Goal: Task Accomplishment & Management: Complete application form

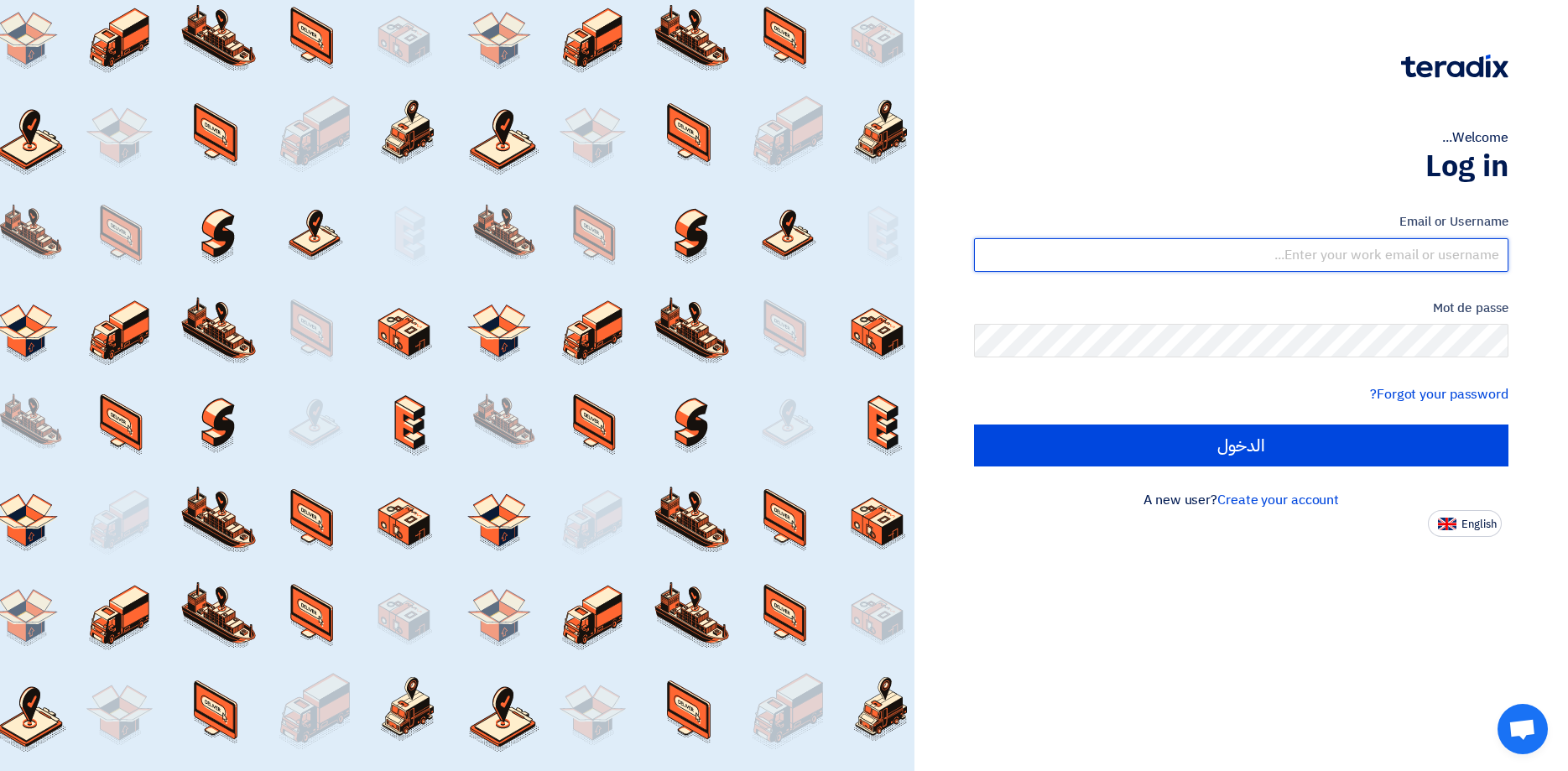
click at [1354, 251] on input "text" at bounding box center [1242, 255] width 534 height 34
paste input "[PERSON_NAME][EMAIL_ADDRESS][DOMAIN_NAME]"
type input "[PERSON_NAME][EMAIL_ADDRESS][DOMAIN_NAME]"
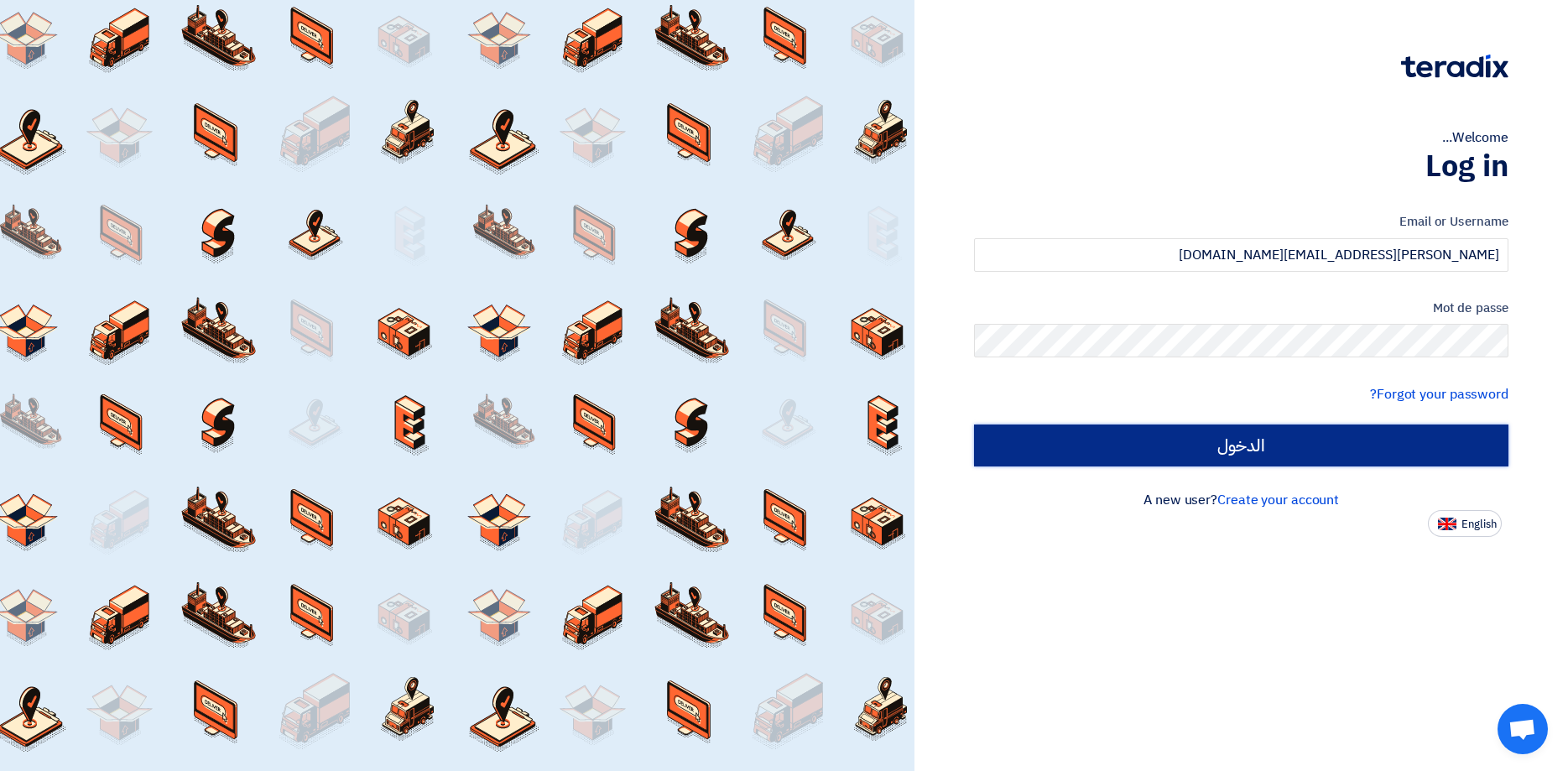
click at [1248, 442] on input "الدخول" at bounding box center [1242, 445] width 534 height 42
type input "Sign in"
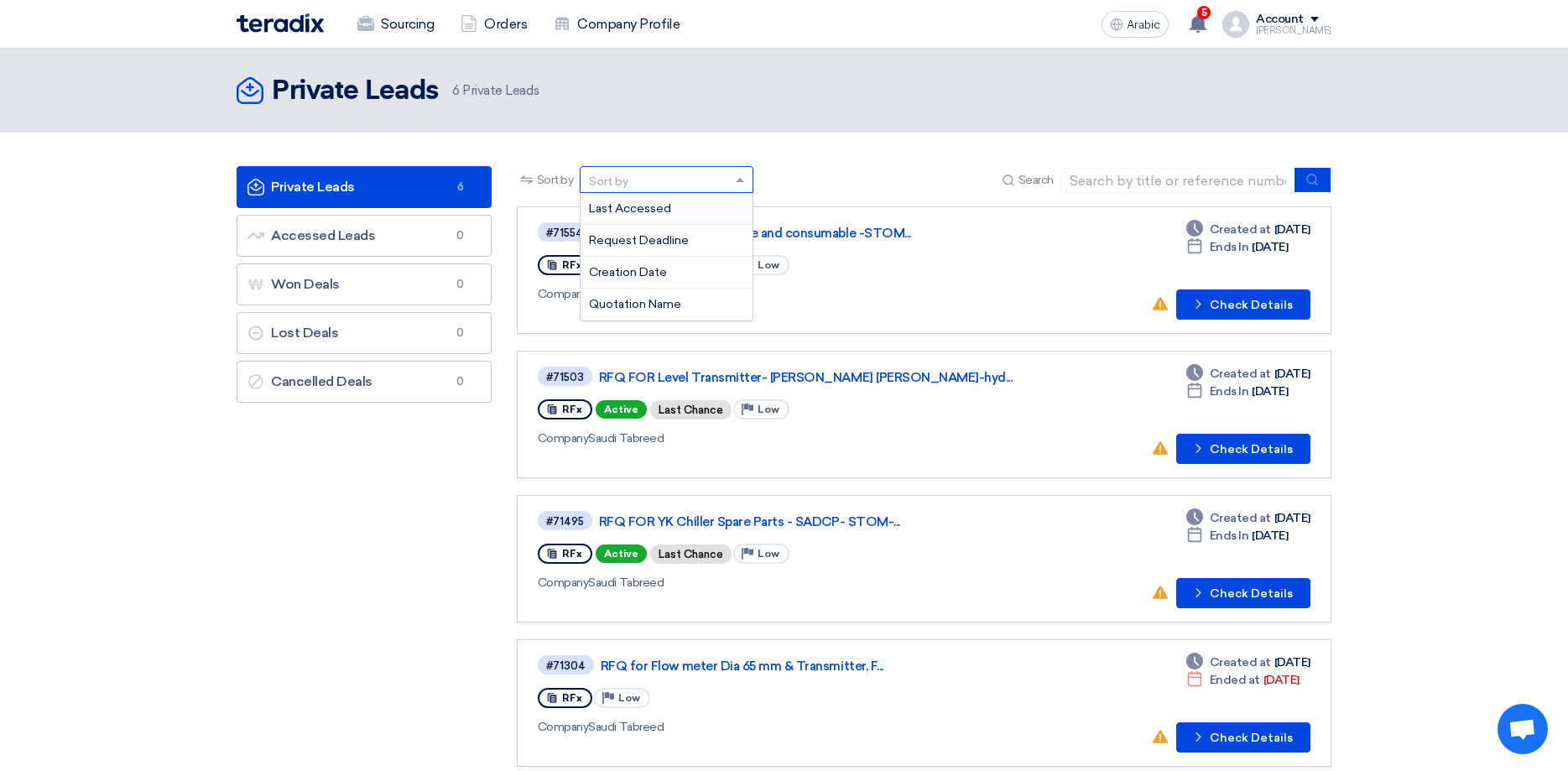
click at [678, 180] on div "Sort by" at bounding box center [656, 180] width 151 height 21
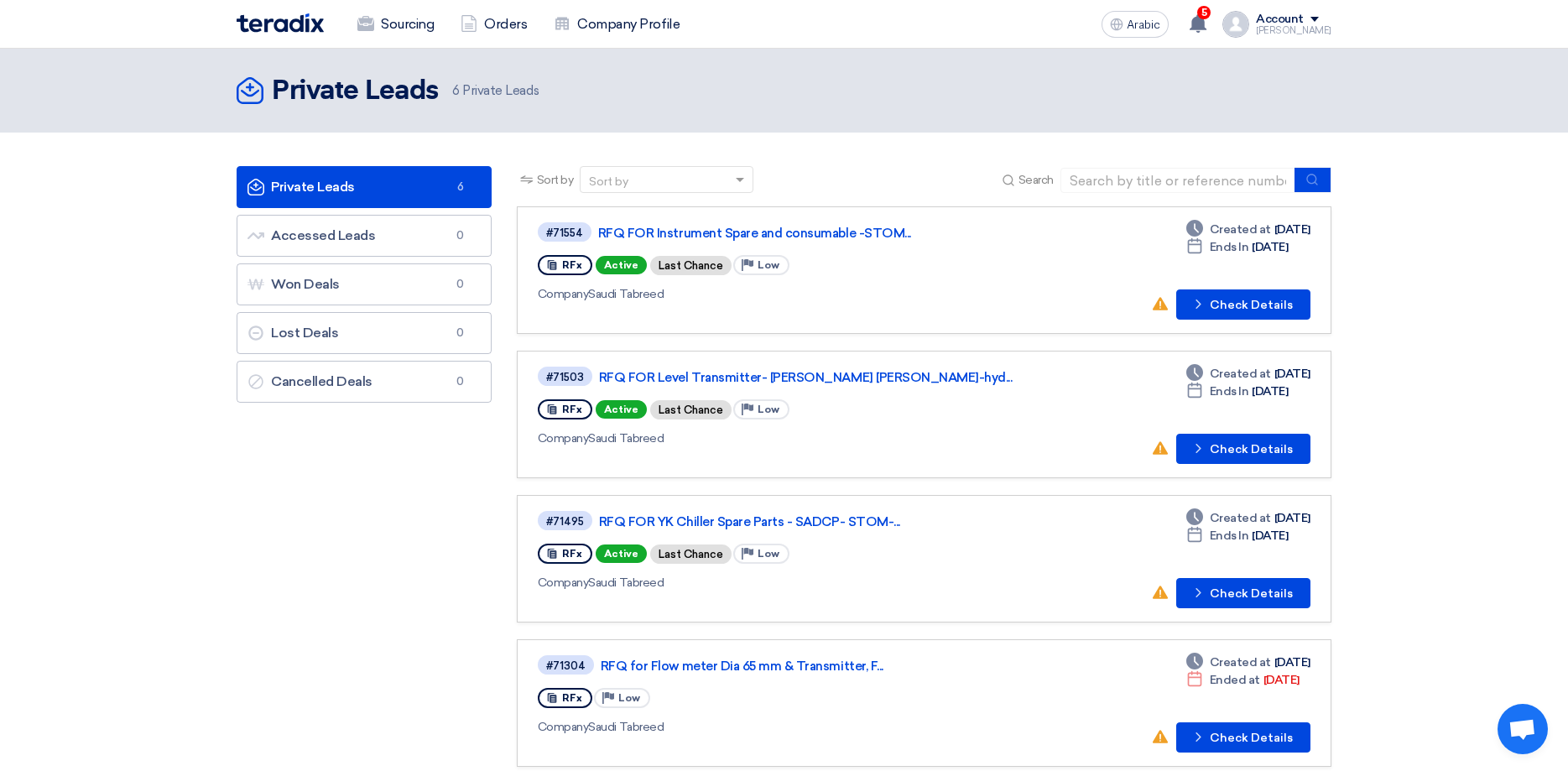
click at [374, 191] on link "Private Leads Private Leads 6" at bounding box center [364, 187] width 255 height 42
click at [857, 230] on link "RFQ FOR Instrument Spare and consumable -STOM..." at bounding box center [807, 233] width 420 height 15
click at [1132, 184] on input at bounding box center [1178, 181] width 235 height 25
type input "013967"
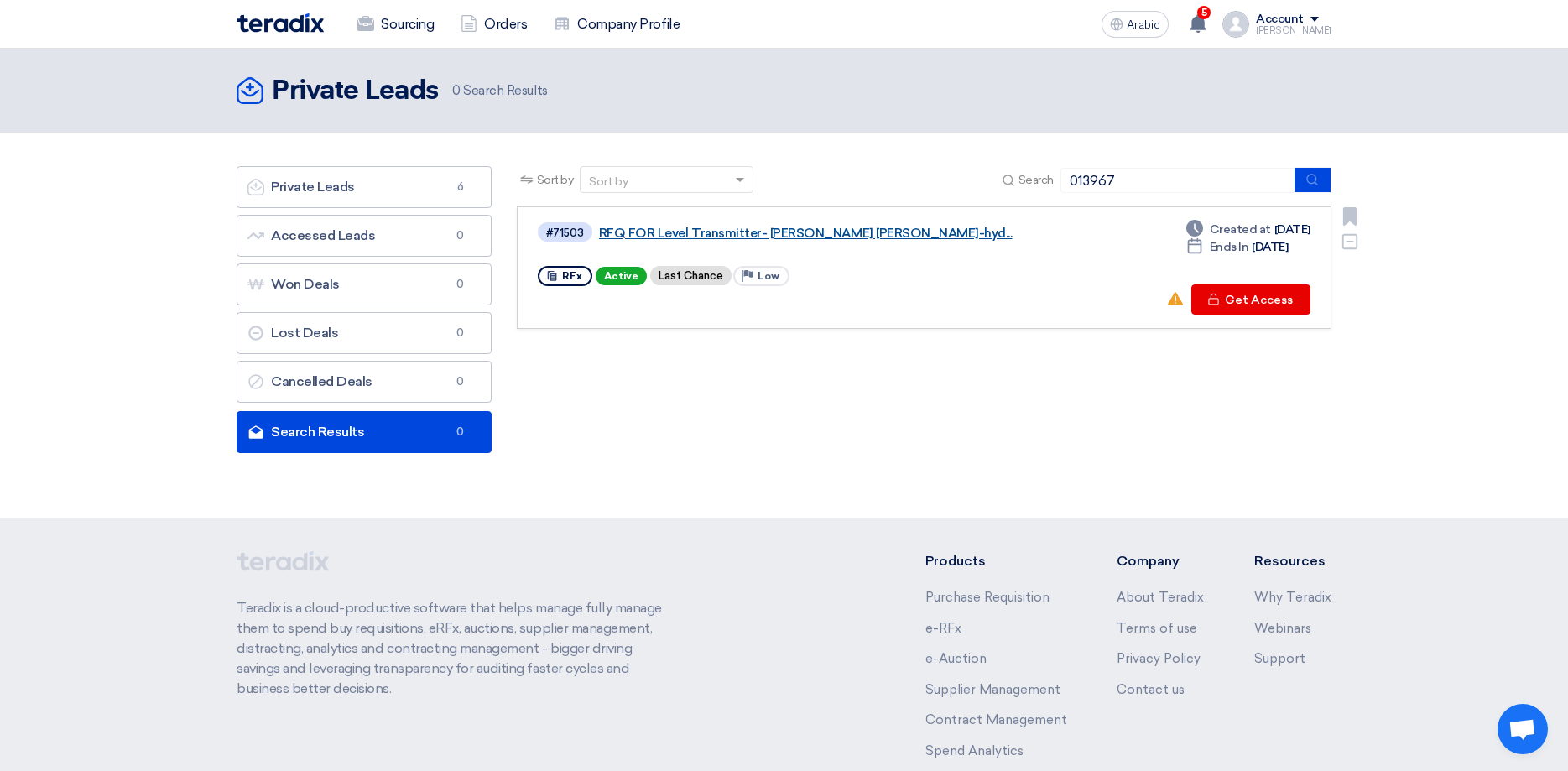
click at [736, 232] on link "RFQ FOR Level Transmitter- [PERSON_NAME] [PERSON_NAME]-hyd..." at bounding box center [808, 233] width 420 height 15
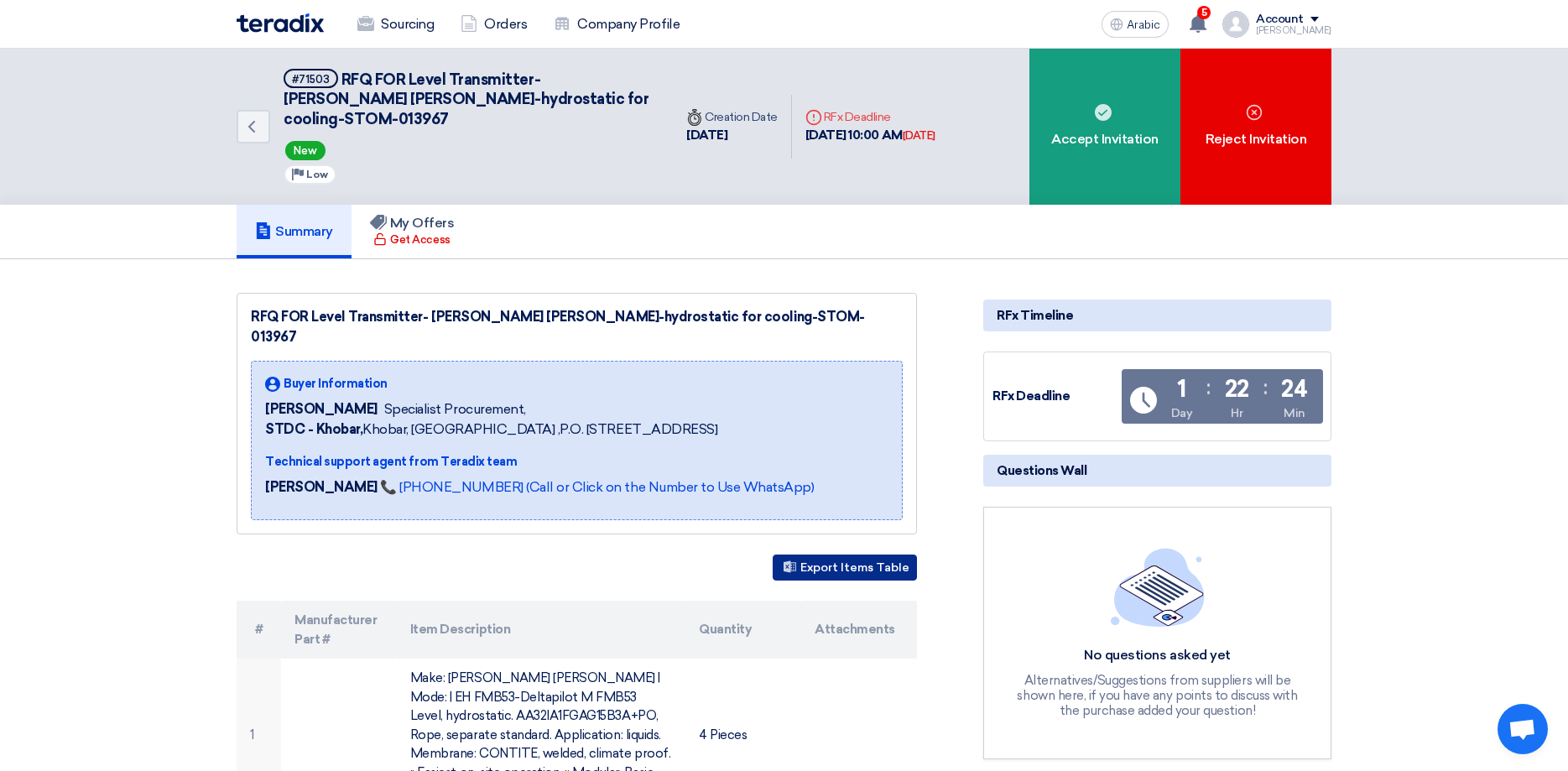
click at [868, 555] on button "Export Items Table" at bounding box center [845, 567] width 144 height 26
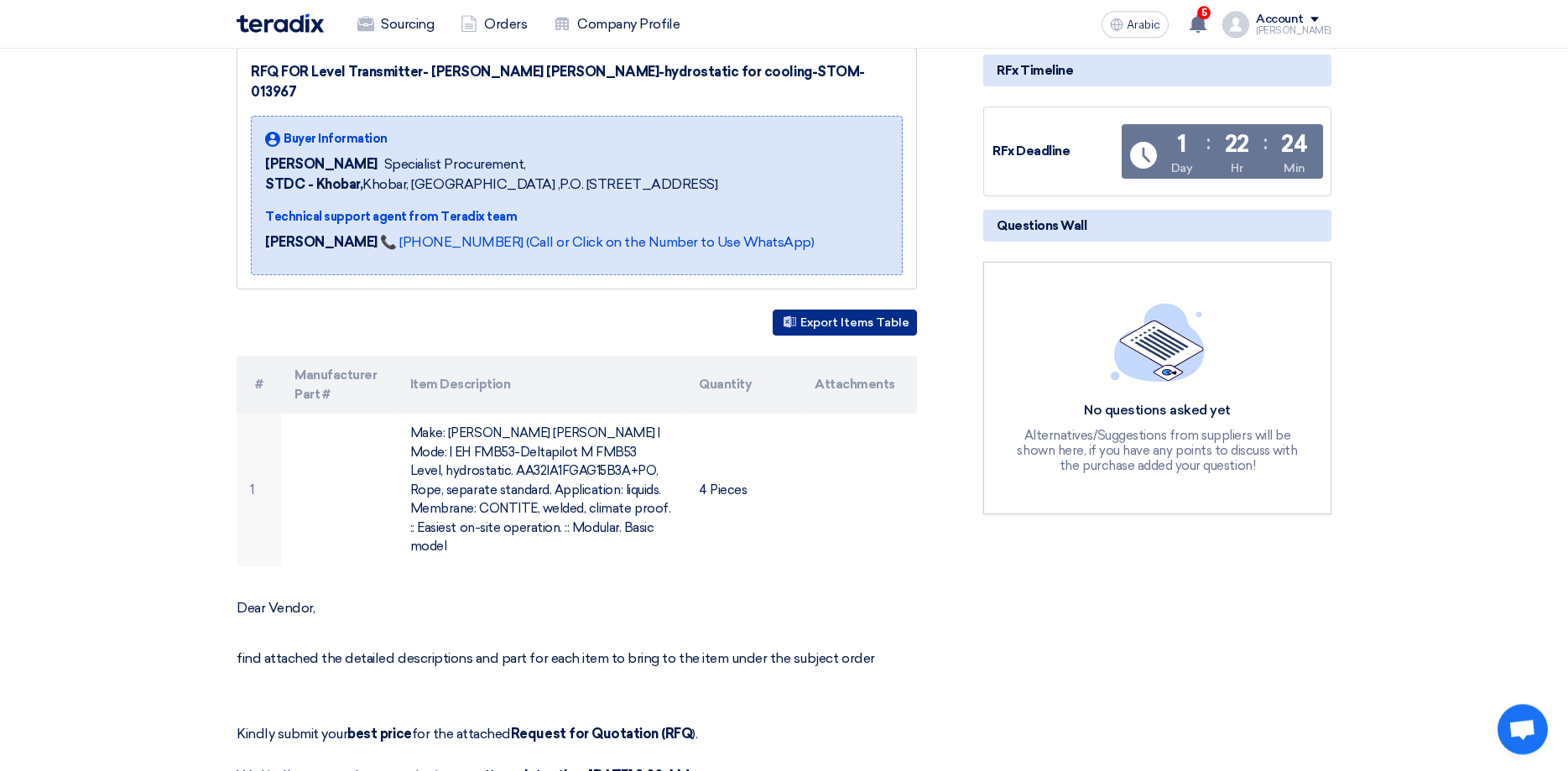
scroll to position [257, 0]
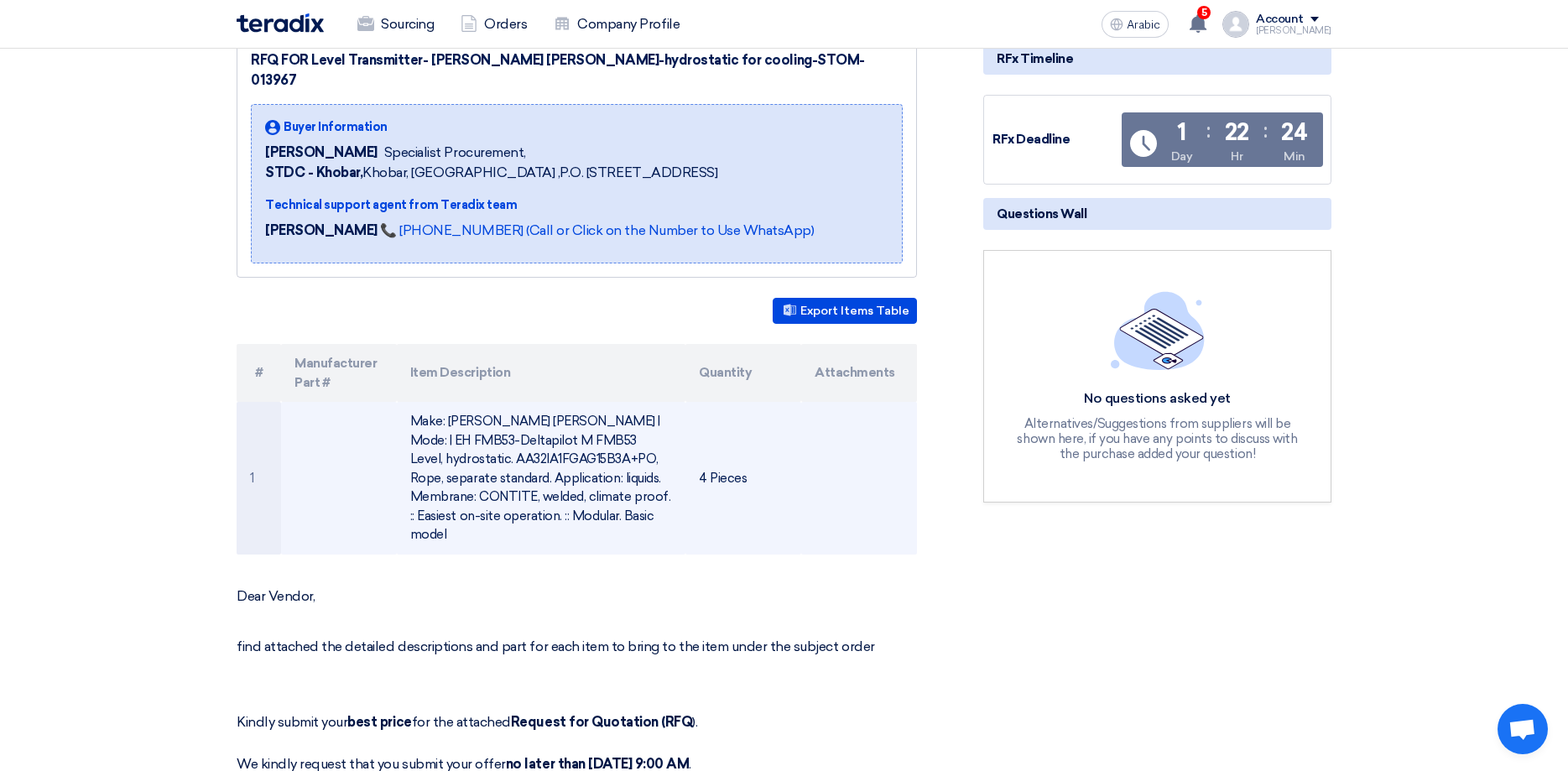
click at [851, 475] on td at bounding box center [859, 478] width 116 height 153
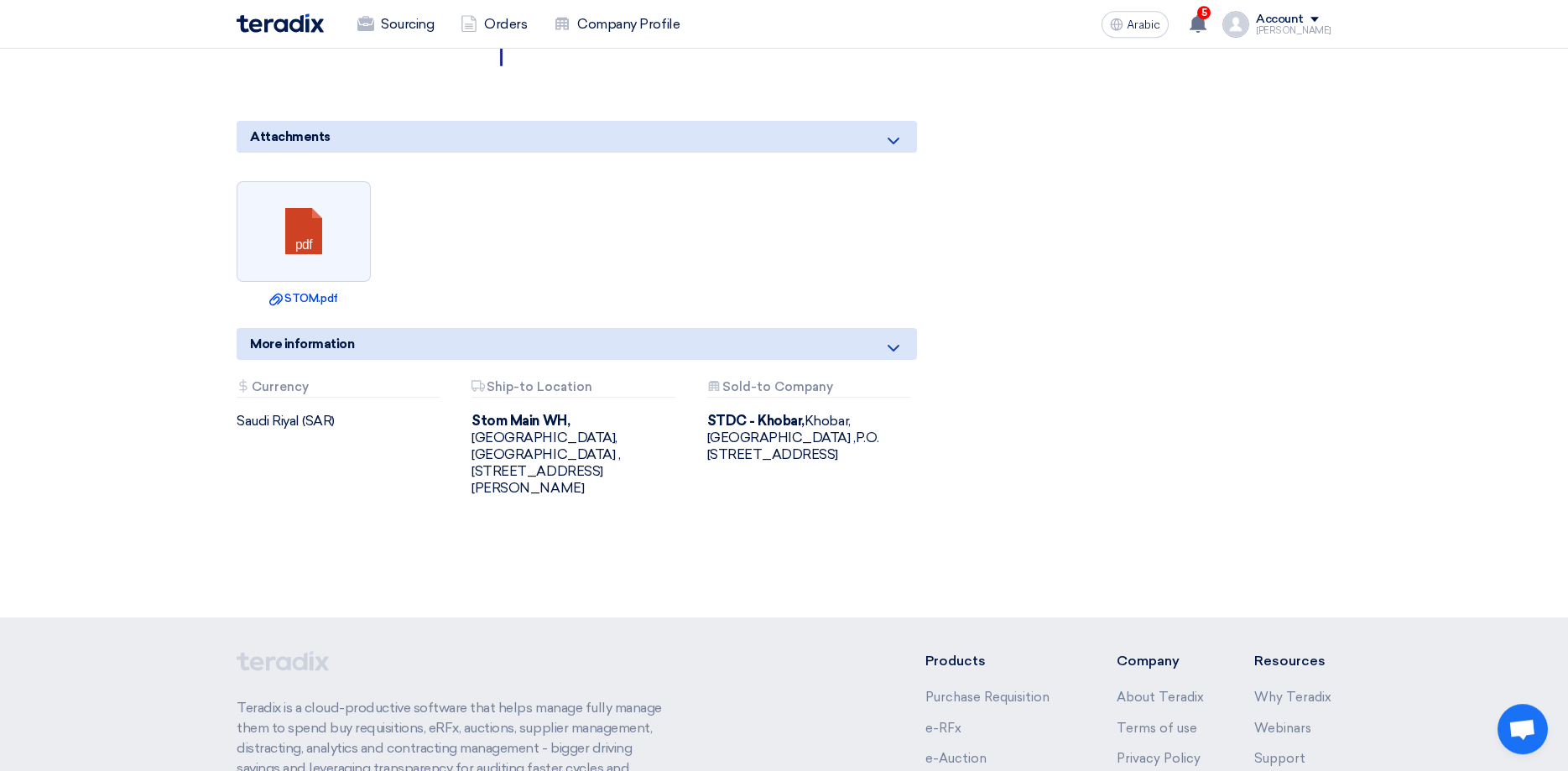
scroll to position [1286, 0]
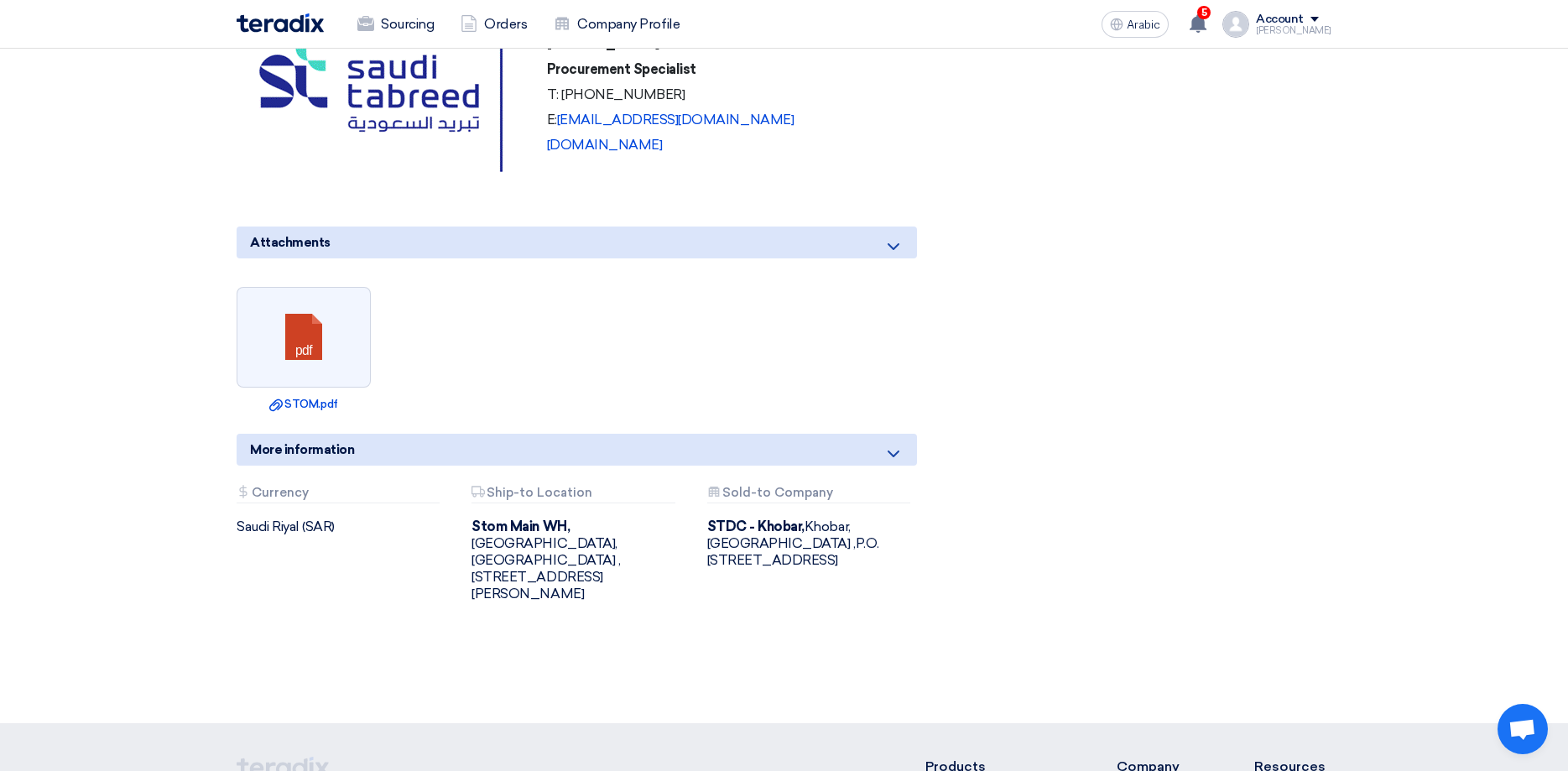
click at [291, 486] on div "Attachments Currency" at bounding box center [338, 494] width 203 height 18
click at [879, 433] on div "More information" at bounding box center [577, 450] width 680 height 32
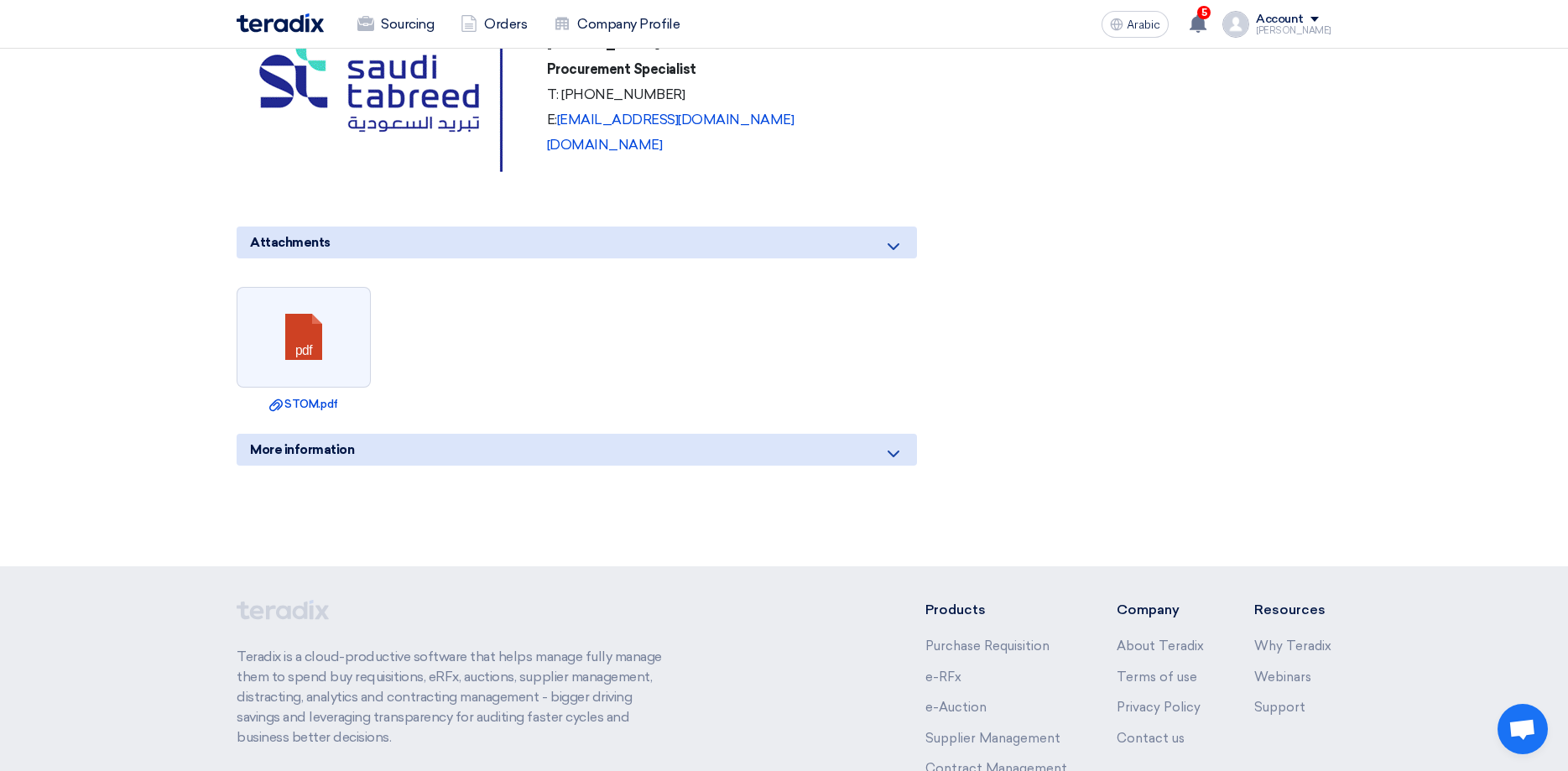
click at [879, 433] on div "More information" at bounding box center [577, 450] width 680 height 32
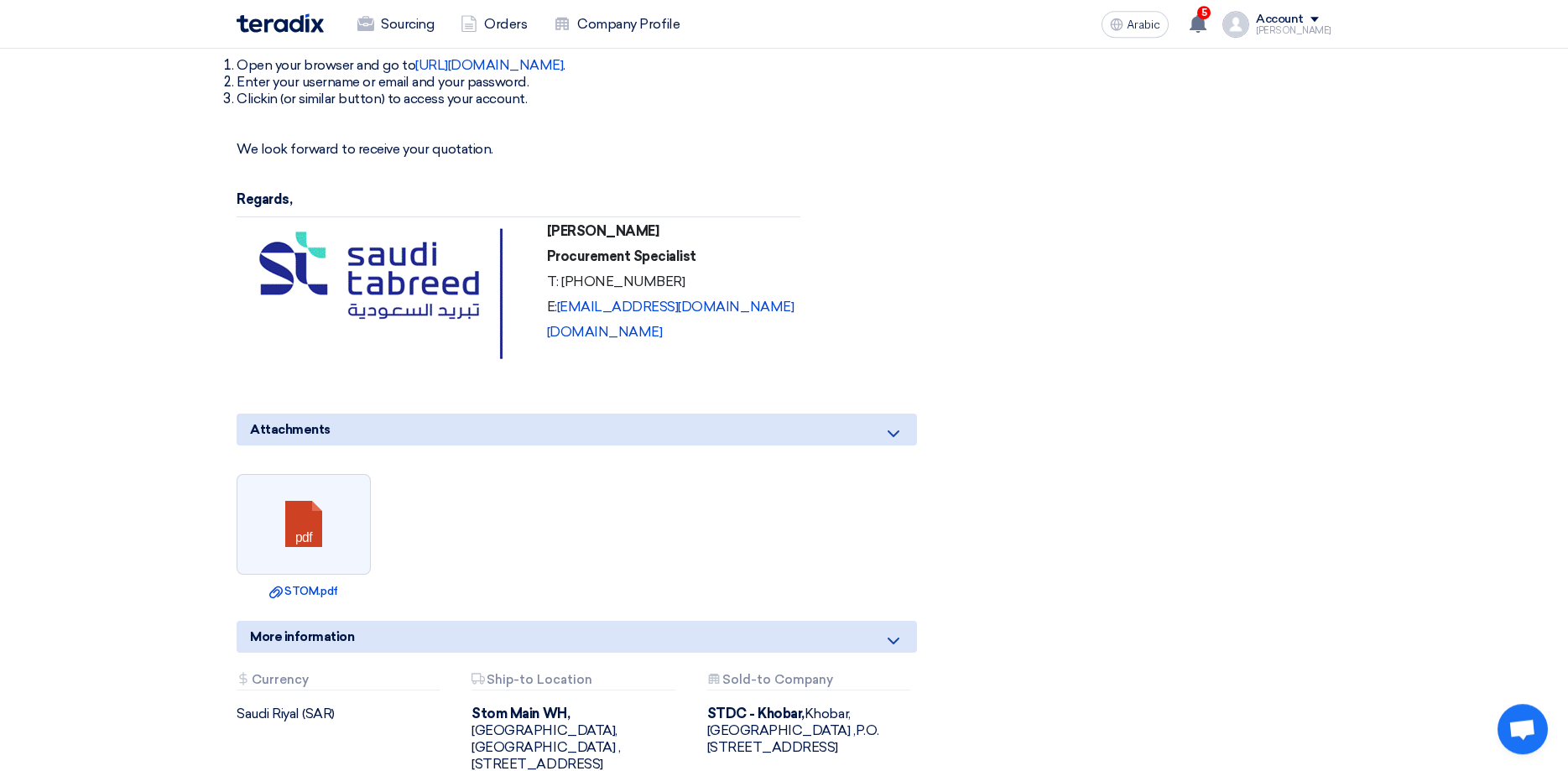
scroll to position [1029, 0]
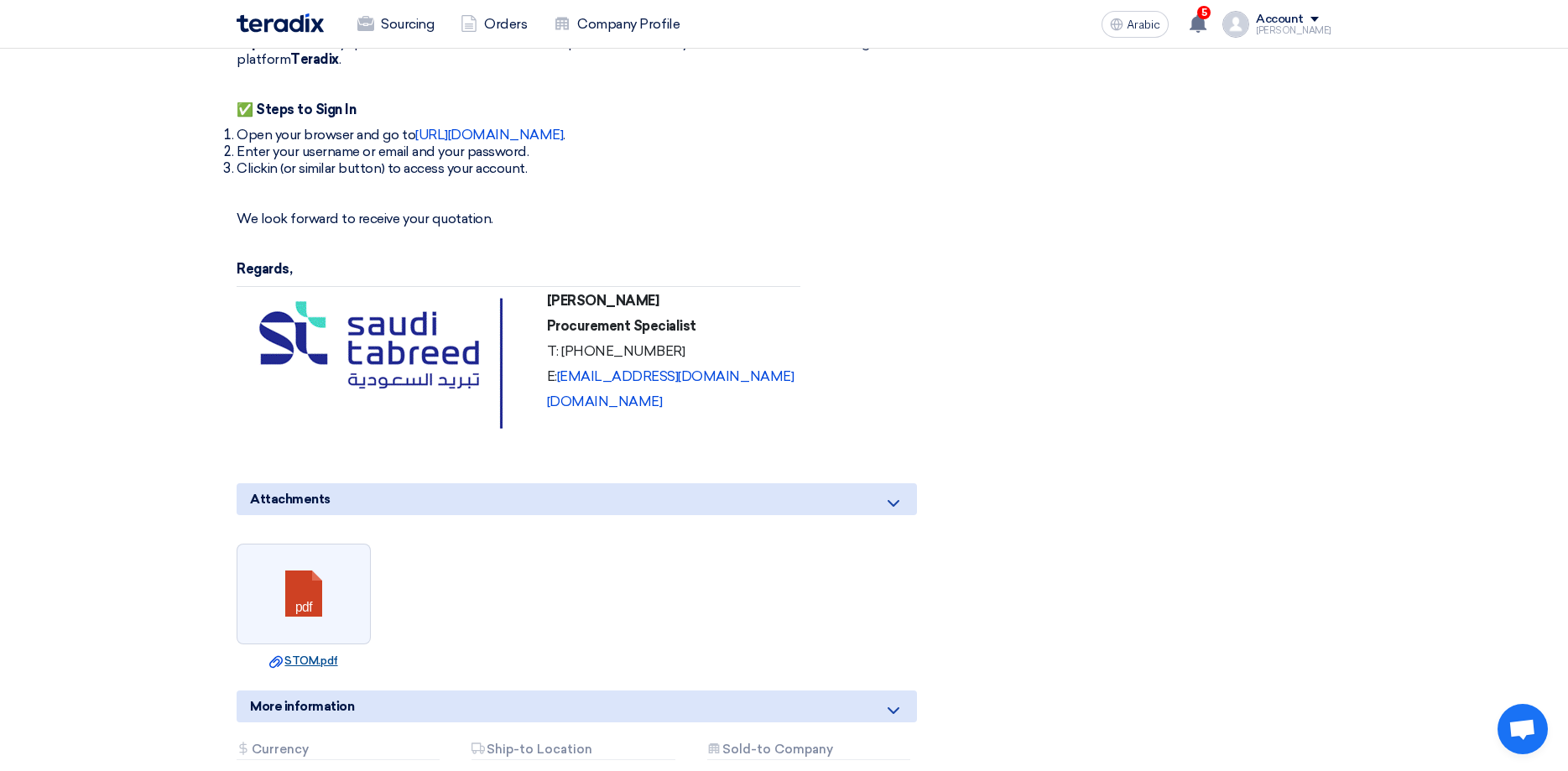
click at [311, 653] on link "Download file STOM.pdf" at bounding box center [304, 662] width 124 height 17
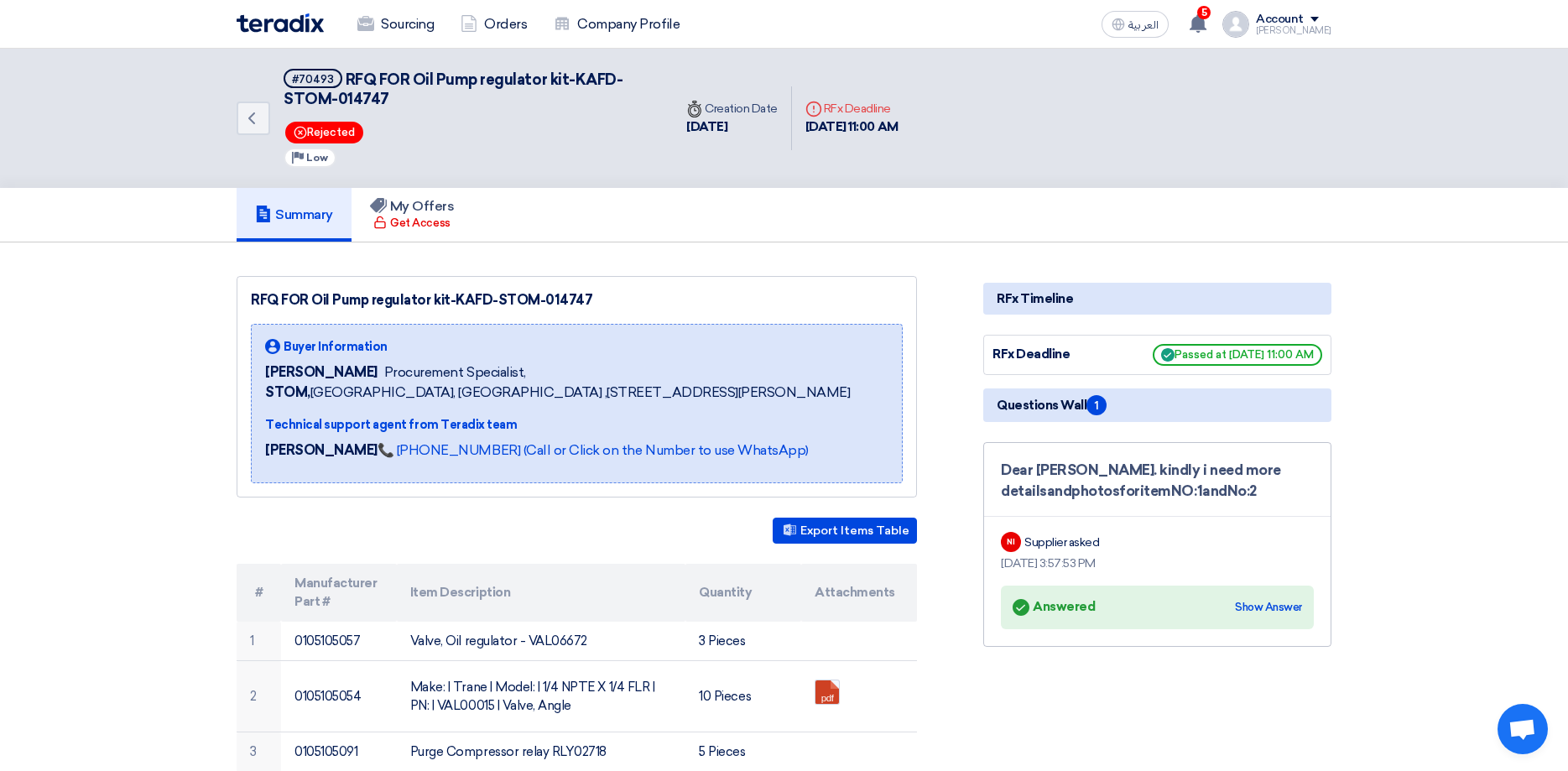
click at [1303, 20] on div "Account" at bounding box center [1280, 20] width 47 height 14
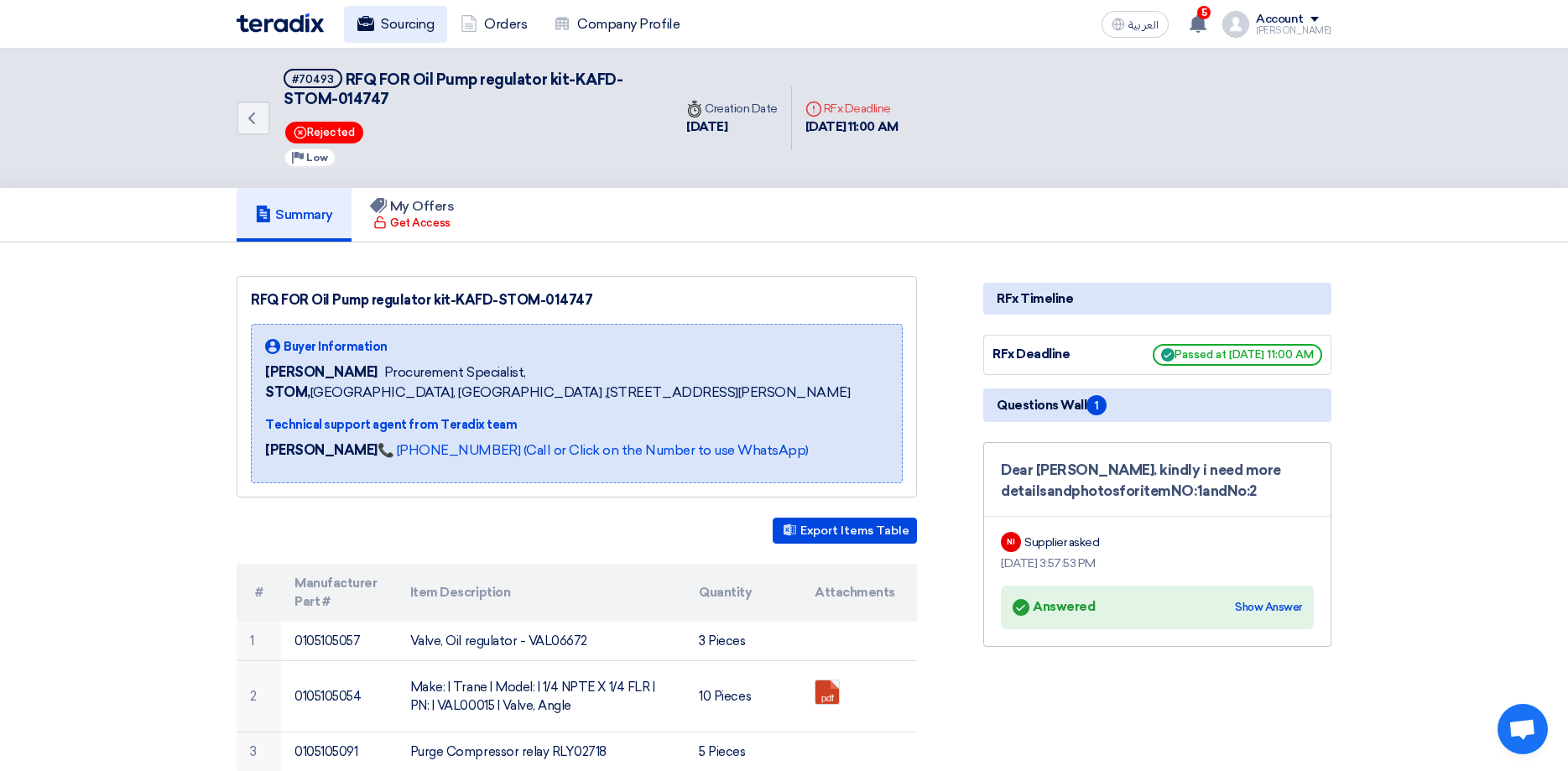
click at [417, 22] on link "Sourcing" at bounding box center [396, 25] width 103 height 37
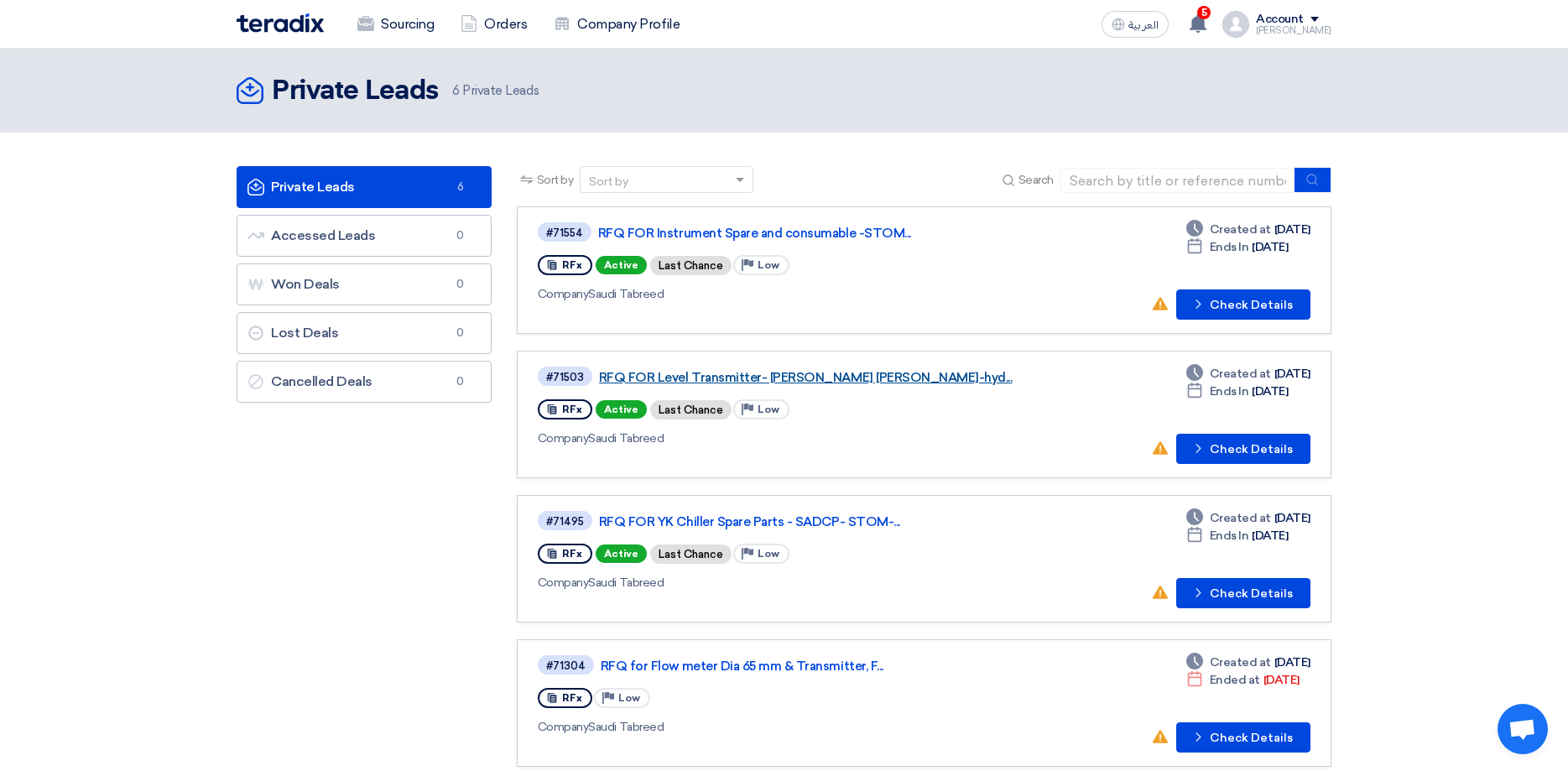
click at [817, 376] on link "RFQ FOR Level Transmitter- [PERSON_NAME] [PERSON_NAME]-hyd..." at bounding box center [808, 377] width 420 height 15
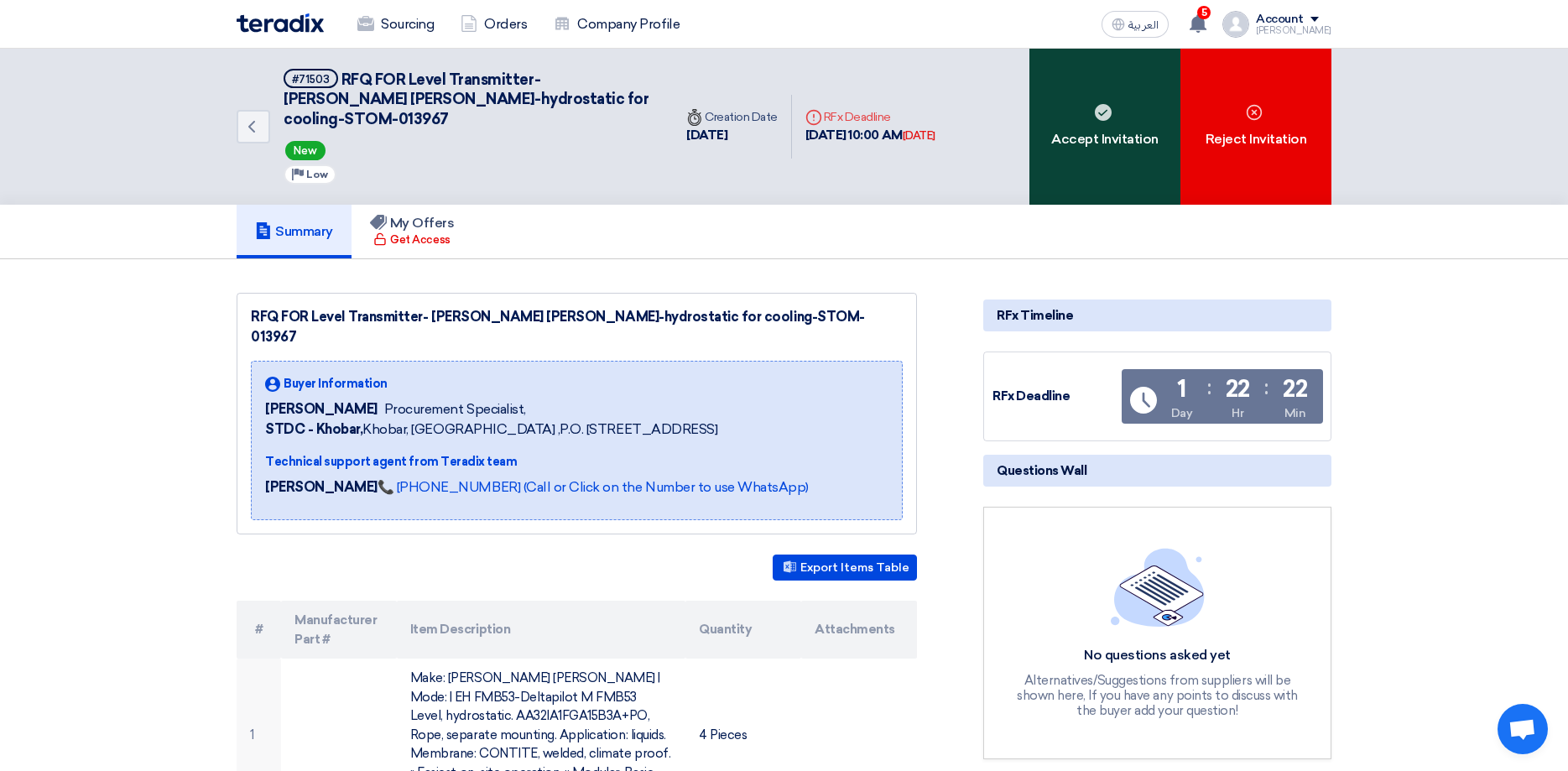
click at [1092, 106] on div "Accept Invitation" at bounding box center [1105, 126] width 151 height 156
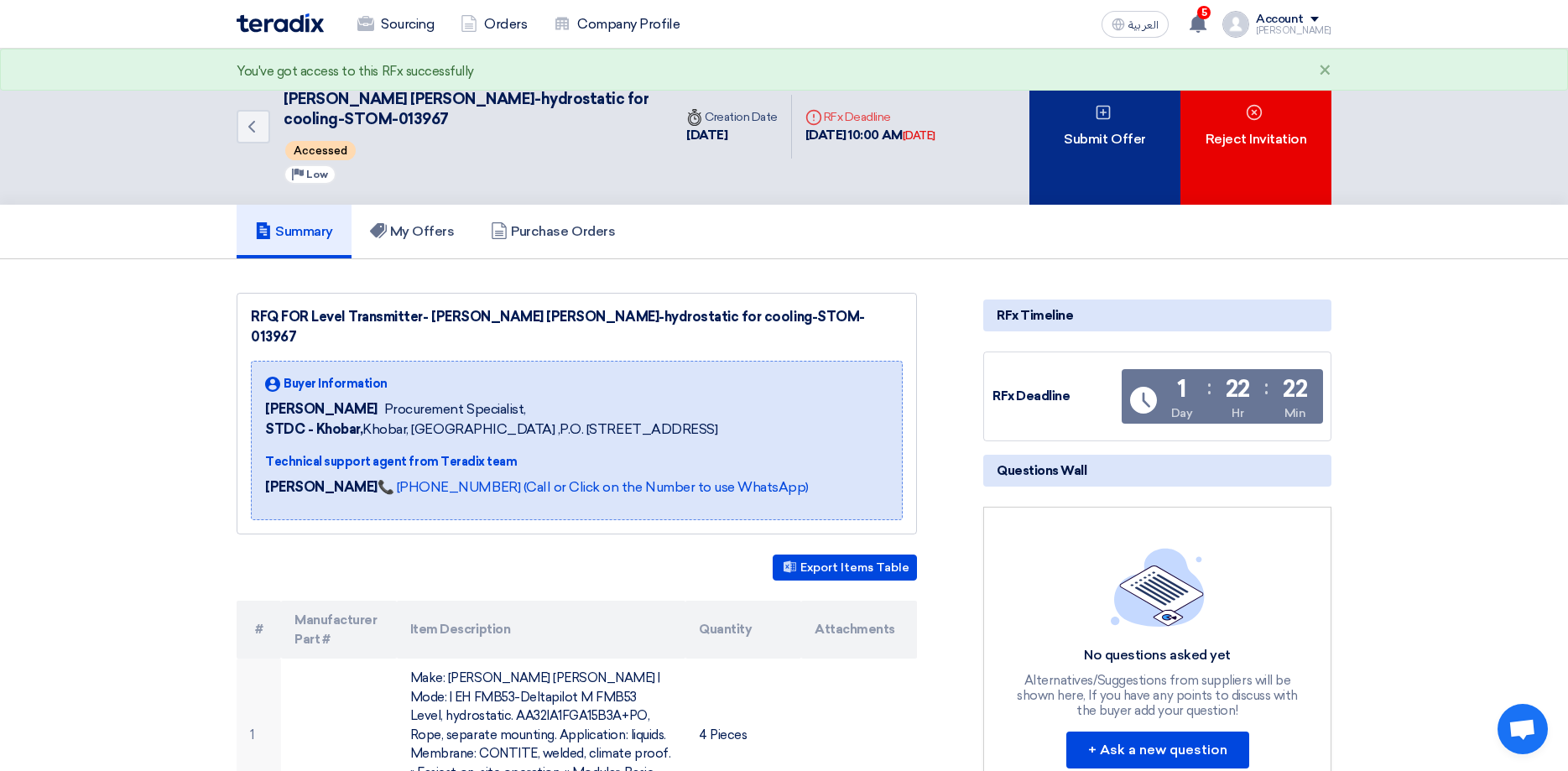
click at [1101, 127] on div "Submit Offer" at bounding box center [1105, 126] width 151 height 156
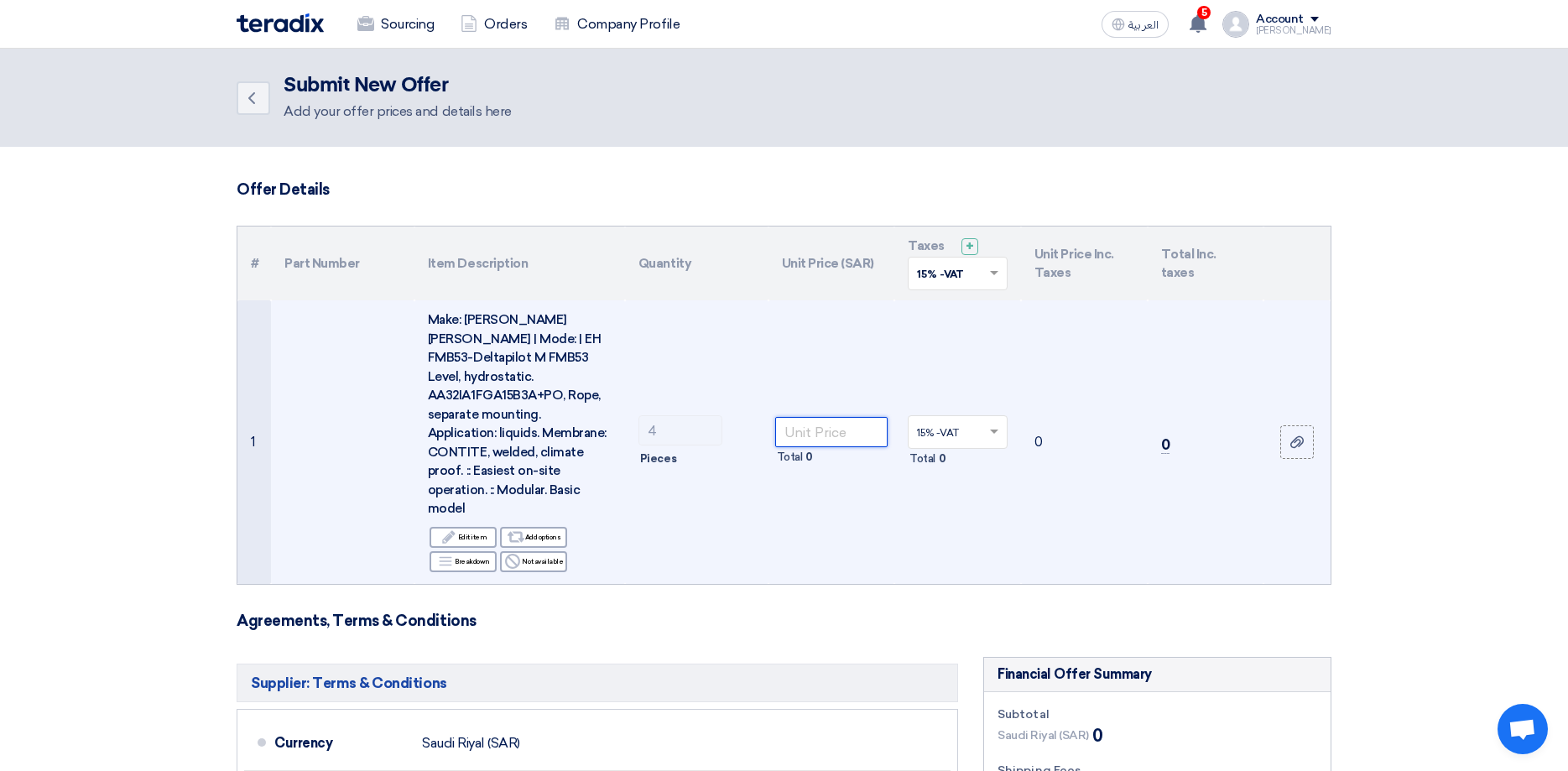
click at [802, 422] on input "number" at bounding box center [832, 433] width 114 height 31
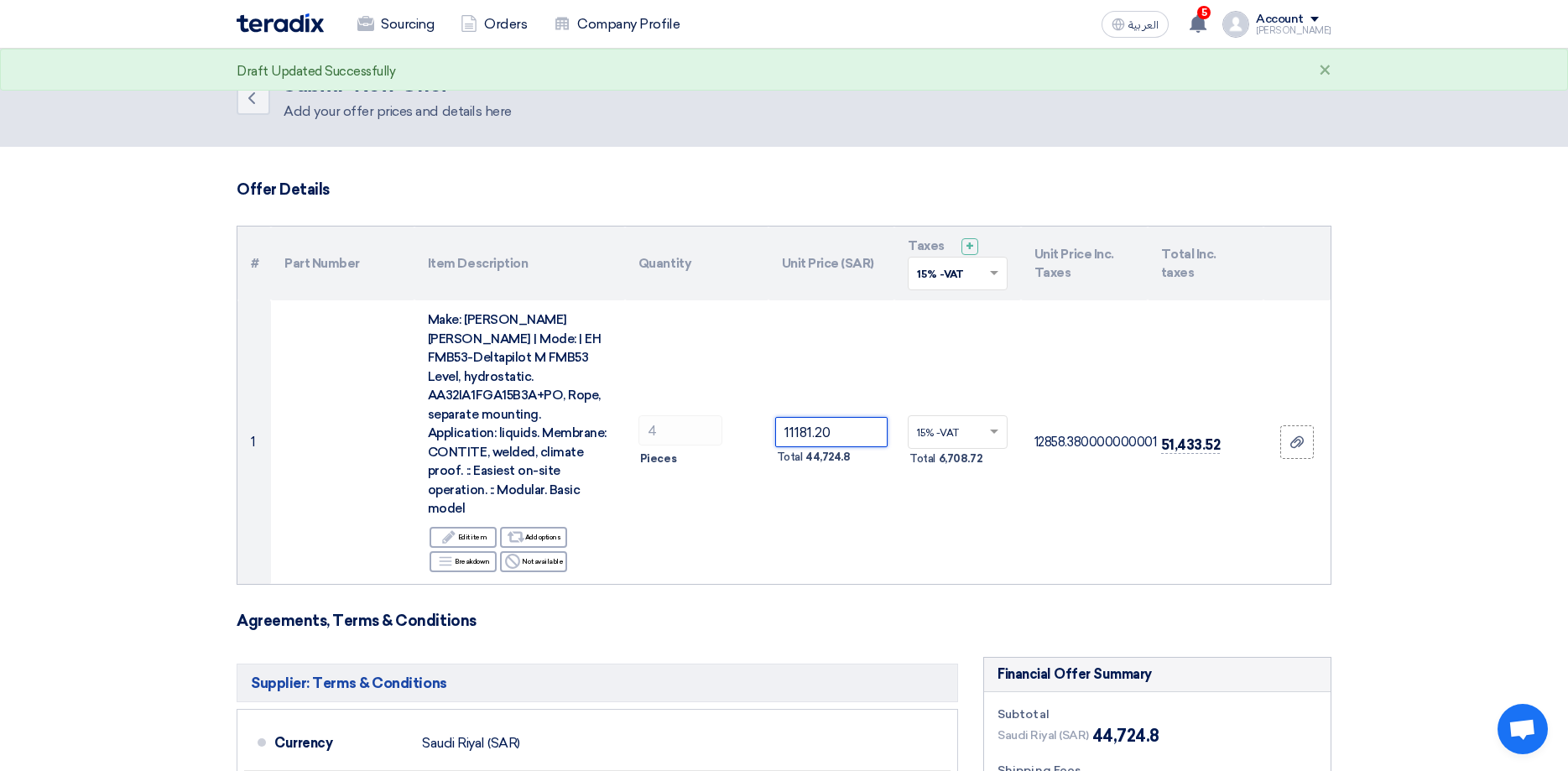
type input "11181.20"
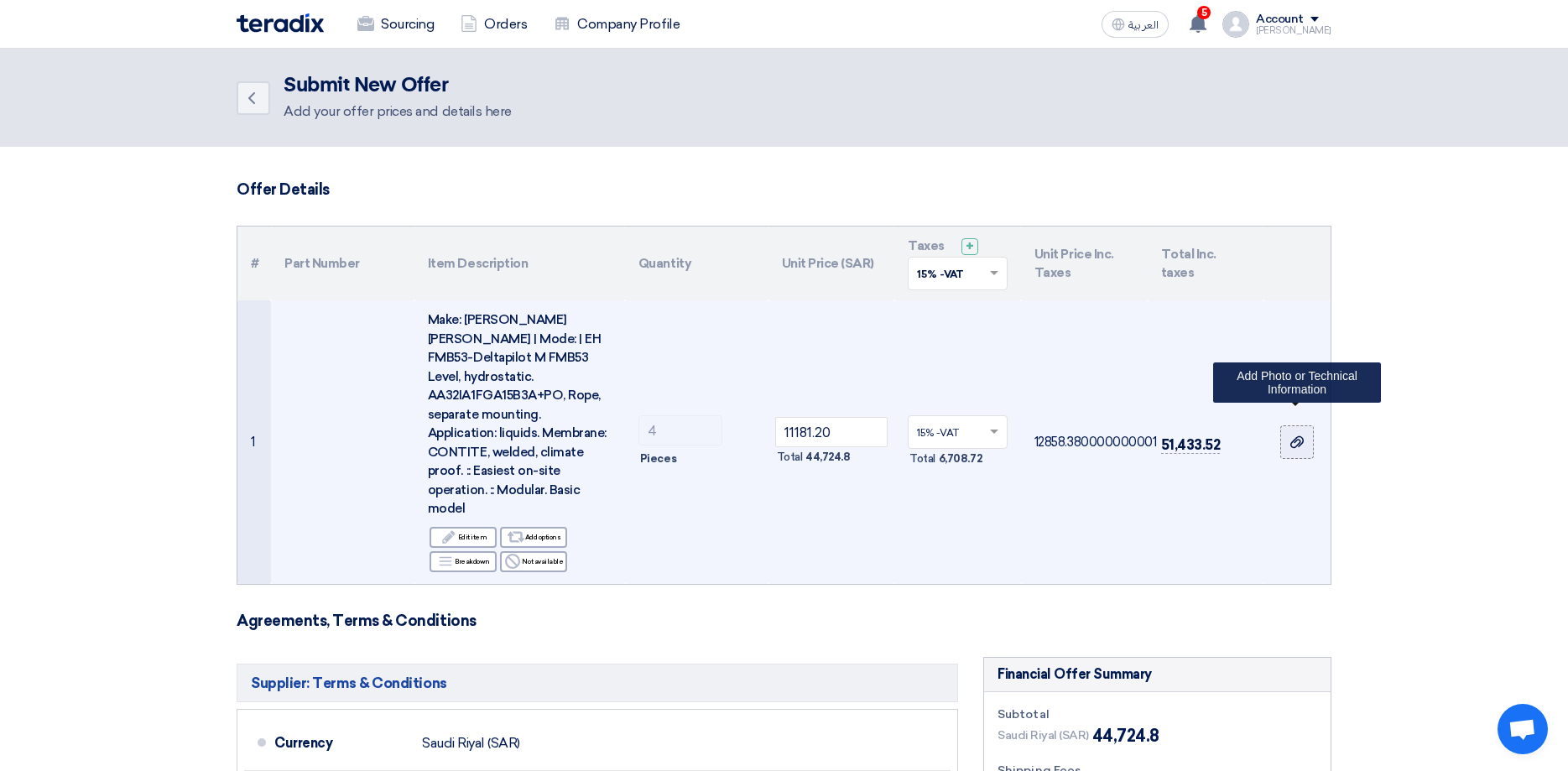
click at [1302, 435] on icon at bounding box center [1297, 442] width 14 height 14
click at [0, 0] on input "file" at bounding box center [0, 0] width 0 height 0
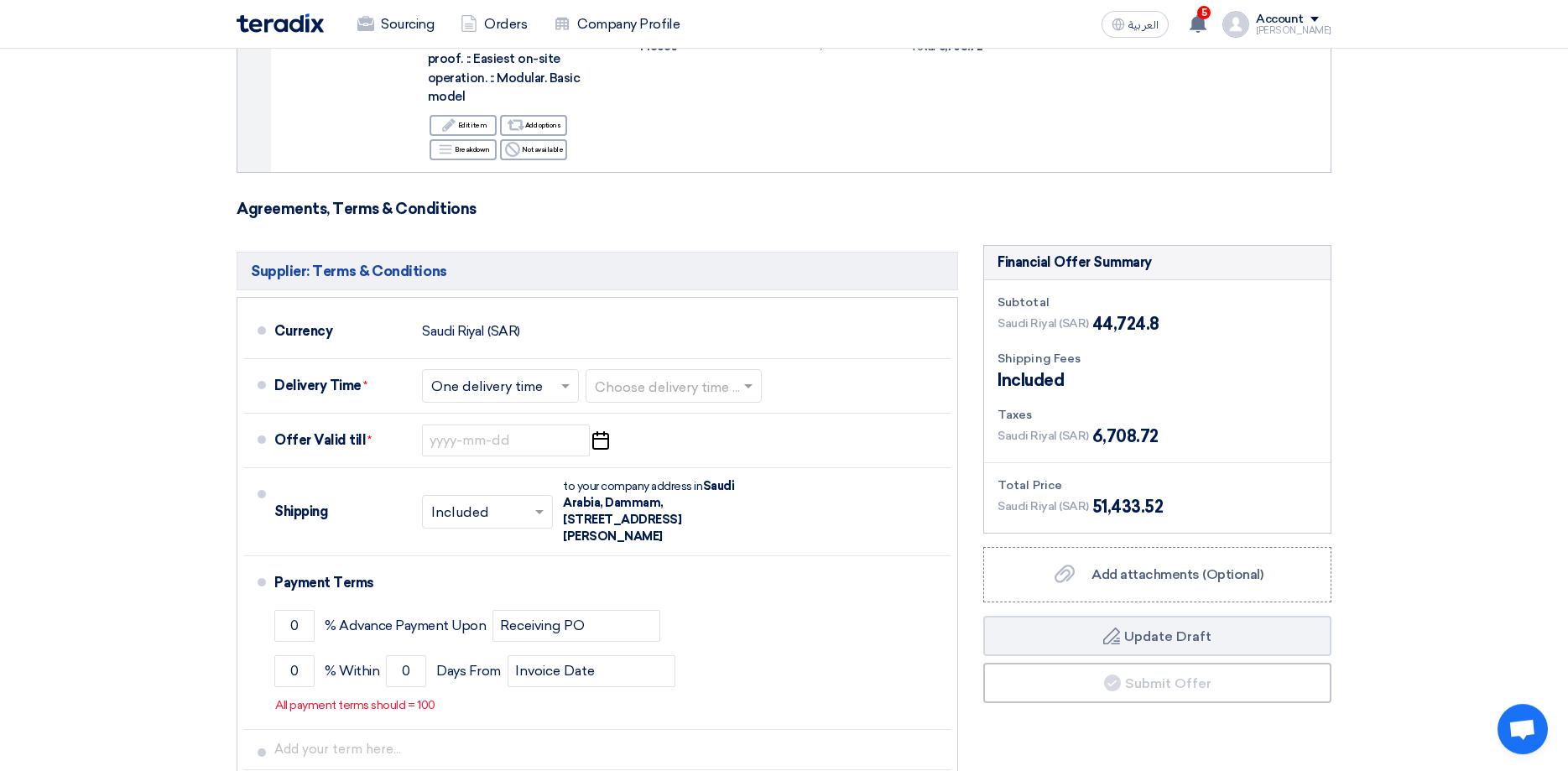
scroll to position [86, 0]
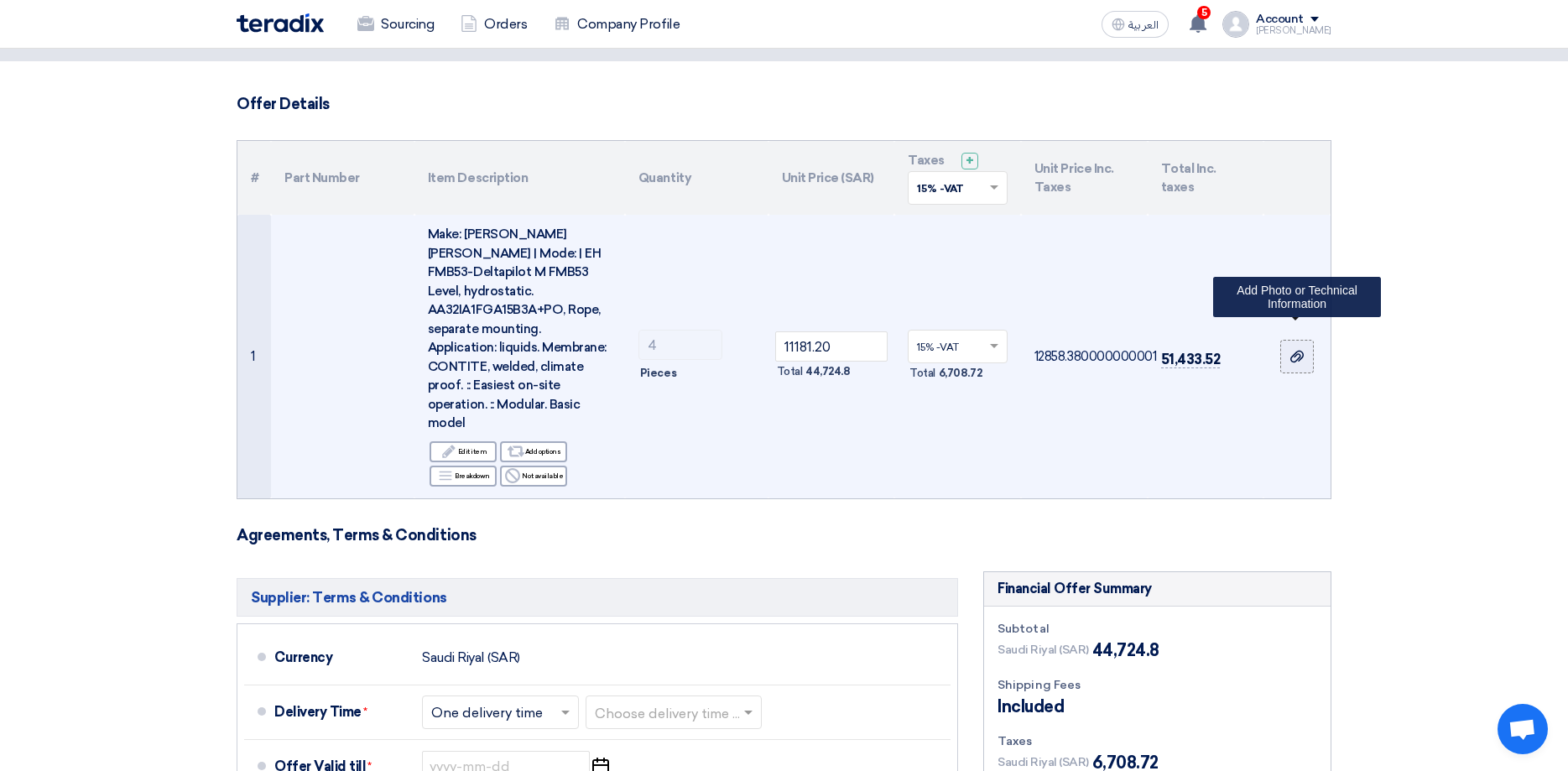
click at [1297, 350] on icon at bounding box center [1297, 357] width 14 height 14
click at [0, 0] on input "file" at bounding box center [0, 0] width 0 height 0
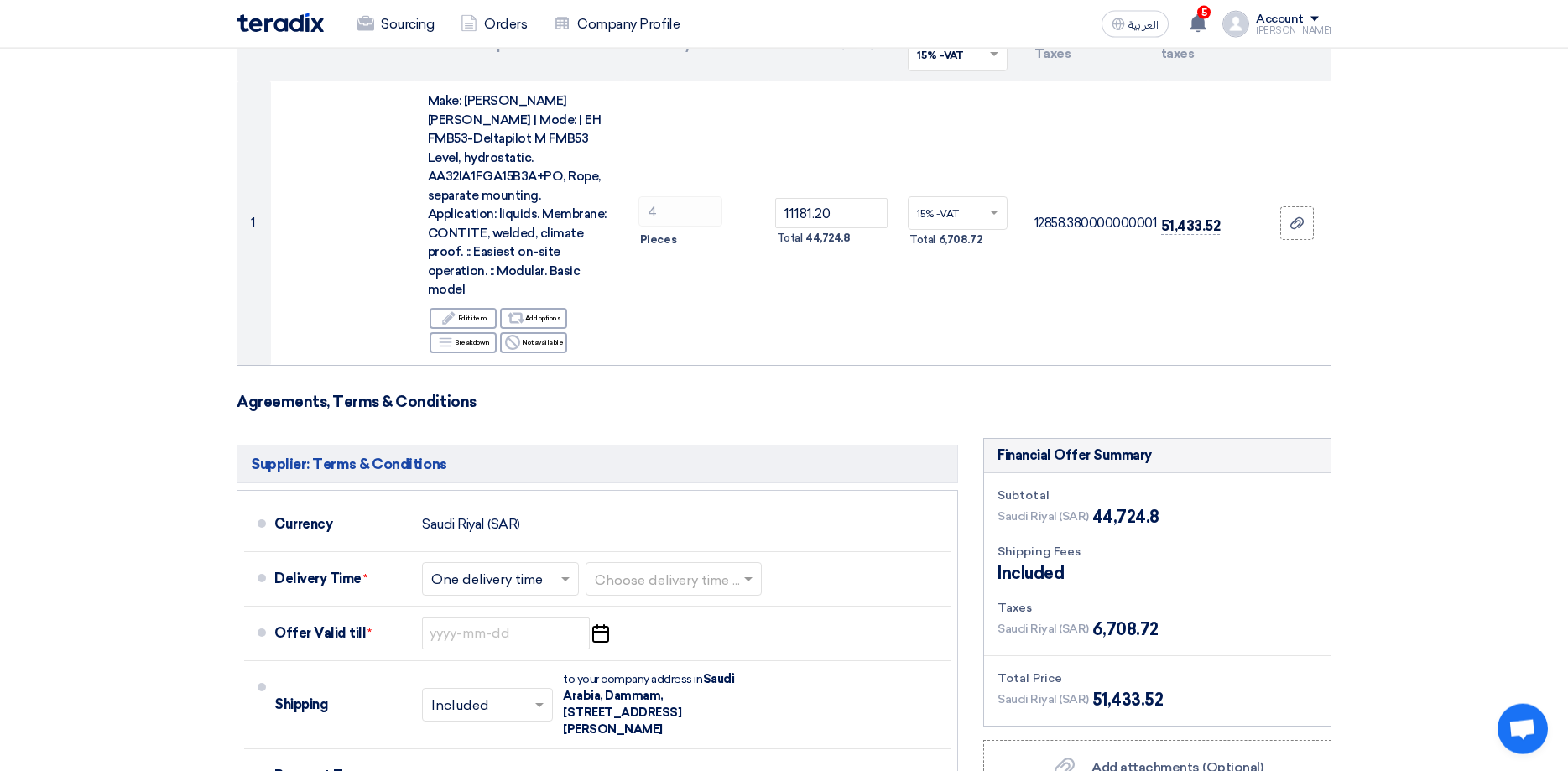
scroll to position [343, 0]
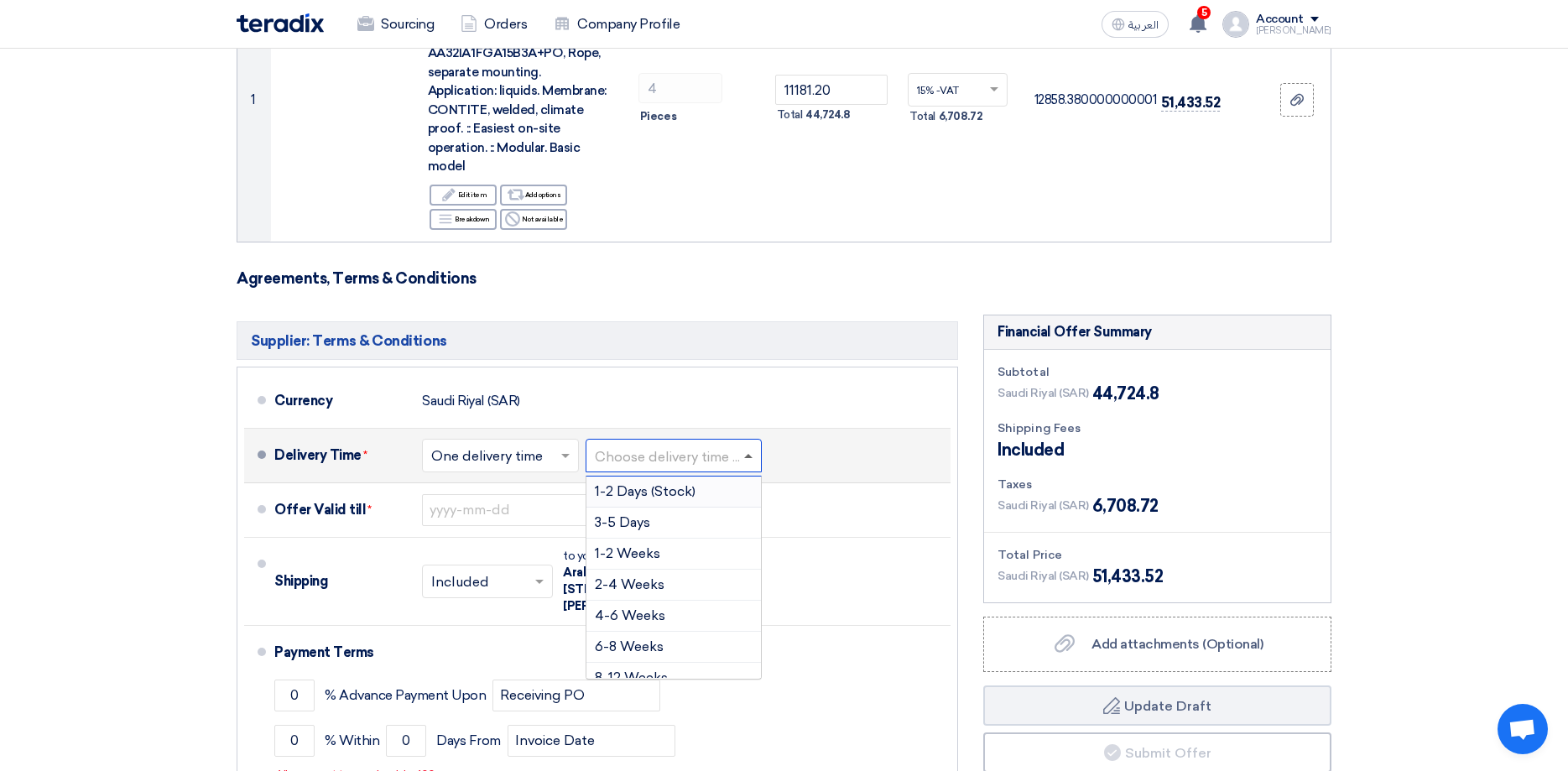
click at [751, 454] on span at bounding box center [749, 455] width 8 height 4
click at [659, 574] on span "8-12 Weeks" at bounding box center [631, 582] width 73 height 16
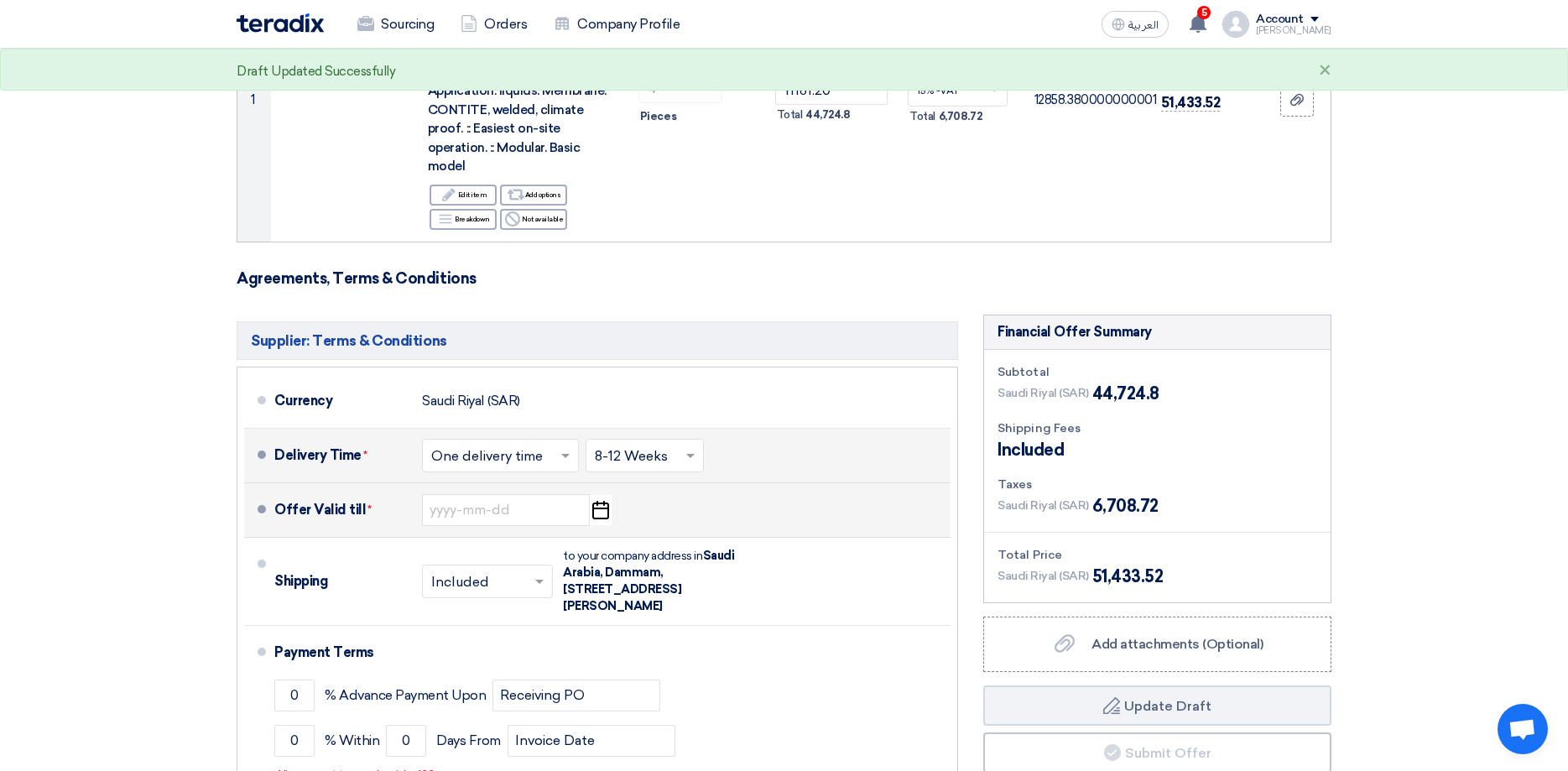
click at [600, 501] on use "button" at bounding box center [600, 511] width 17 height 19
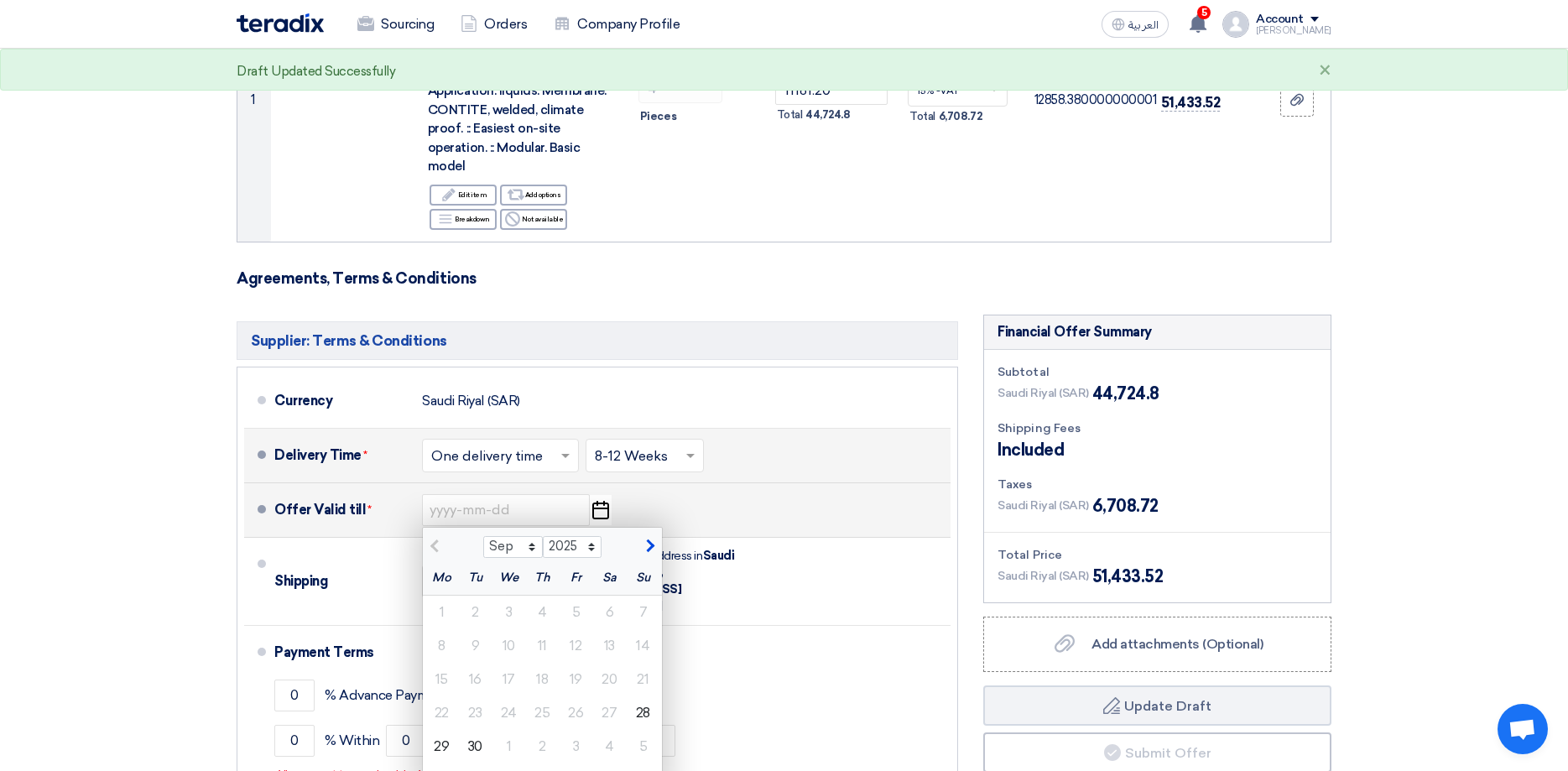
click at [655, 536] on button "button" at bounding box center [648, 545] width 28 height 17
select select "10"
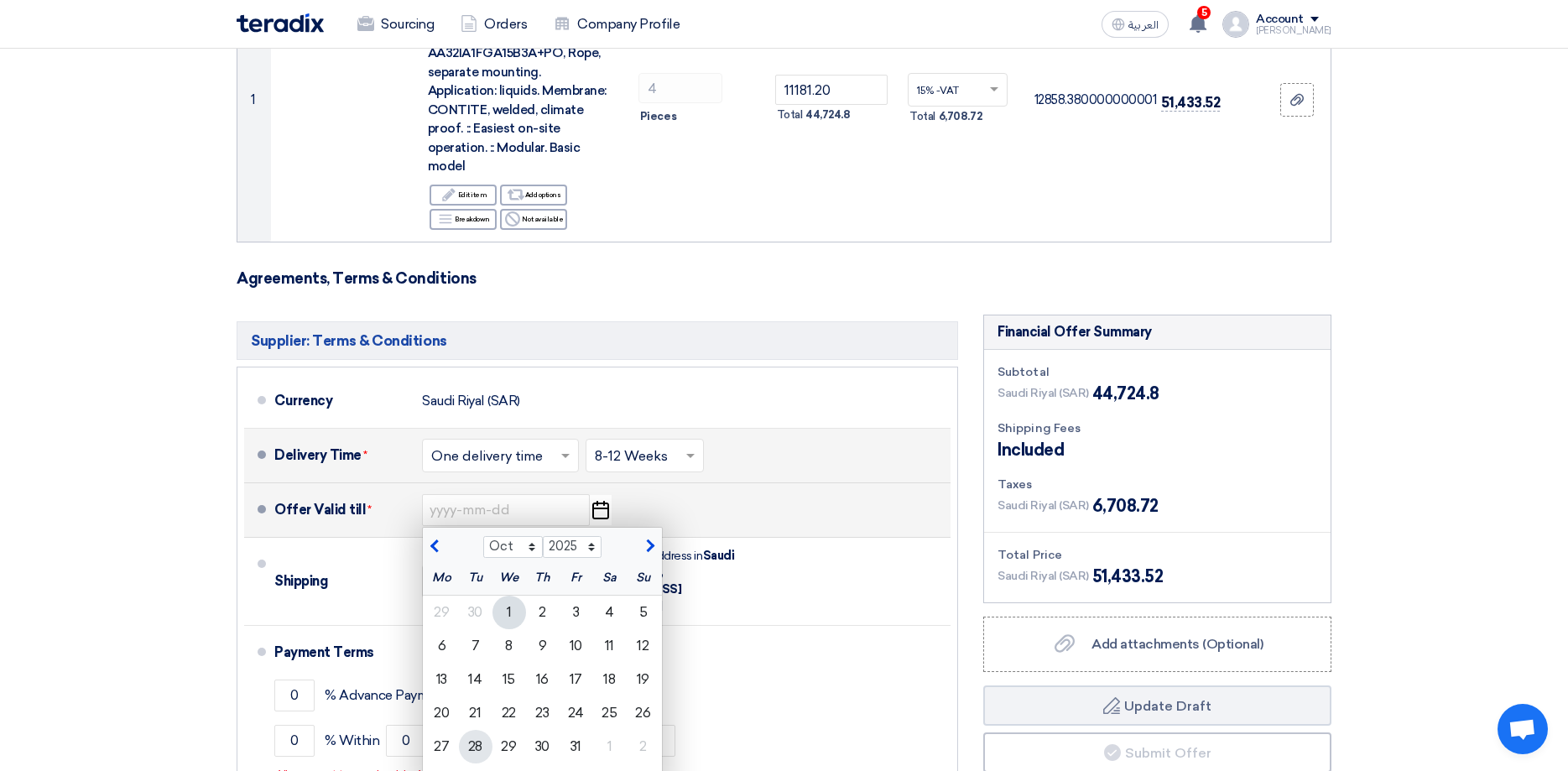
click at [479, 730] on div "28" at bounding box center [476, 747] width 34 height 34
type input "10/28/2025"
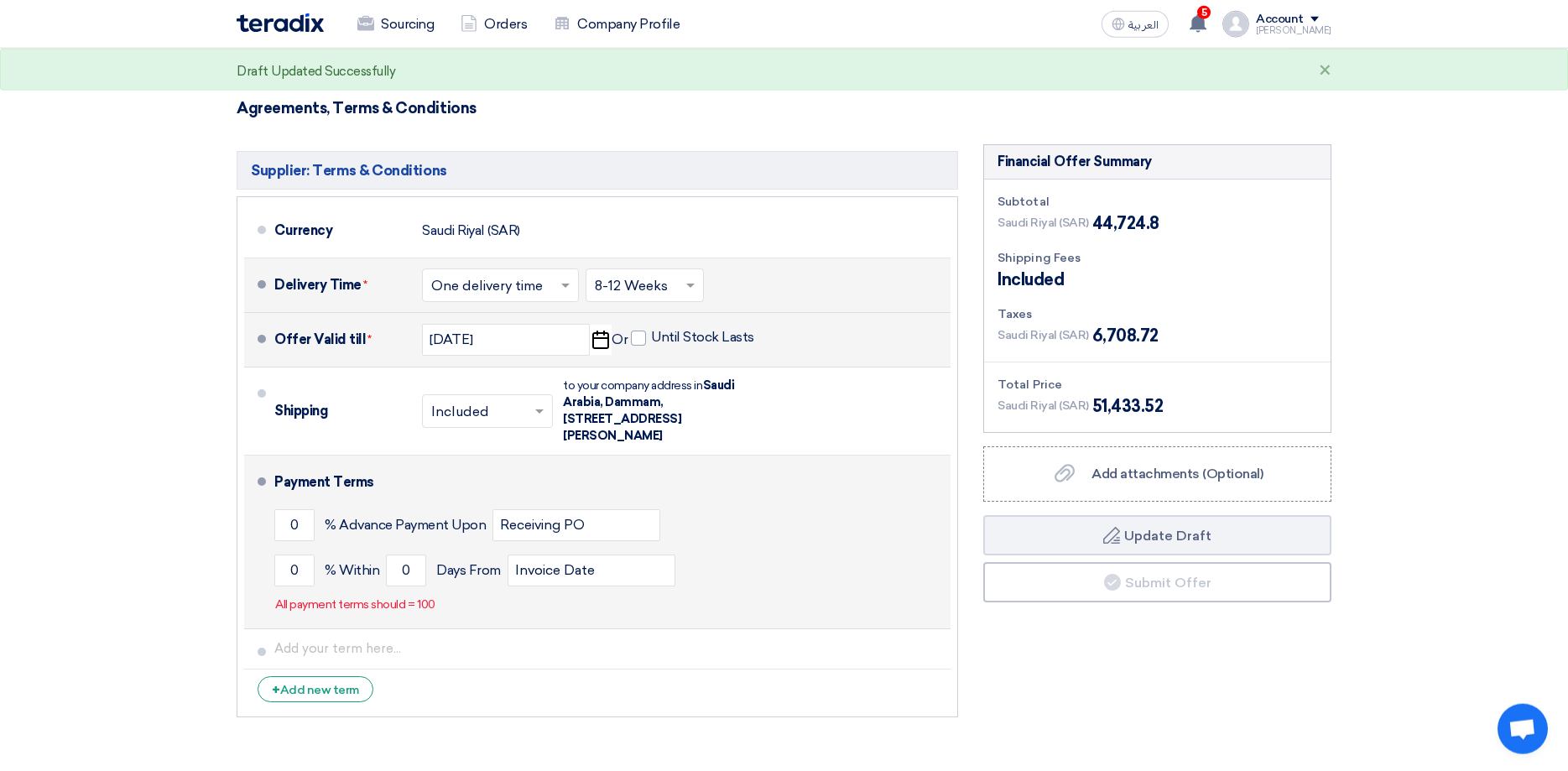
scroll to position [513, 0]
click at [297, 509] on input "0" at bounding box center [294, 525] width 40 height 32
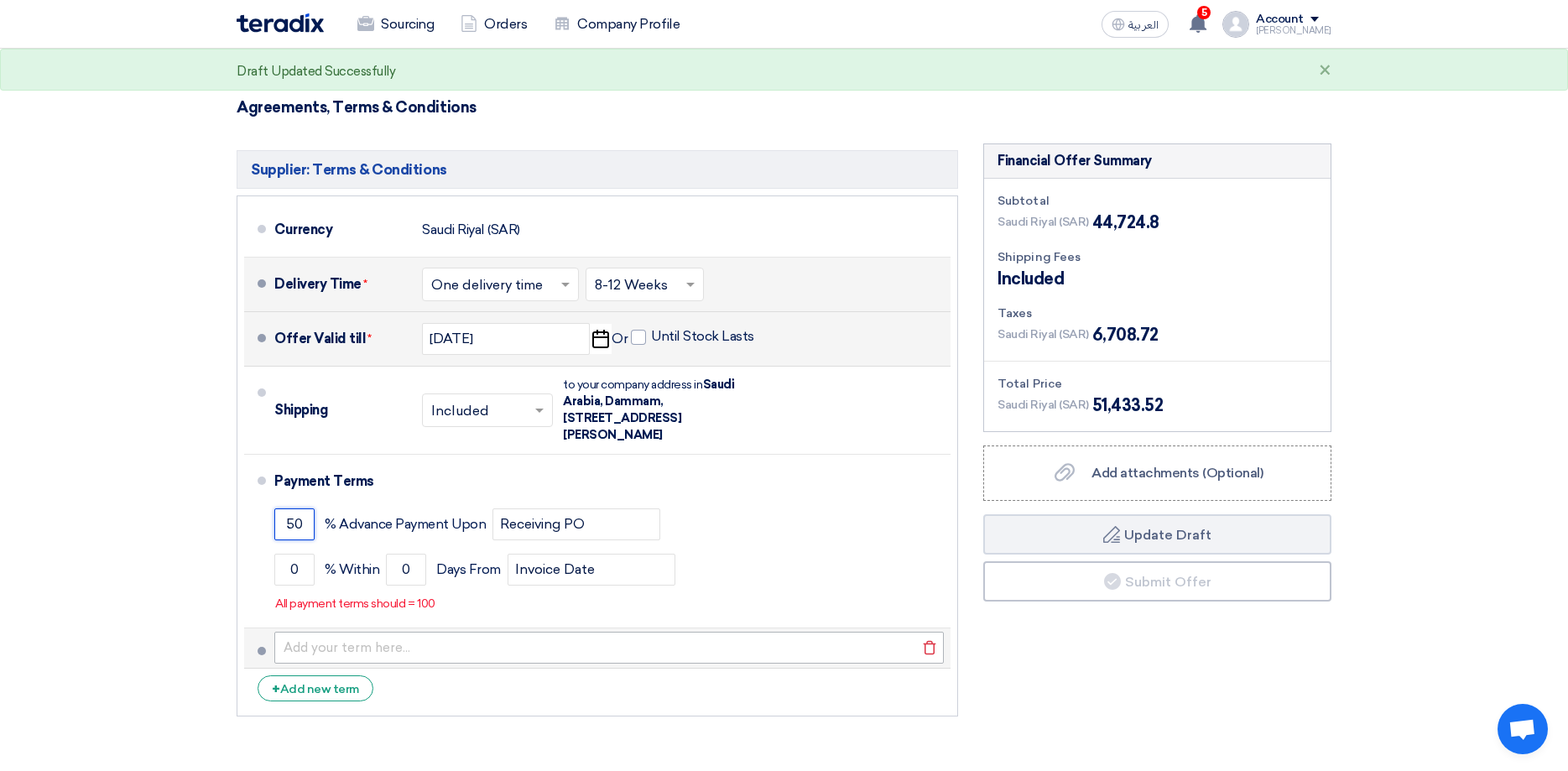
type input "50"
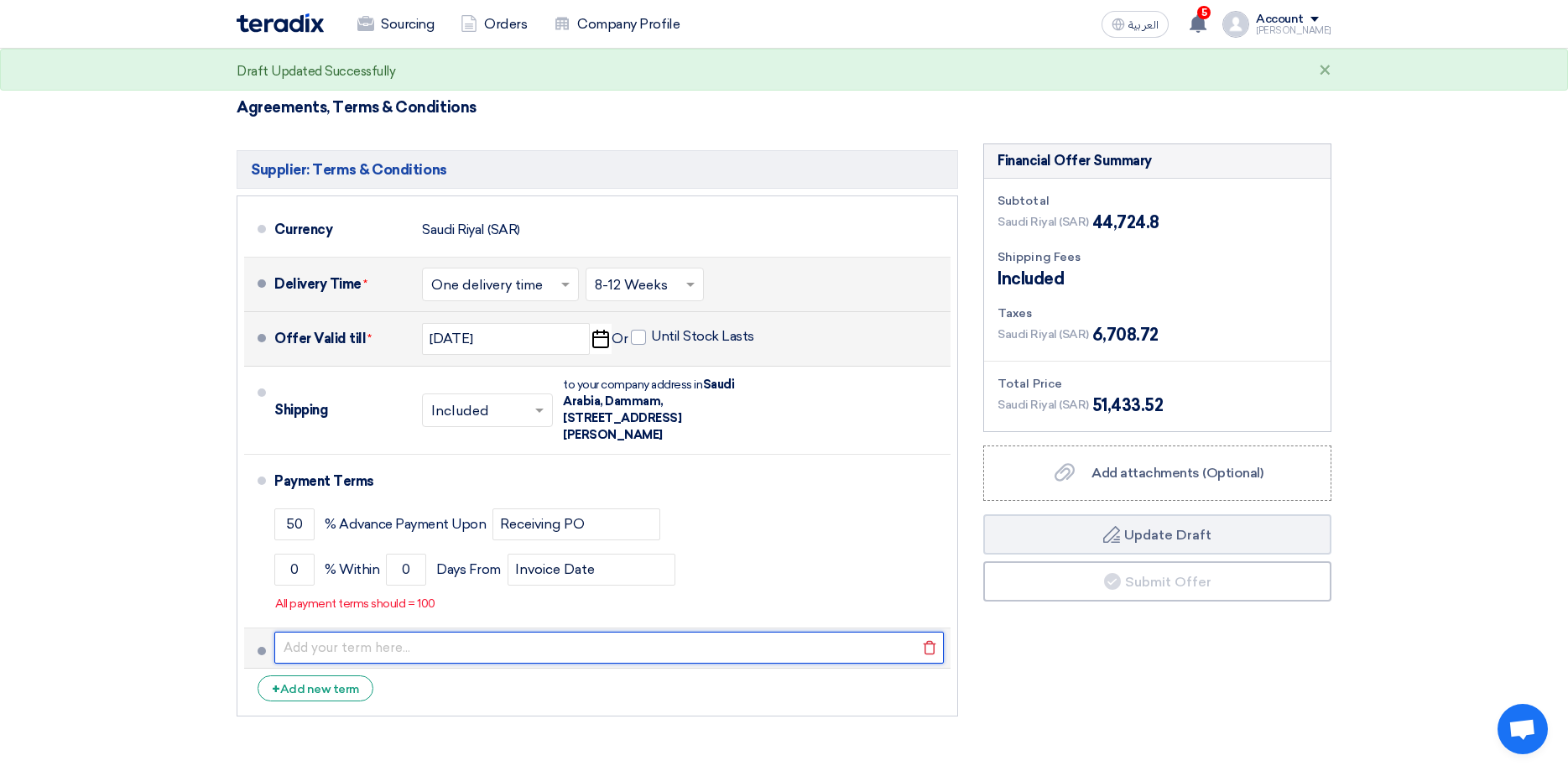
click at [613, 632] on input "text" at bounding box center [609, 648] width 669 height 32
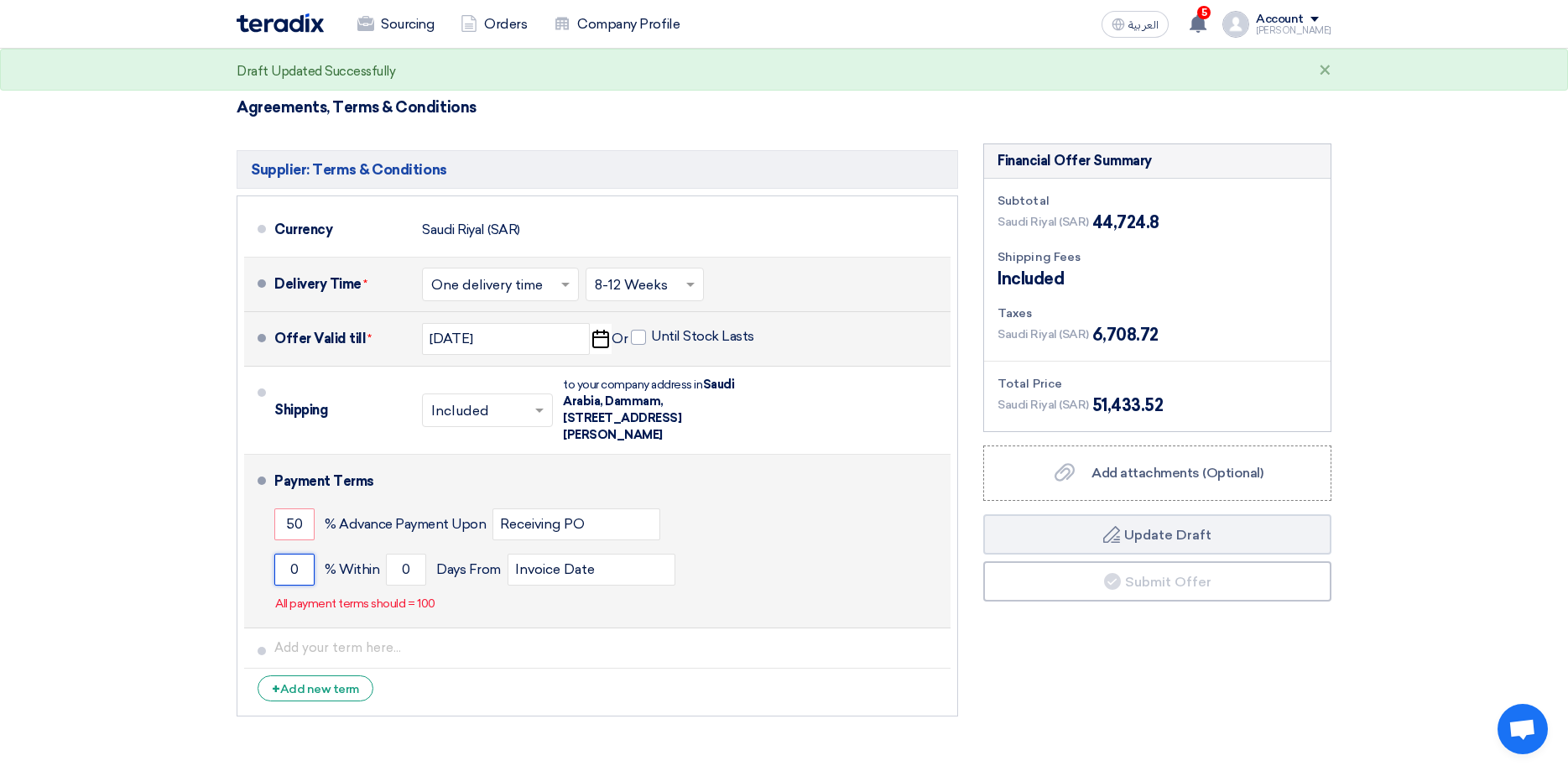
click at [304, 554] on input "0" at bounding box center [294, 570] width 40 height 32
type input "50"
click at [408, 554] on input "0" at bounding box center [405, 570] width 40 height 32
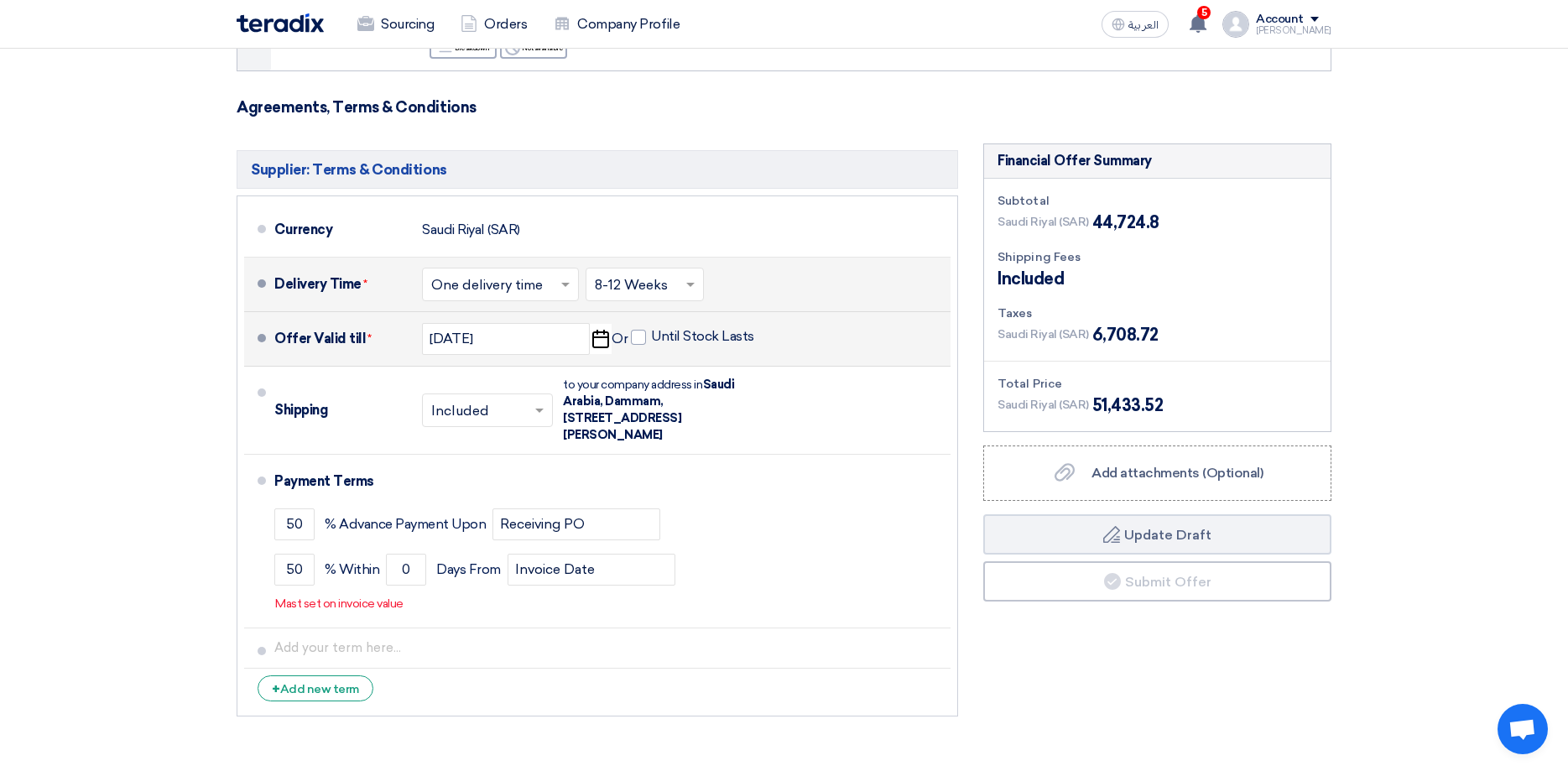
click at [164, 561] on section "Offer Details # Part Number Item Description Quantity Unit Price (SAR) Taxes + …" at bounding box center [784, 206] width 1568 height 1145
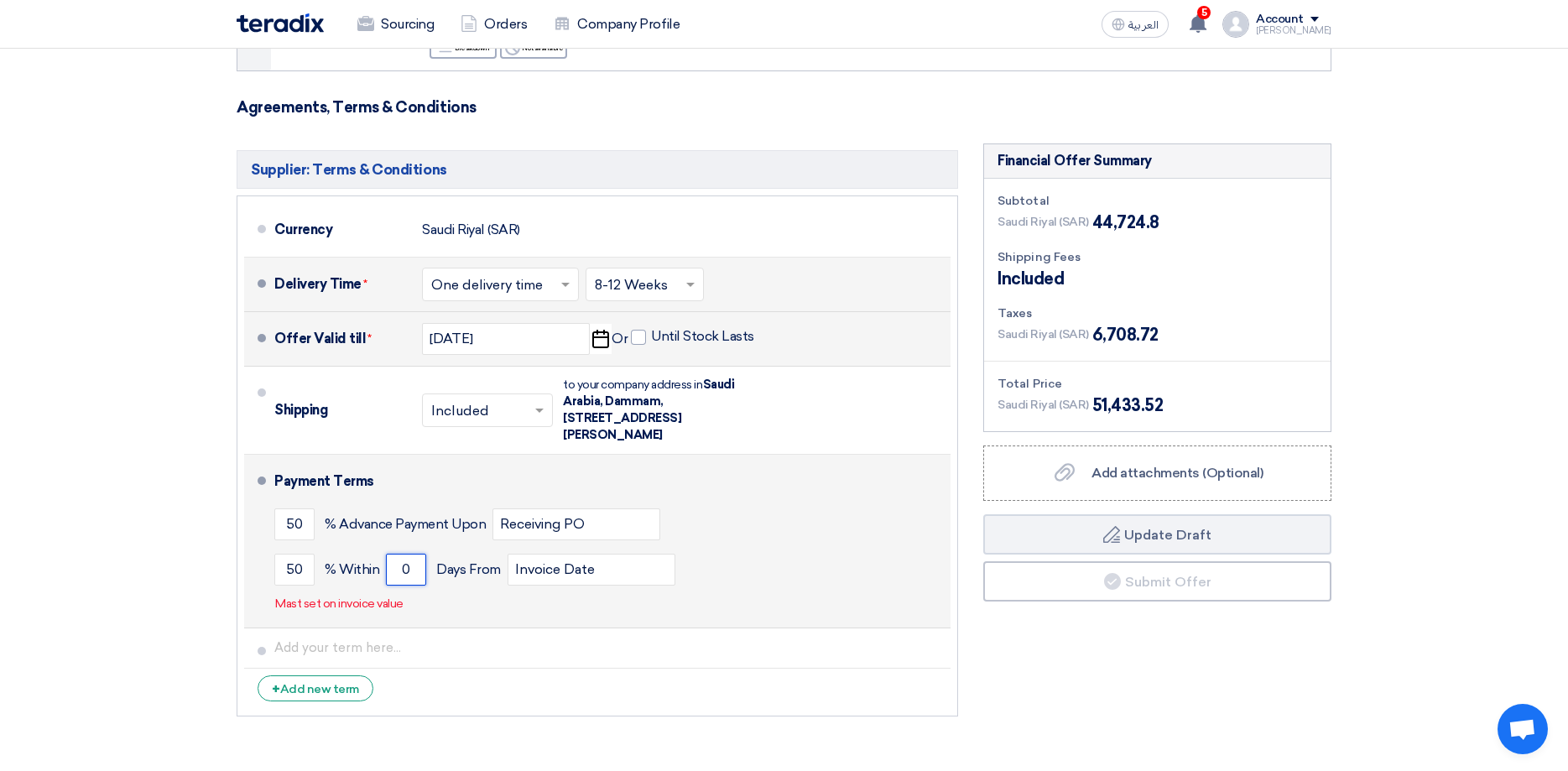
click at [400, 554] on input "0" at bounding box center [405, 570] width 40 height 32
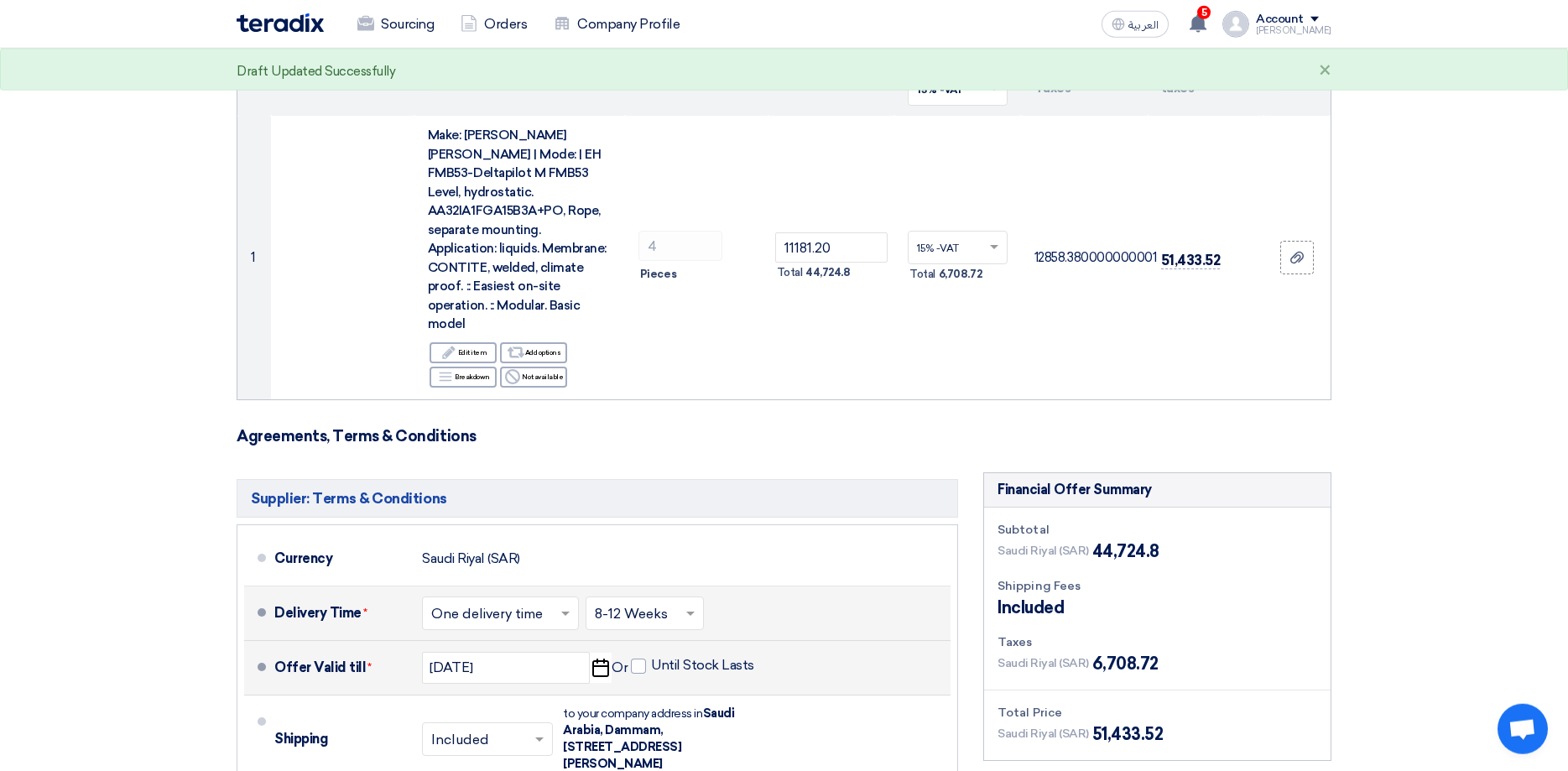
scroll to position [171, 0]
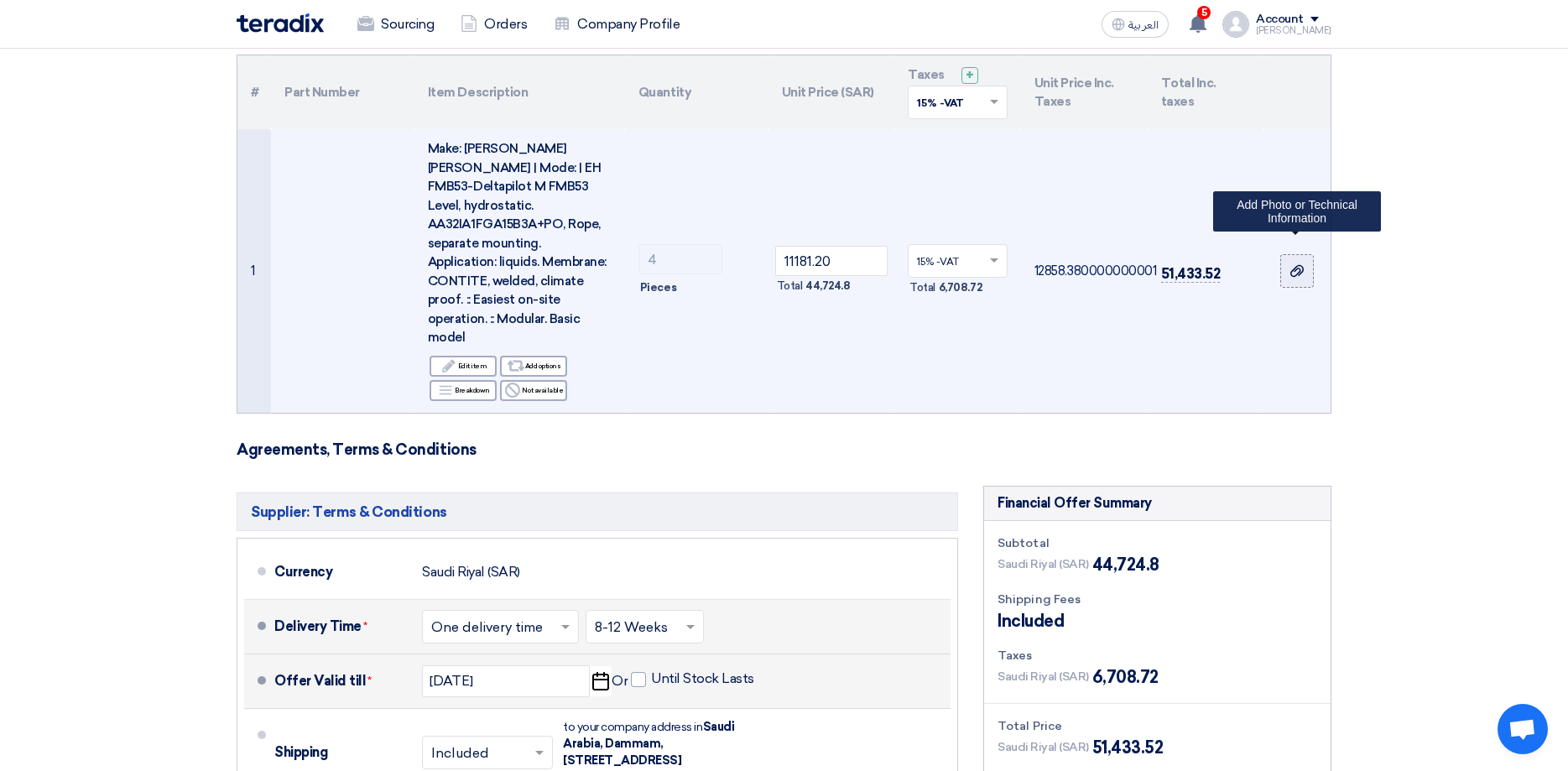
type input "30"
click at [1297, 265] on icon at bounding box center [1297, 271] width 14 height 14
click at [0, 0] on input "file" at bounding box center [0, 0] width 0 height 0
click at [1281, 254] on label at bounding box center [1297, 271] width 34 height 34
click at [0, 0] on input "file" at bounding box center [0, 0] width 0 height 0
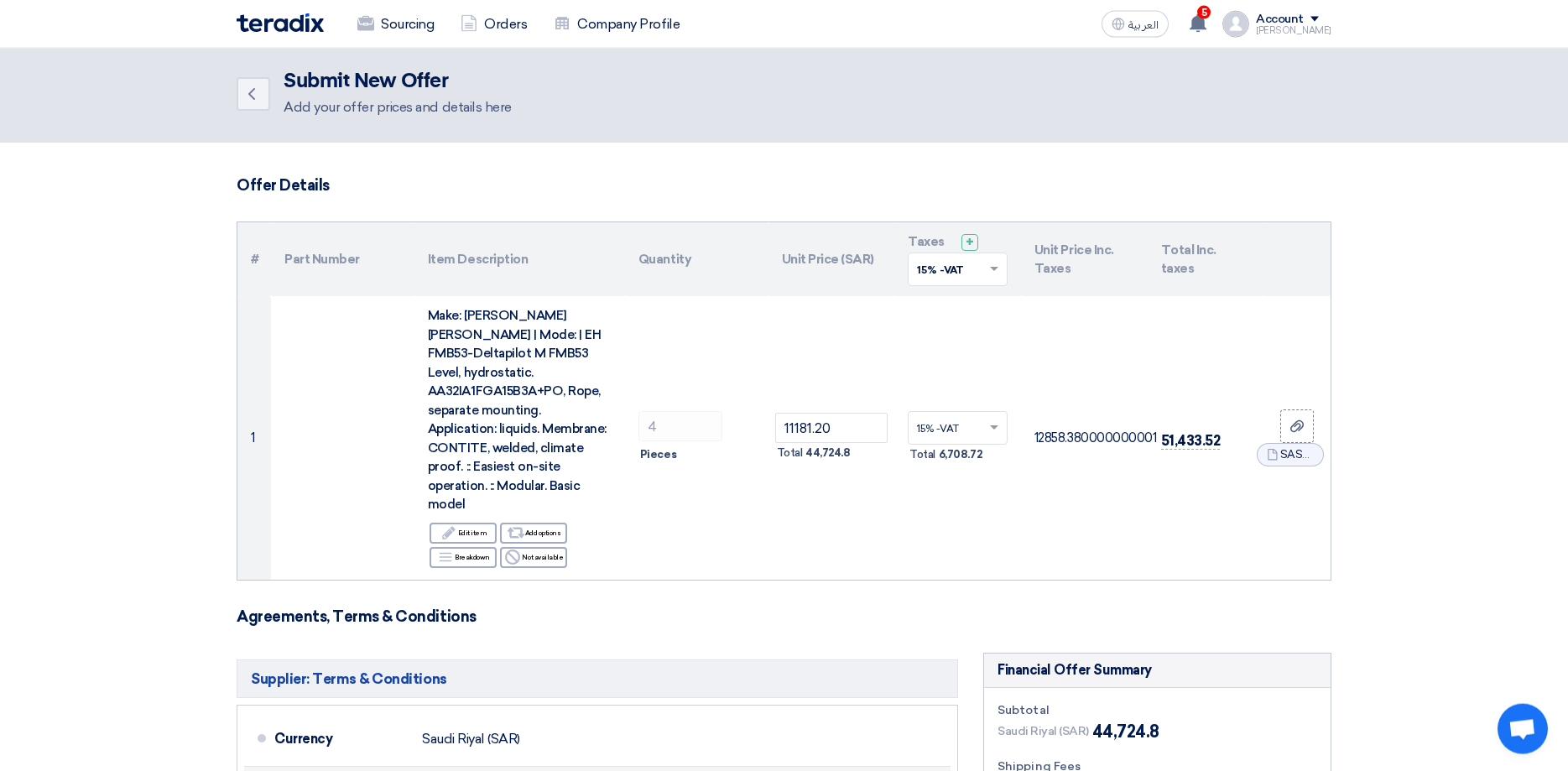
scroll to position [0, 0]
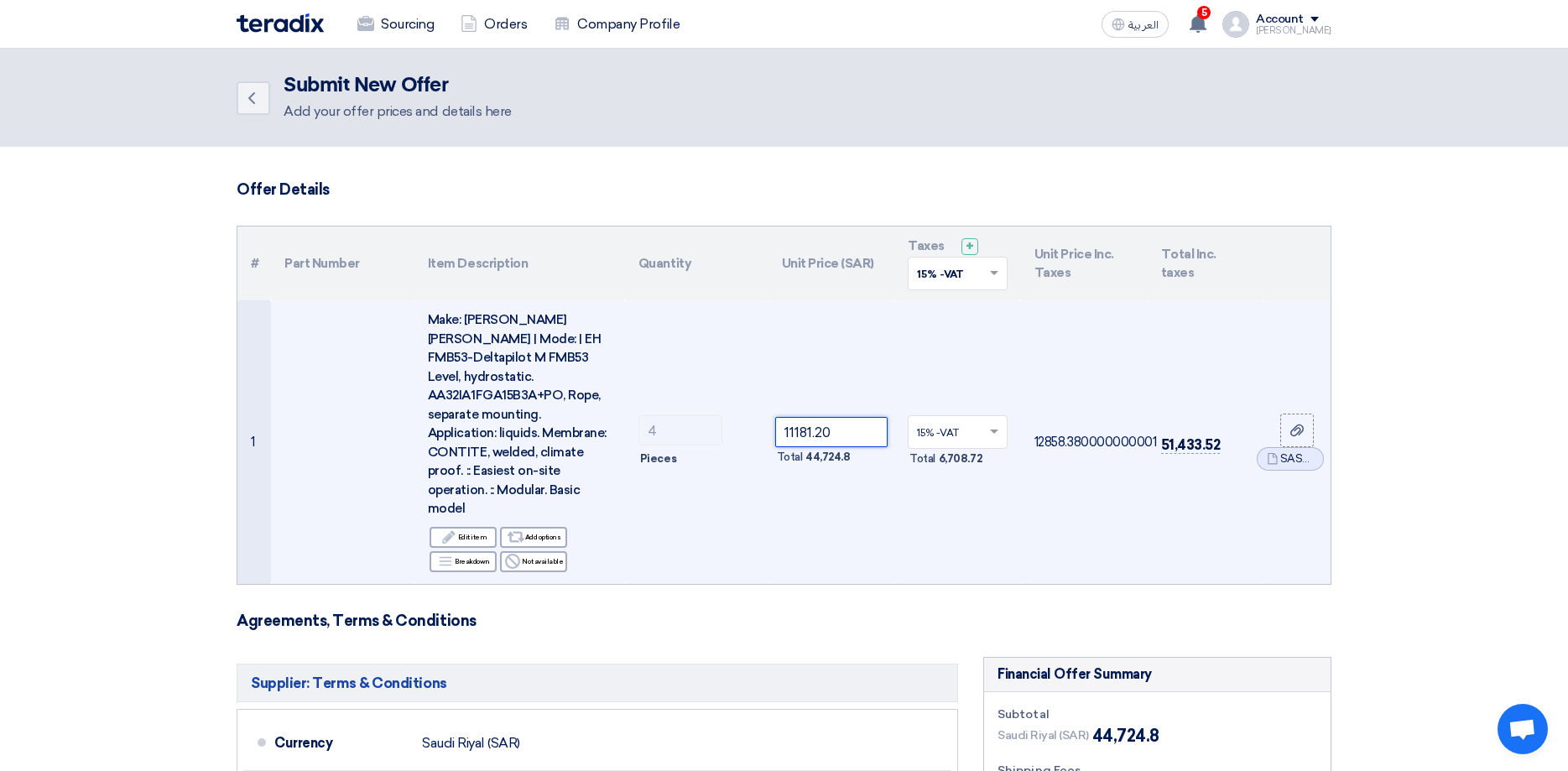
click at [794, 417] on input "11181.20" at bounding box center [832, 433] width 114 height 31
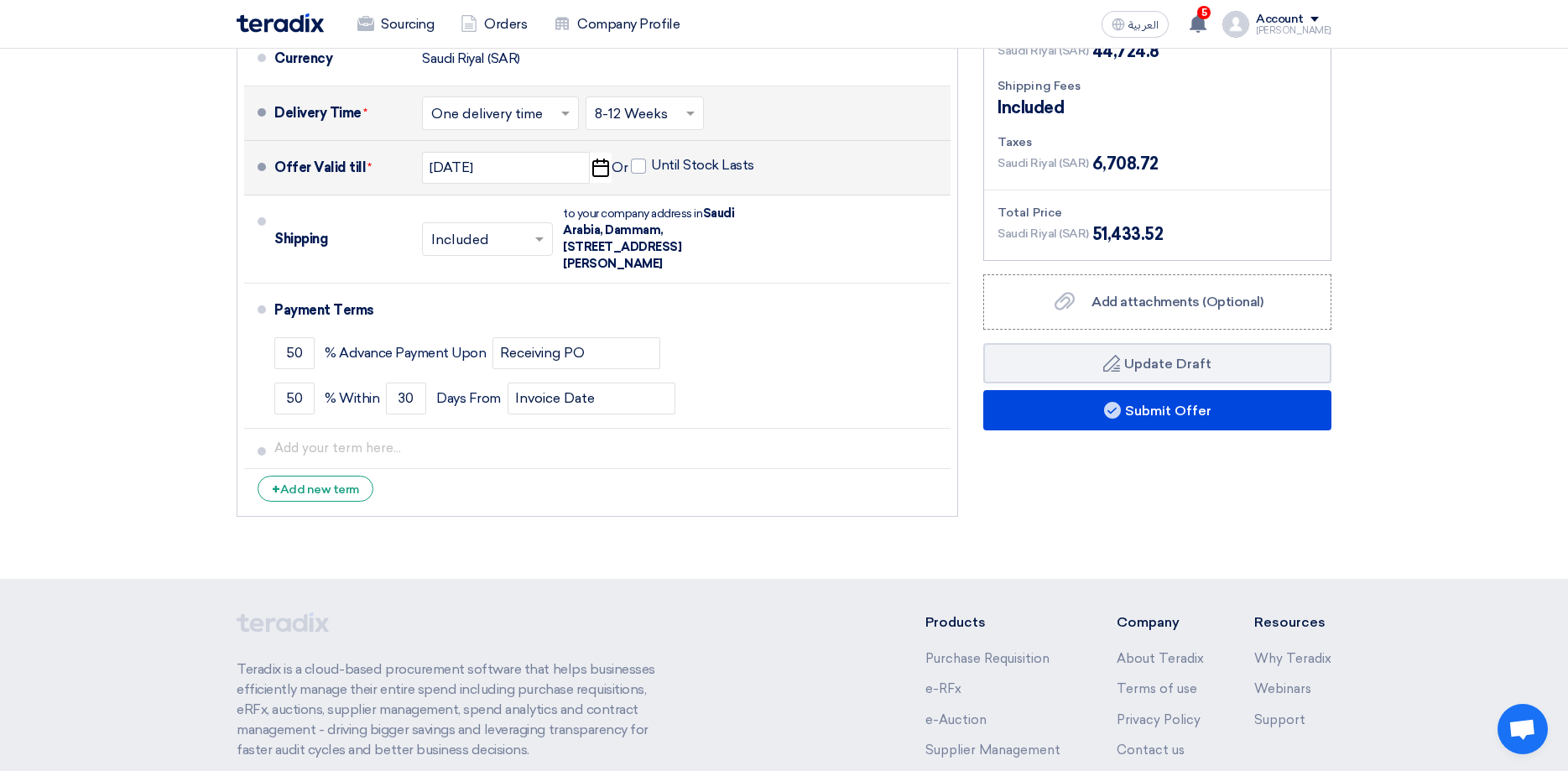
scroll to position [835, 0]
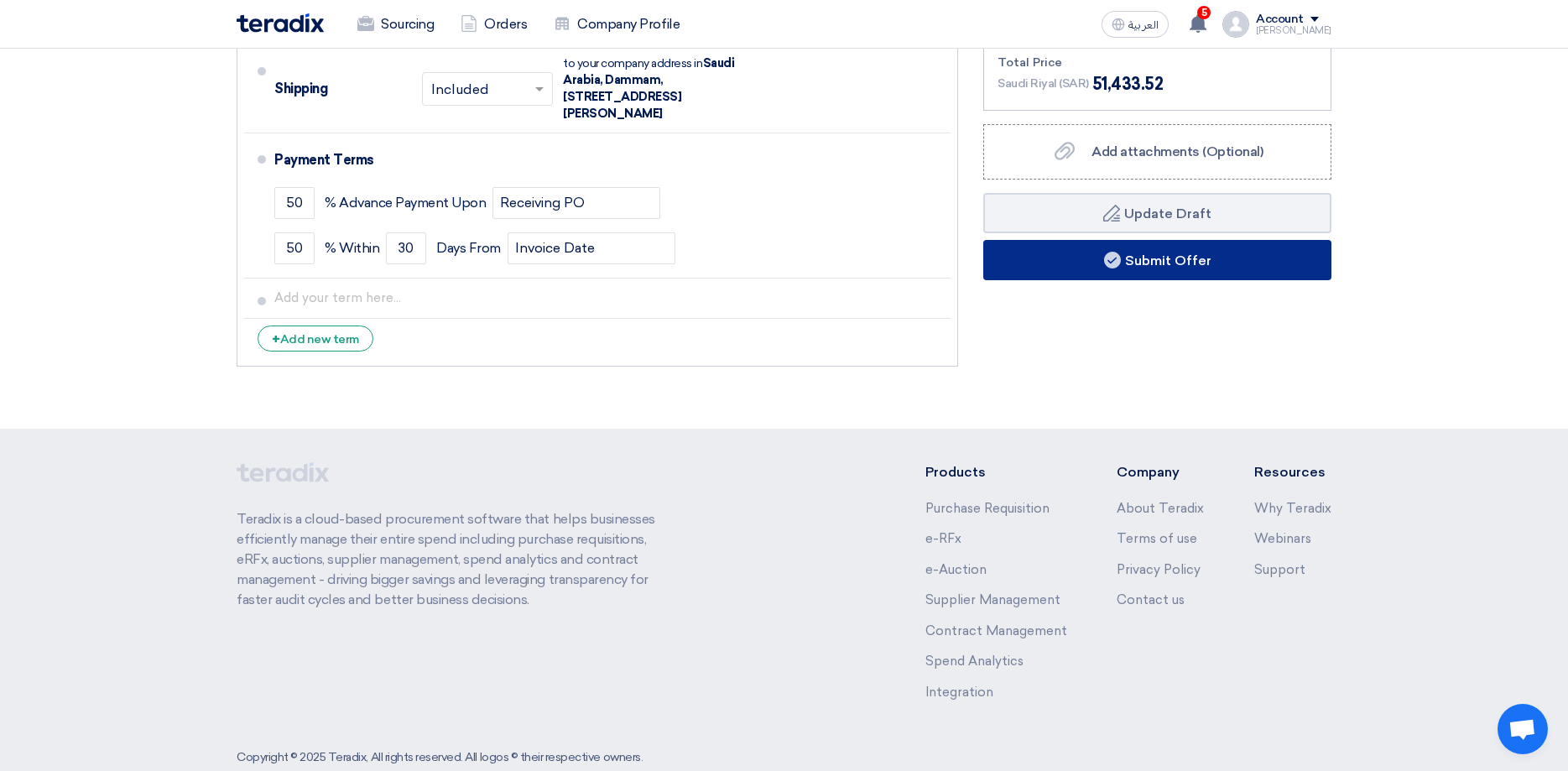
click at [1174, 240] on button "Submit Offer" at bounding box center [1157, 260] width 349 height 40
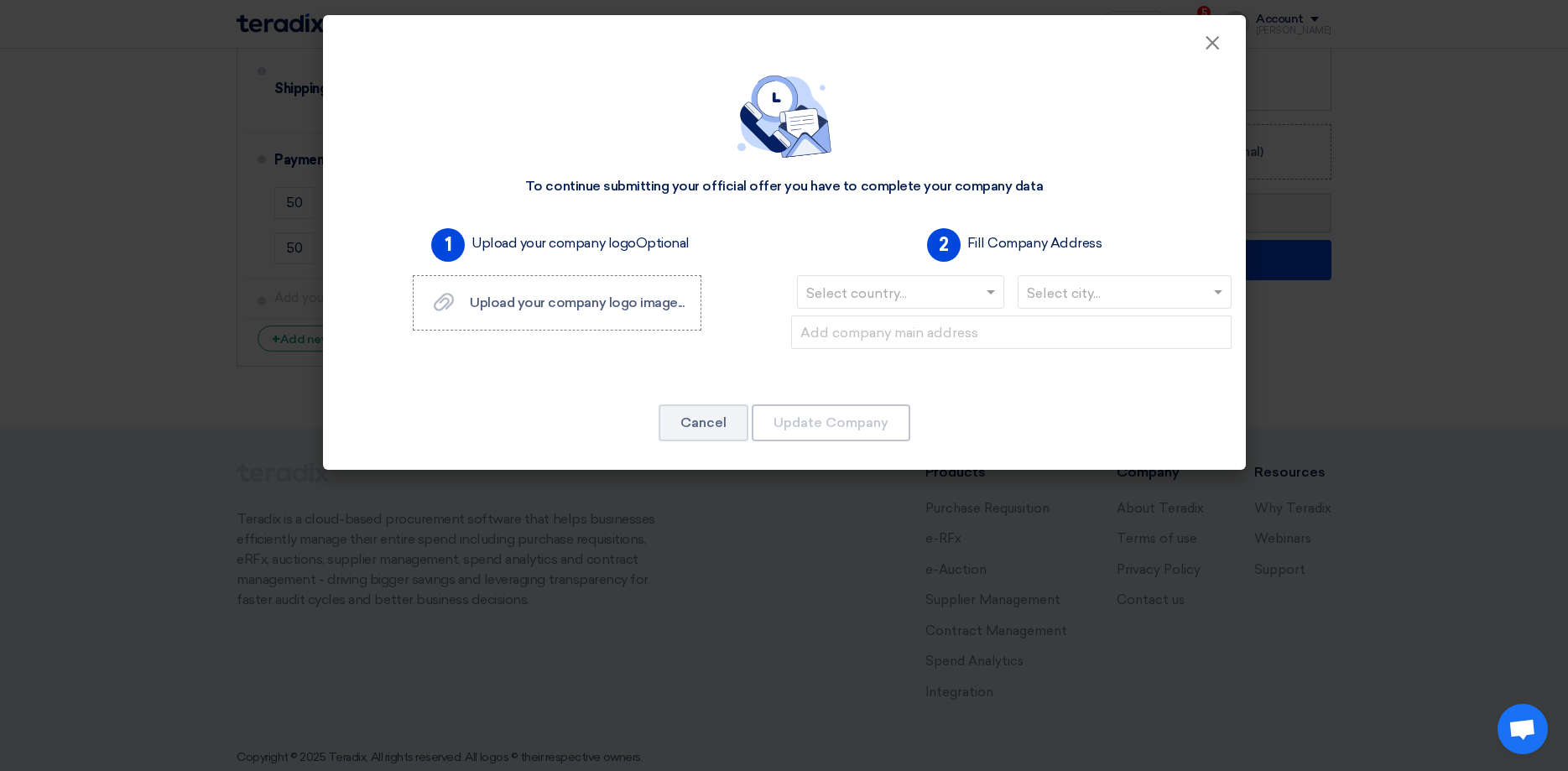
click at [498, 344] on div "1 Upload your company logo Optional Upload your company logo image... Upload yo…" at bounding box center [557, 299] width 454 height 154
click at [497, 307] on span "Upload your company logo image..." at bounding box center [577, 302] width 214 height 16
click at [0, 0] on input "Upload your company logo image... Upload your company logo image..." at bounding box center [0, 0] width 0 height 0
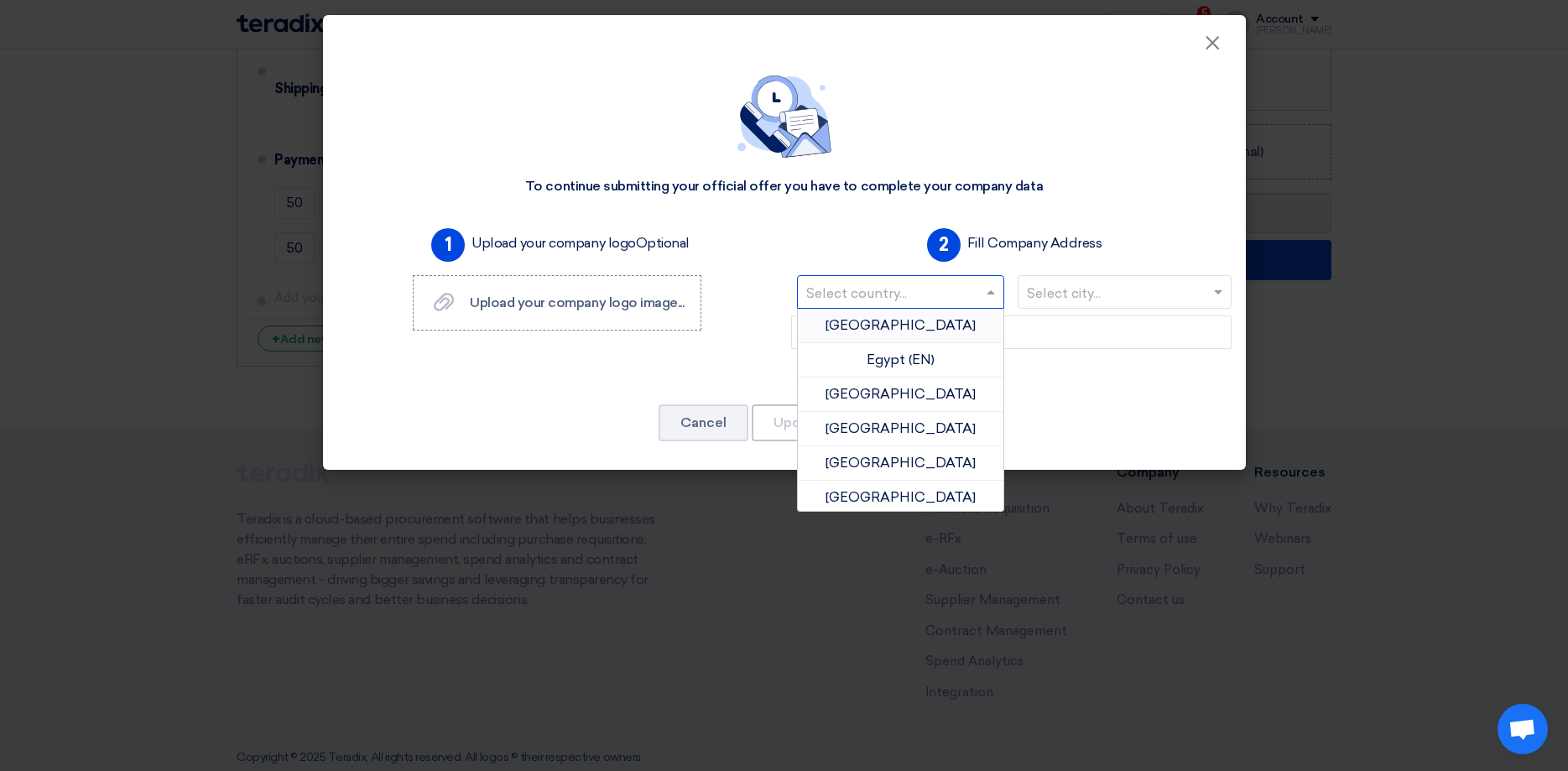
click at [889, 302] on input "text" at bounding box center [893, 293] width 173 height 28
type input "sa"
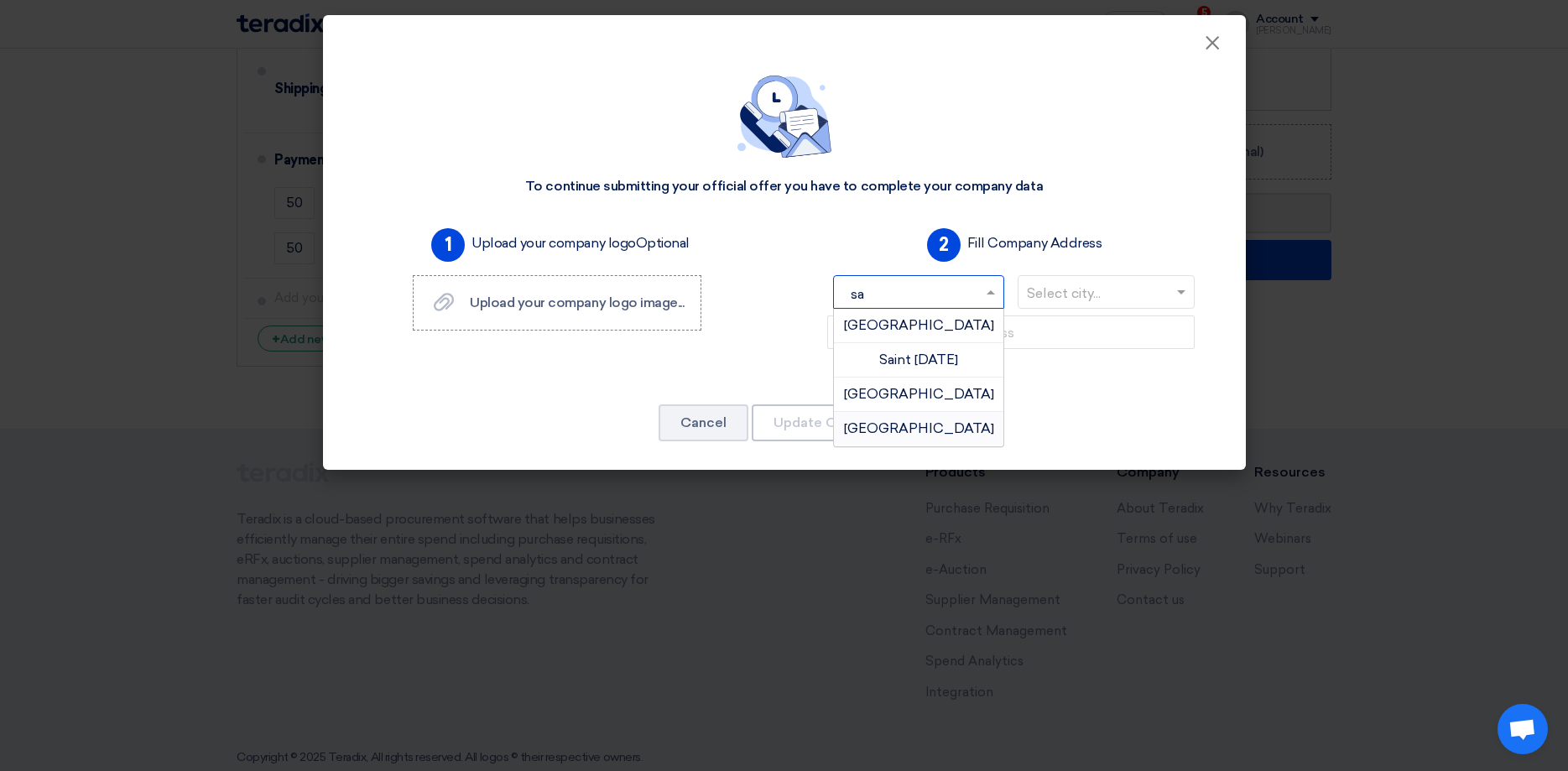
click at [913, 433] on span "Saudi Arabia" at bounding box center [918, 428] width 150 height 16
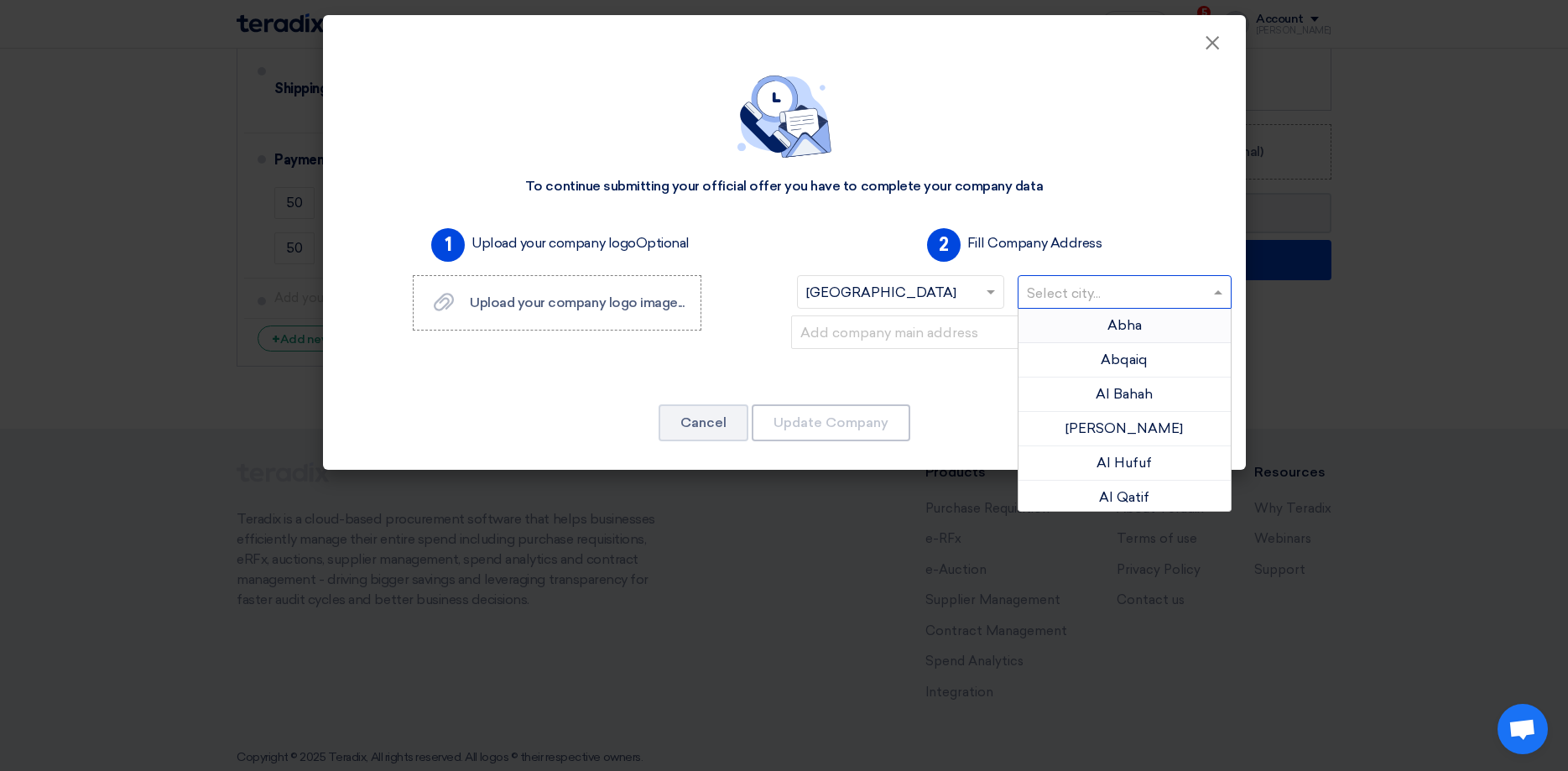
click at [1072, 295] on input "text" at bounding box center [1116, 293] width 179 height 28
type input "k"
click at [1156, 361] on div "Khobar" at bounding box center [1124, 360] width 212 height 35
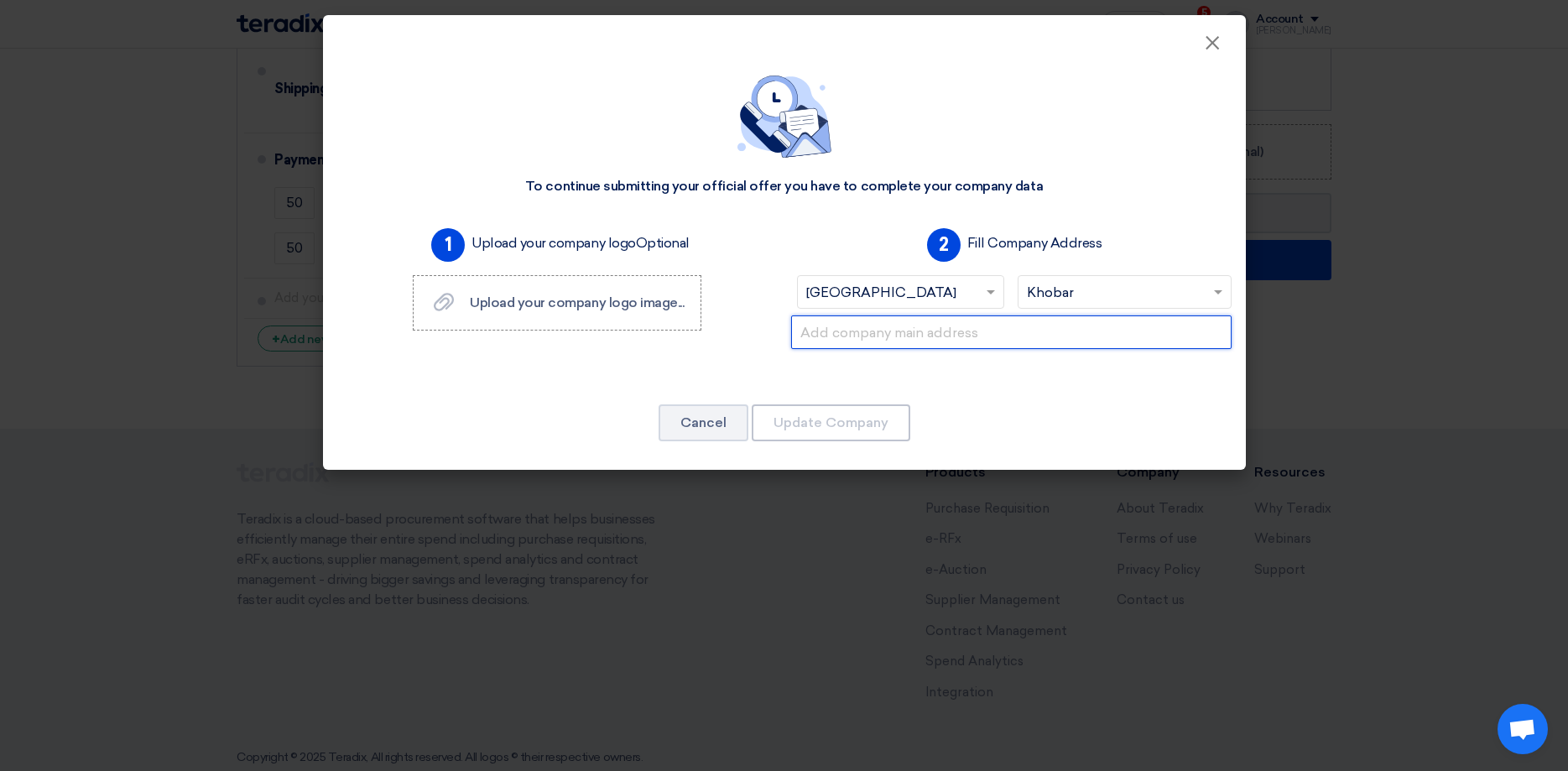
click at [943, 339] on input "text" at bounding box center [1011, 332] width 440 height 34
paste input "Street 32، First Industrial City،, Dammam 32234"
type input "Street 32، First Industrial City،, Dammam 32234"
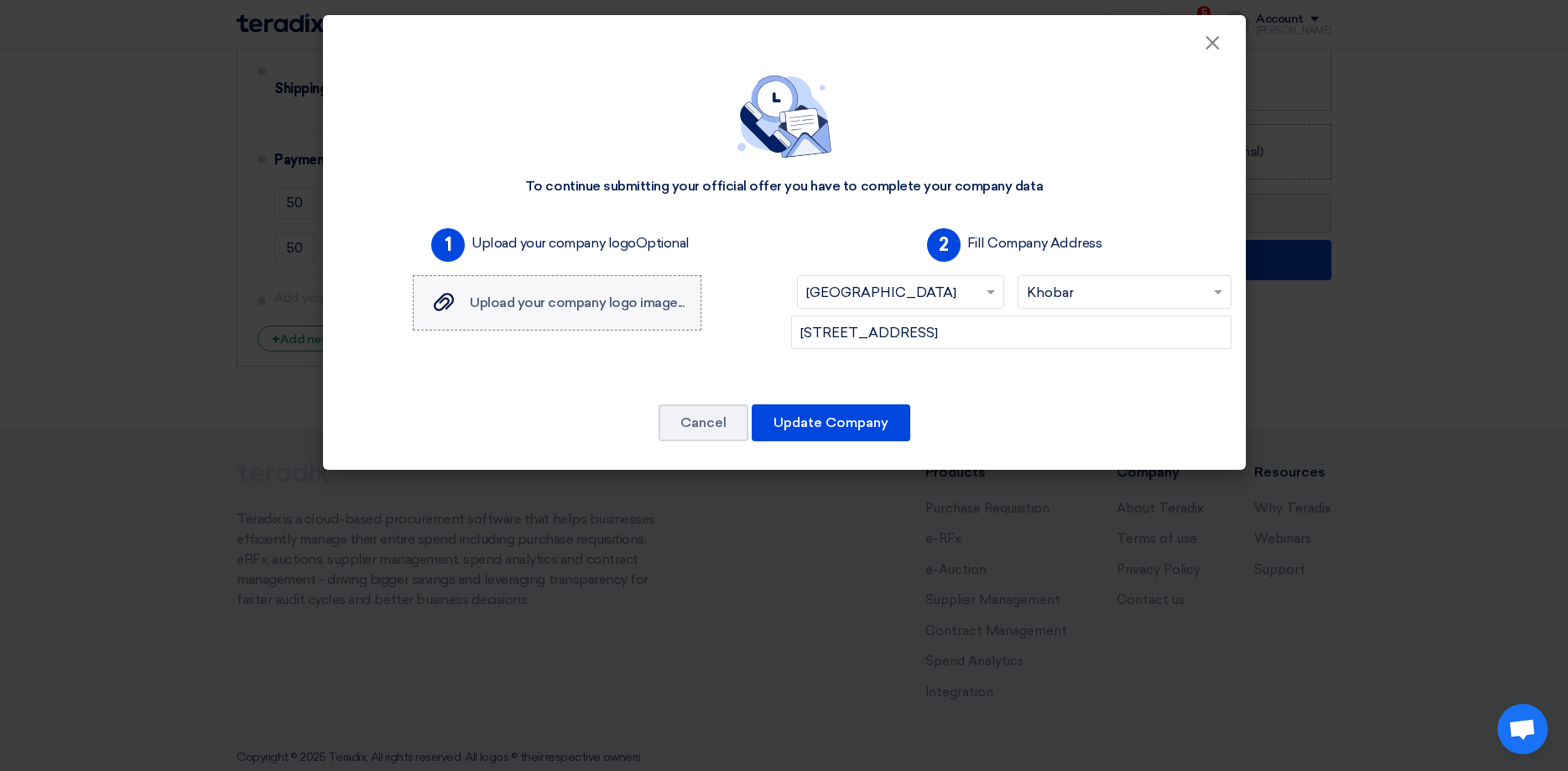
click at [553, 306] on span "Upload your company logo image..." at bounding box center [577, 302] width 214 height 16
click at [0, 0] on input "Upload your company logo image... Upload your company logo image..." at bounding box center [0, 0] width 0 height 0
click at [848, 428] on button "Update Company" at bounding box center [830, 423] width 159 height 37
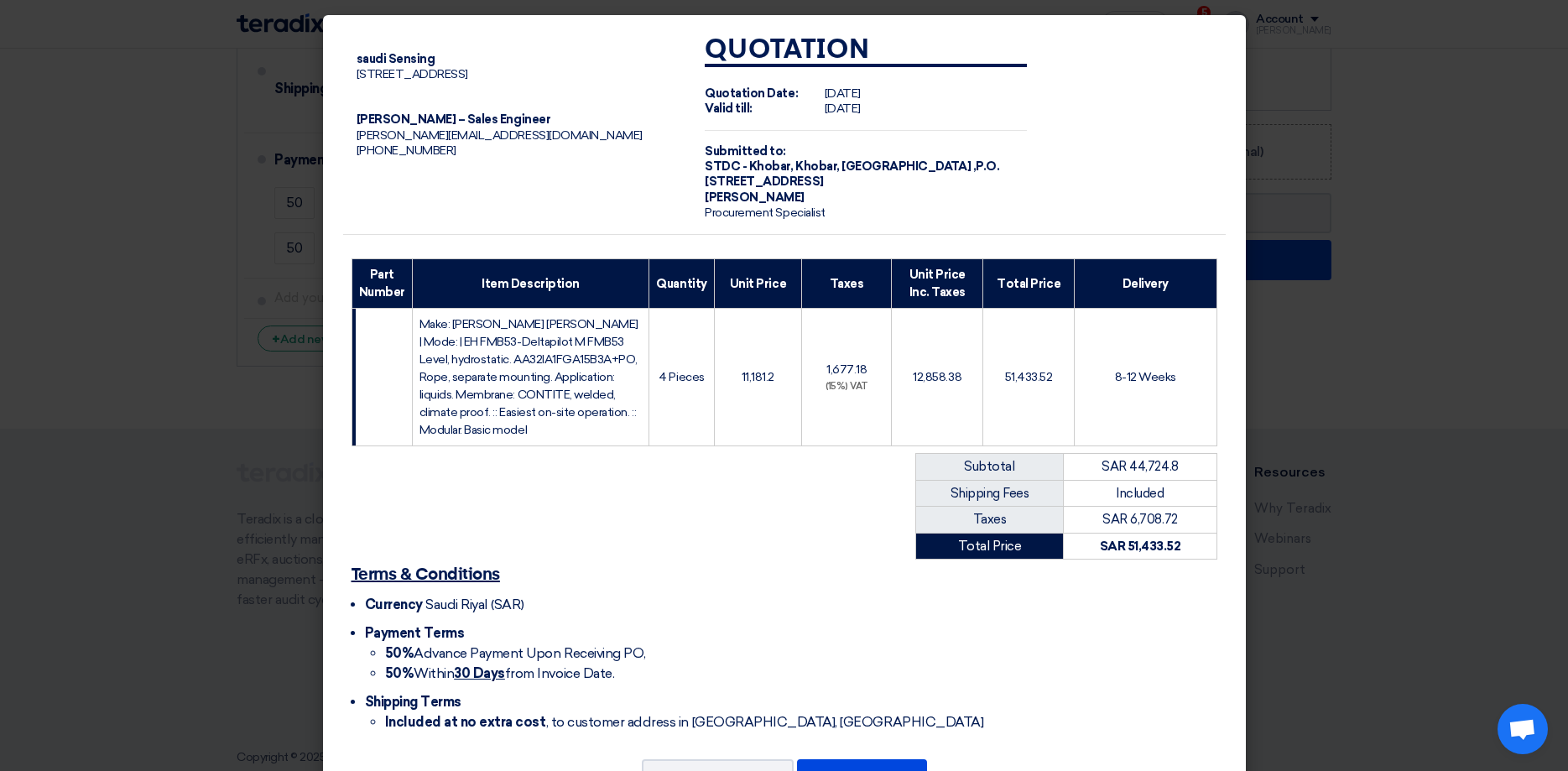
scroll to position [53, 0]
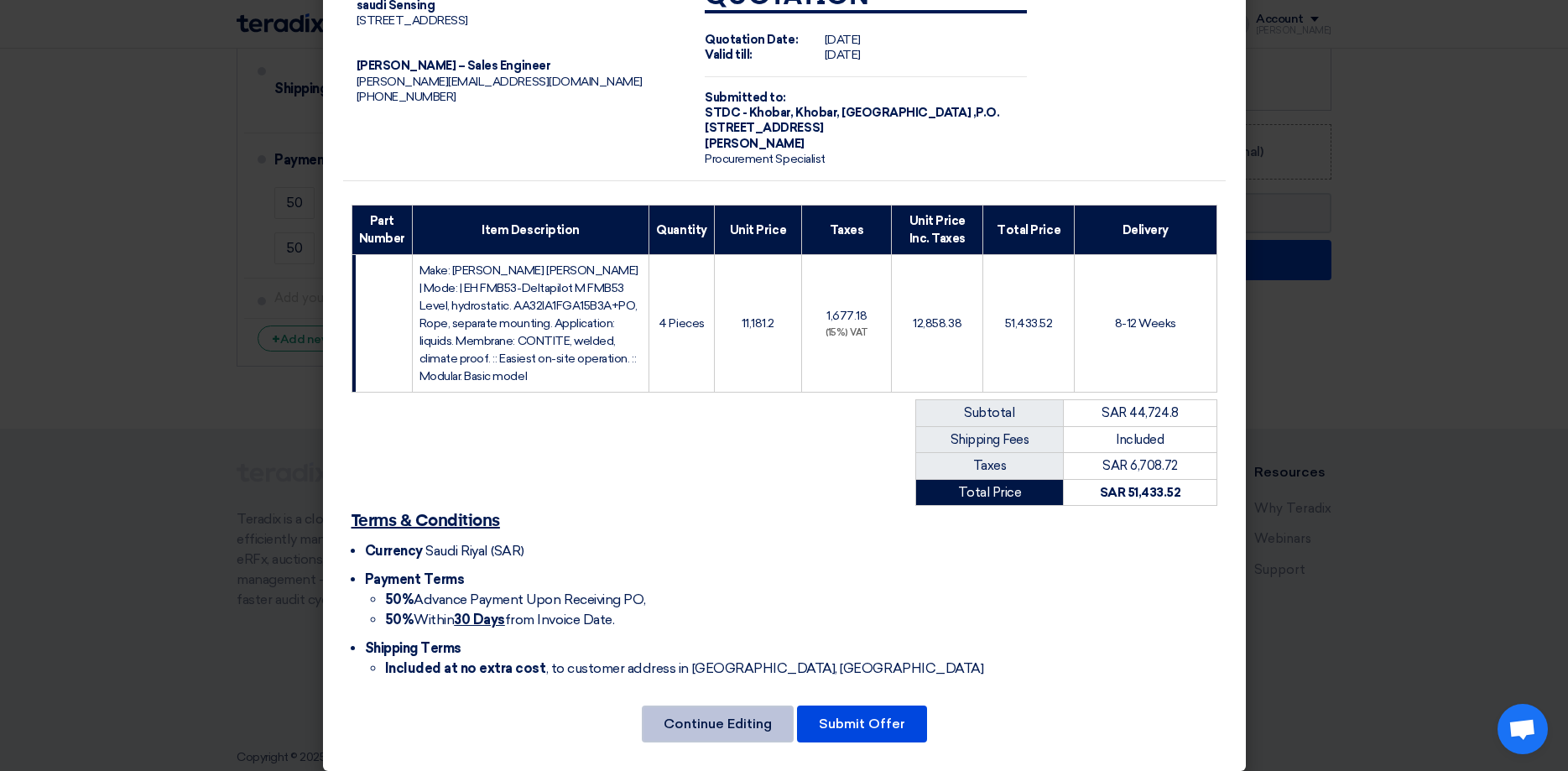
click at [744, 707] on button "Continue Editing" at bounding box center [717, 724] width 152 height 37
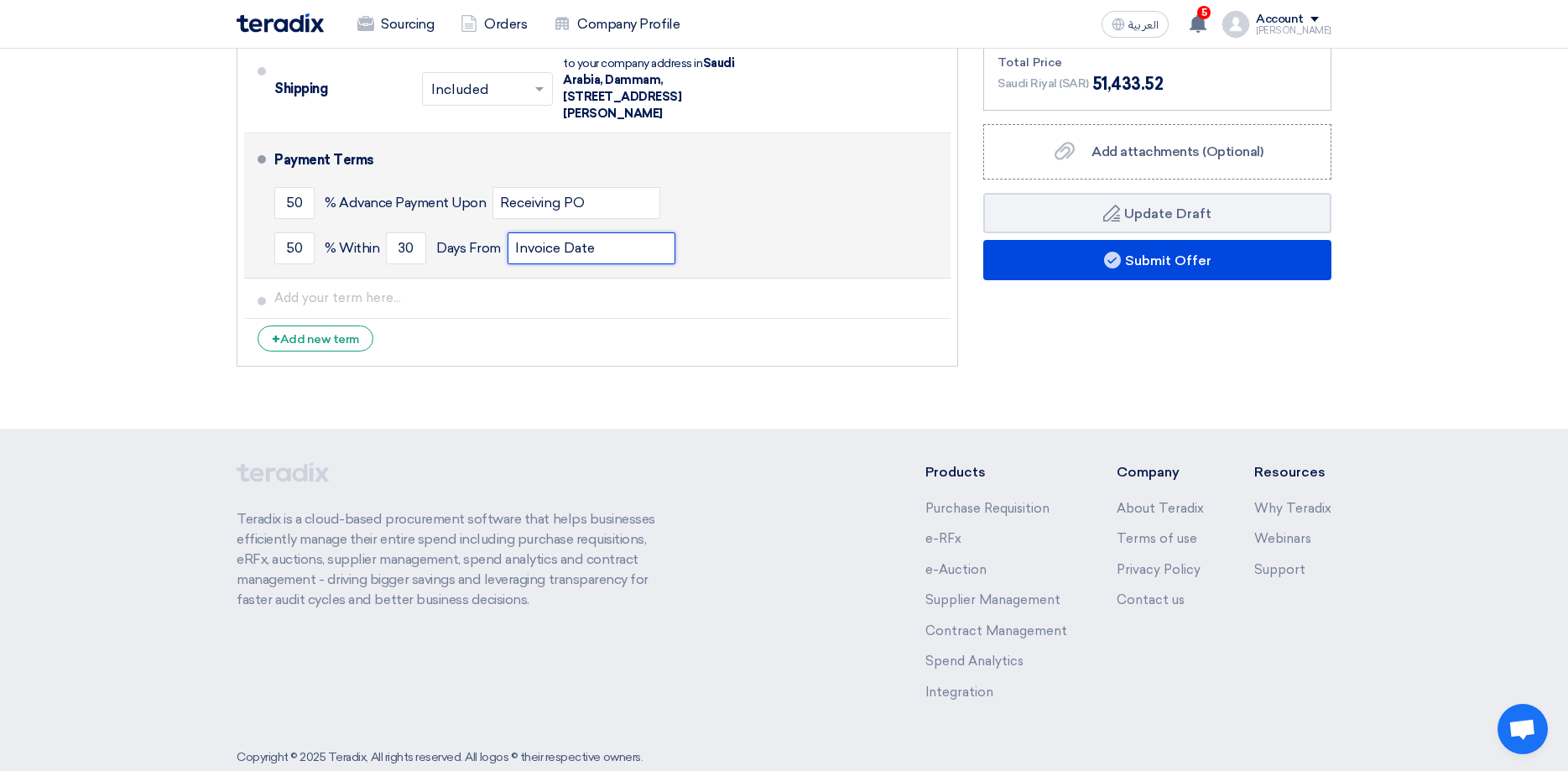
drag, startPoint x: 614, startPoint y: 210, endPoint x: 455, endPoint y: 199, distance: 159.4
click at [508, 232] on input "Invoice Date" at bounding box center [592, 249] width 168 height 32
drag, startPoint x: 416, startPoint y: 214, endPoint x: 379, endPoint y: 222, distance: 37.9
click at [386, 232] on input "30" at bounding box center [405, 249] width 40 height 32
click at [606, 232] on input "Invoice Date" at bounding box center [592, 249] width 168 height 32
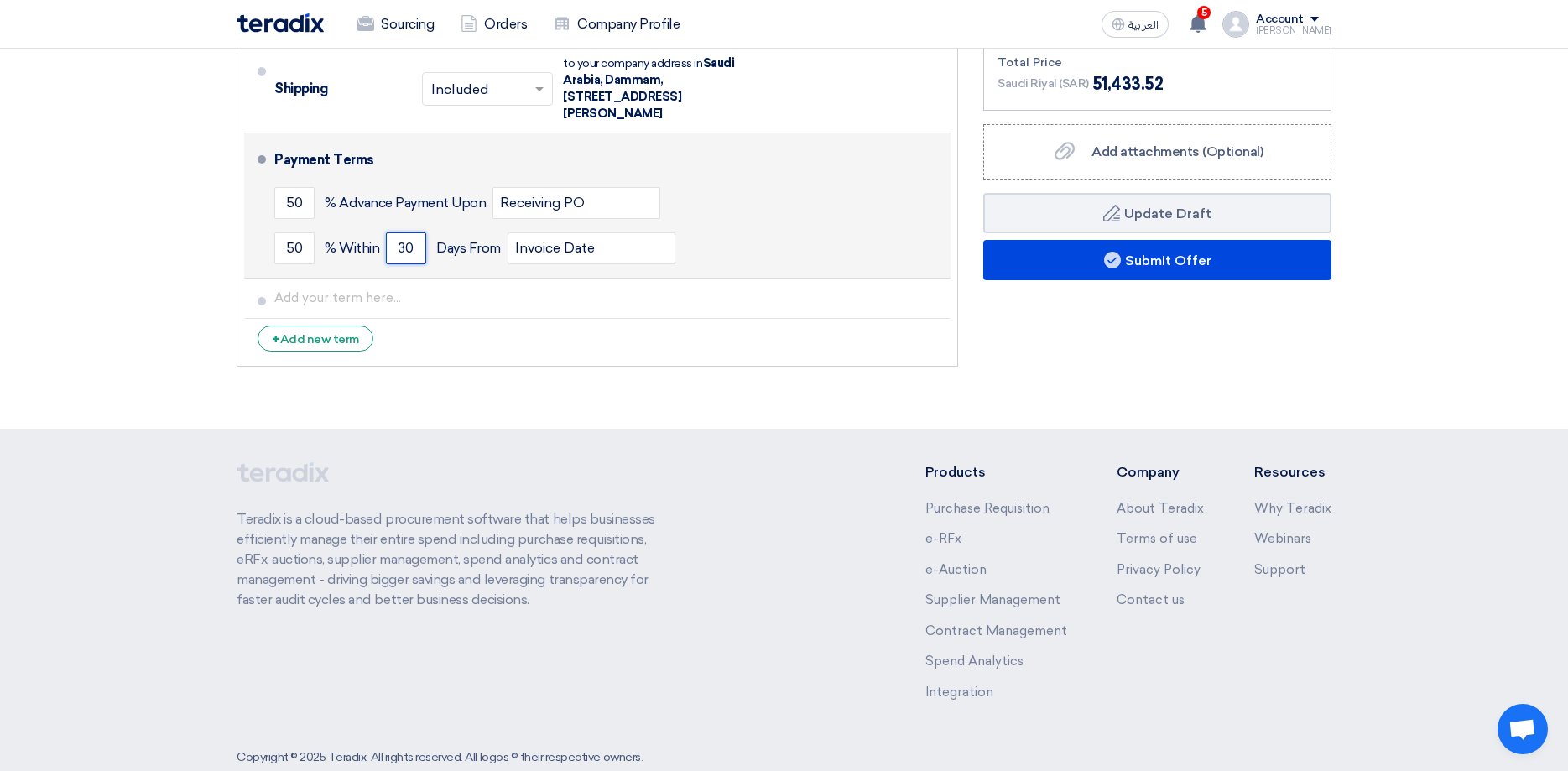
click at [415, 232] on input "30" at bounding box center [405, 249] width 40 height 32
type input "3"
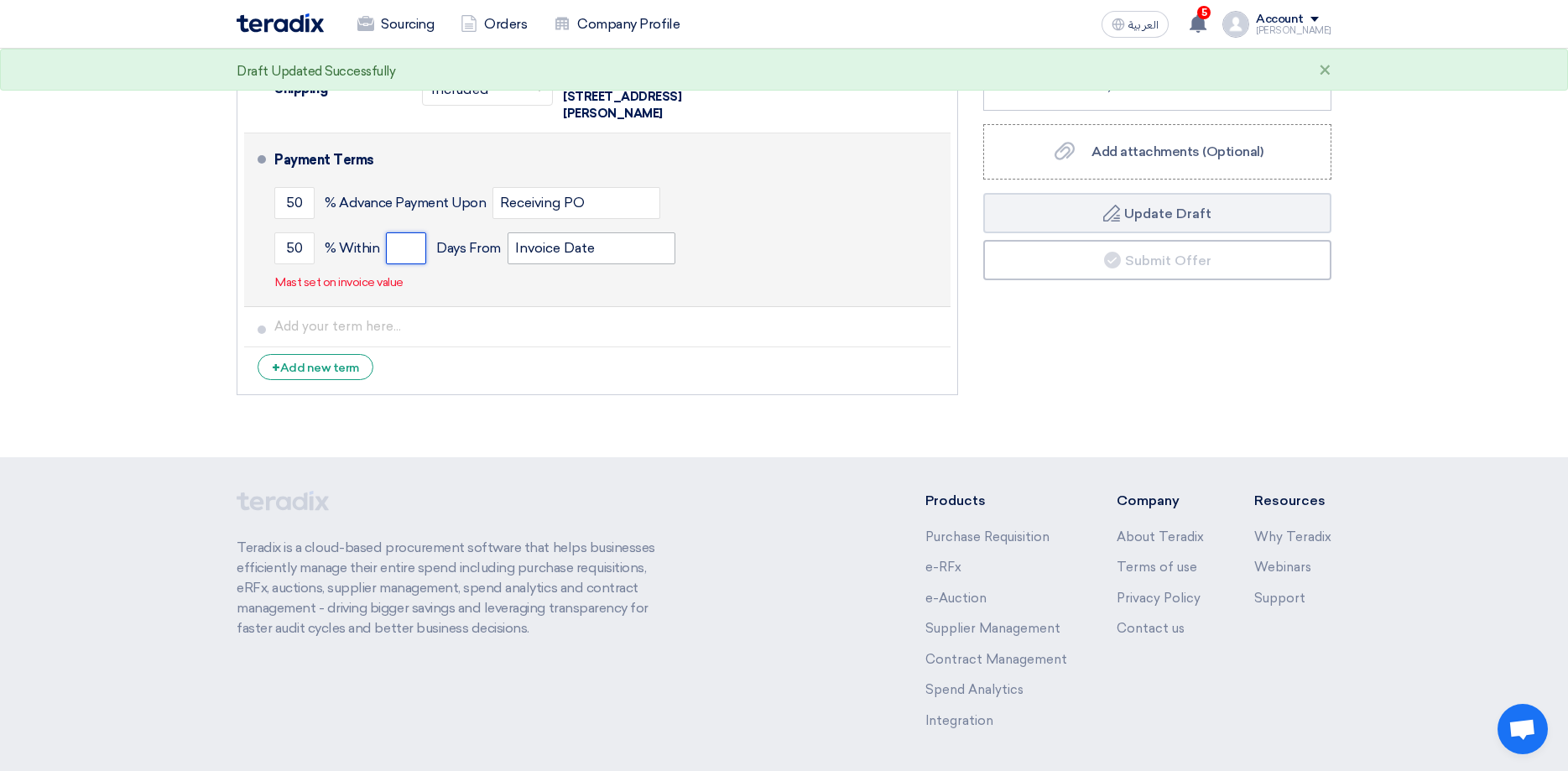
type input "5"
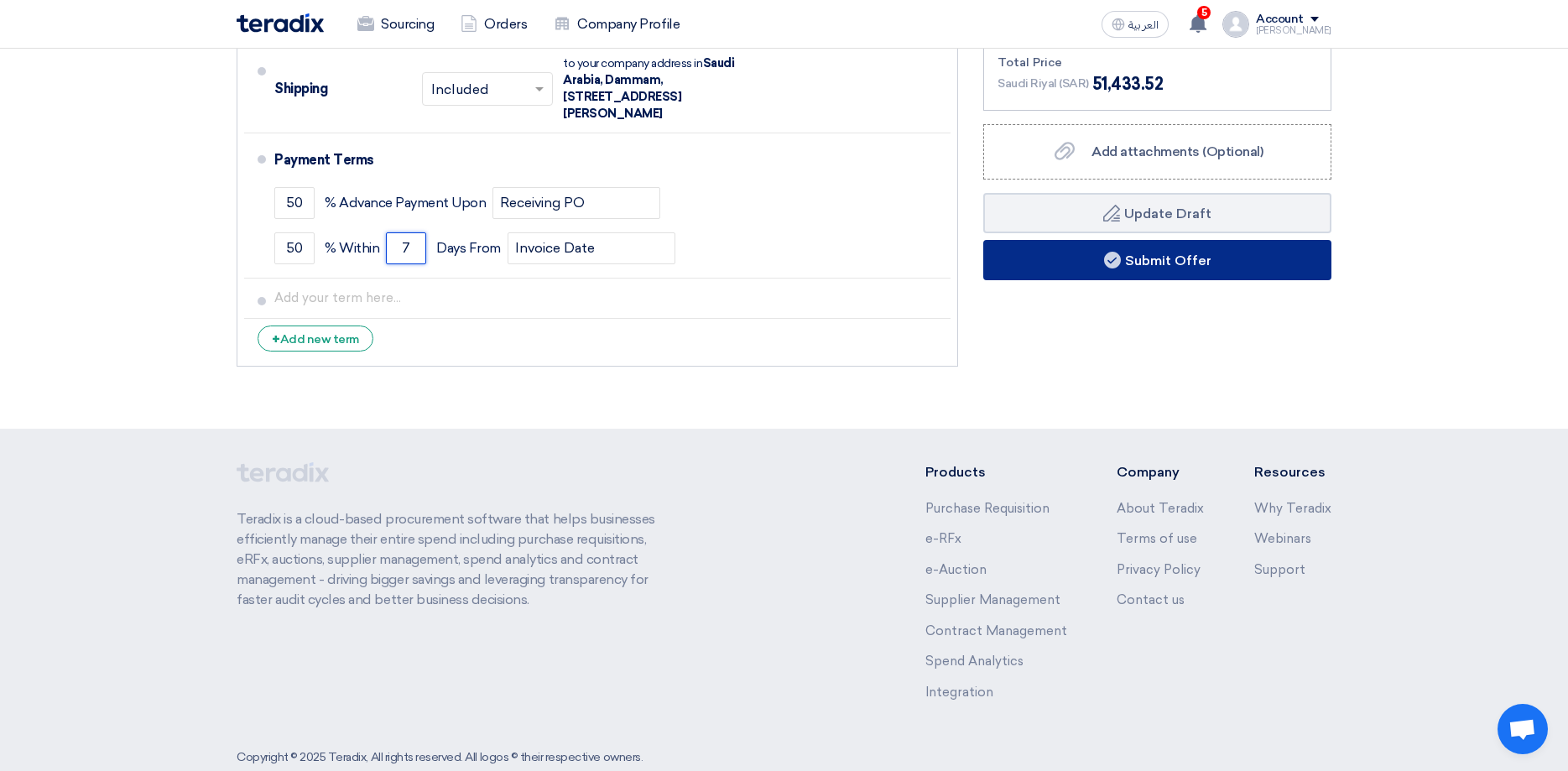
type input "7"
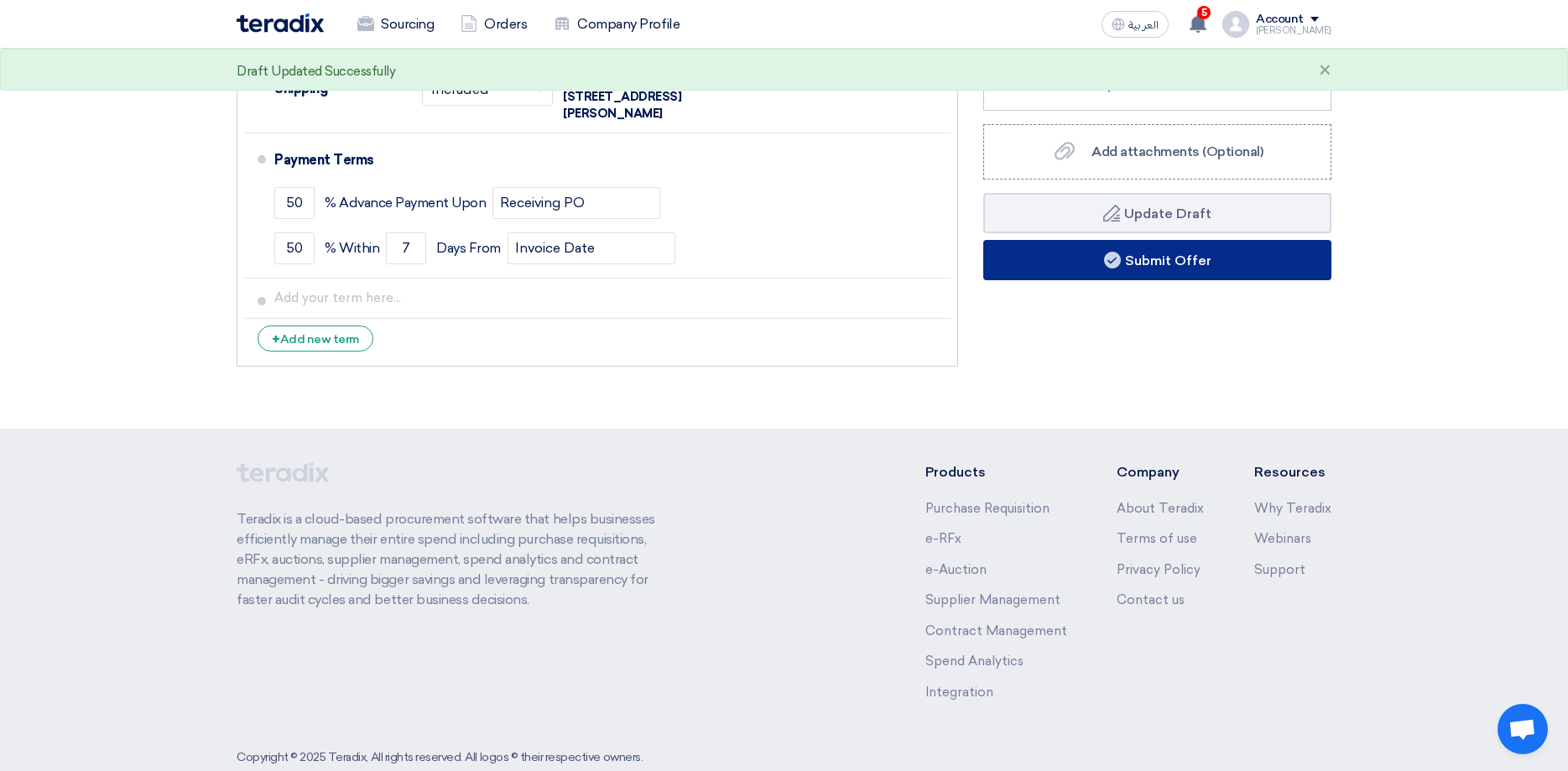
click at [1202, 240] on button "Submit Offer" at bounding box center [1157, 260] width 349 height 40
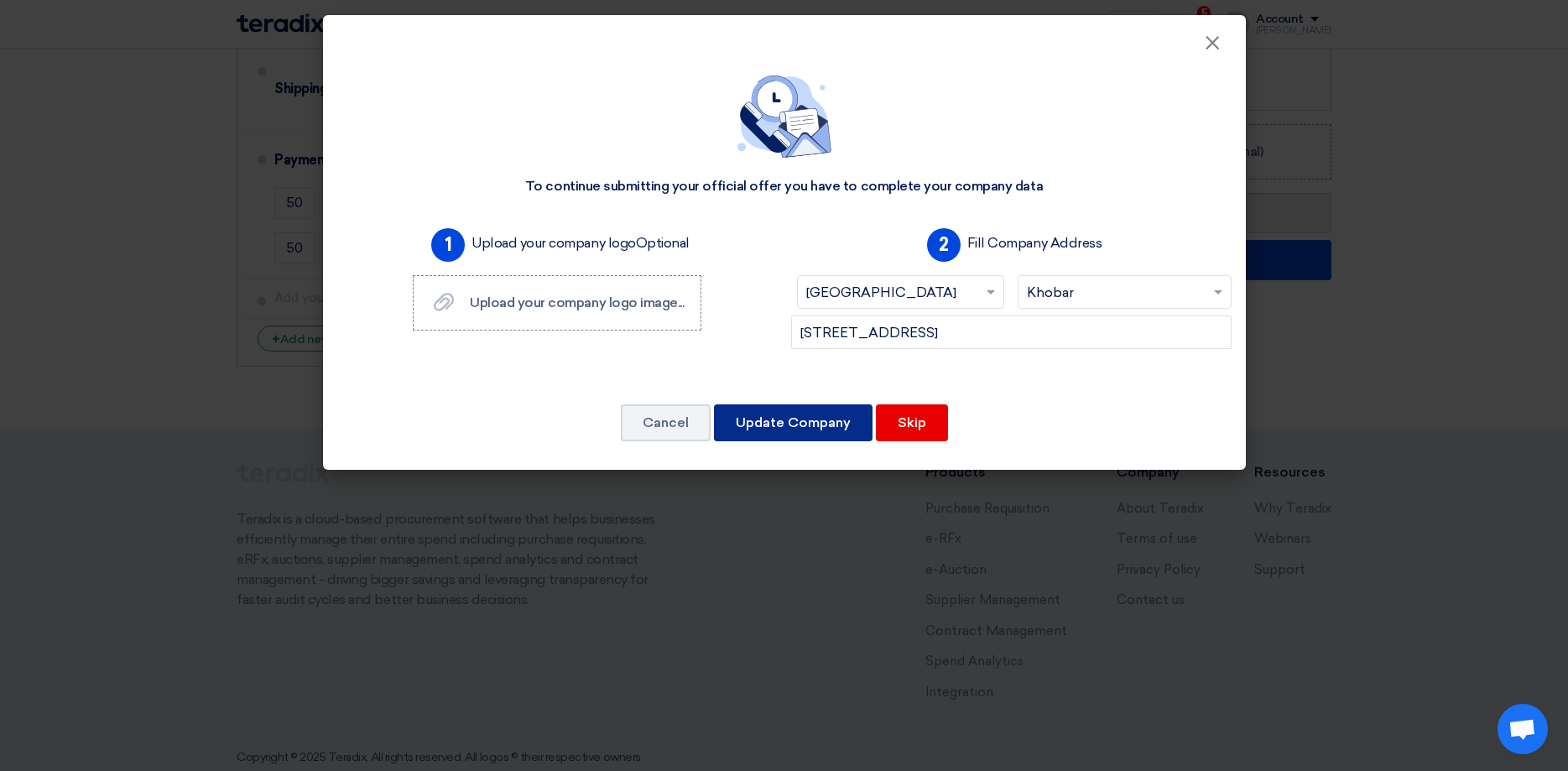
click at [795, 420] on button "Update Company" at bounding box center [793, 423] width 159 height 37
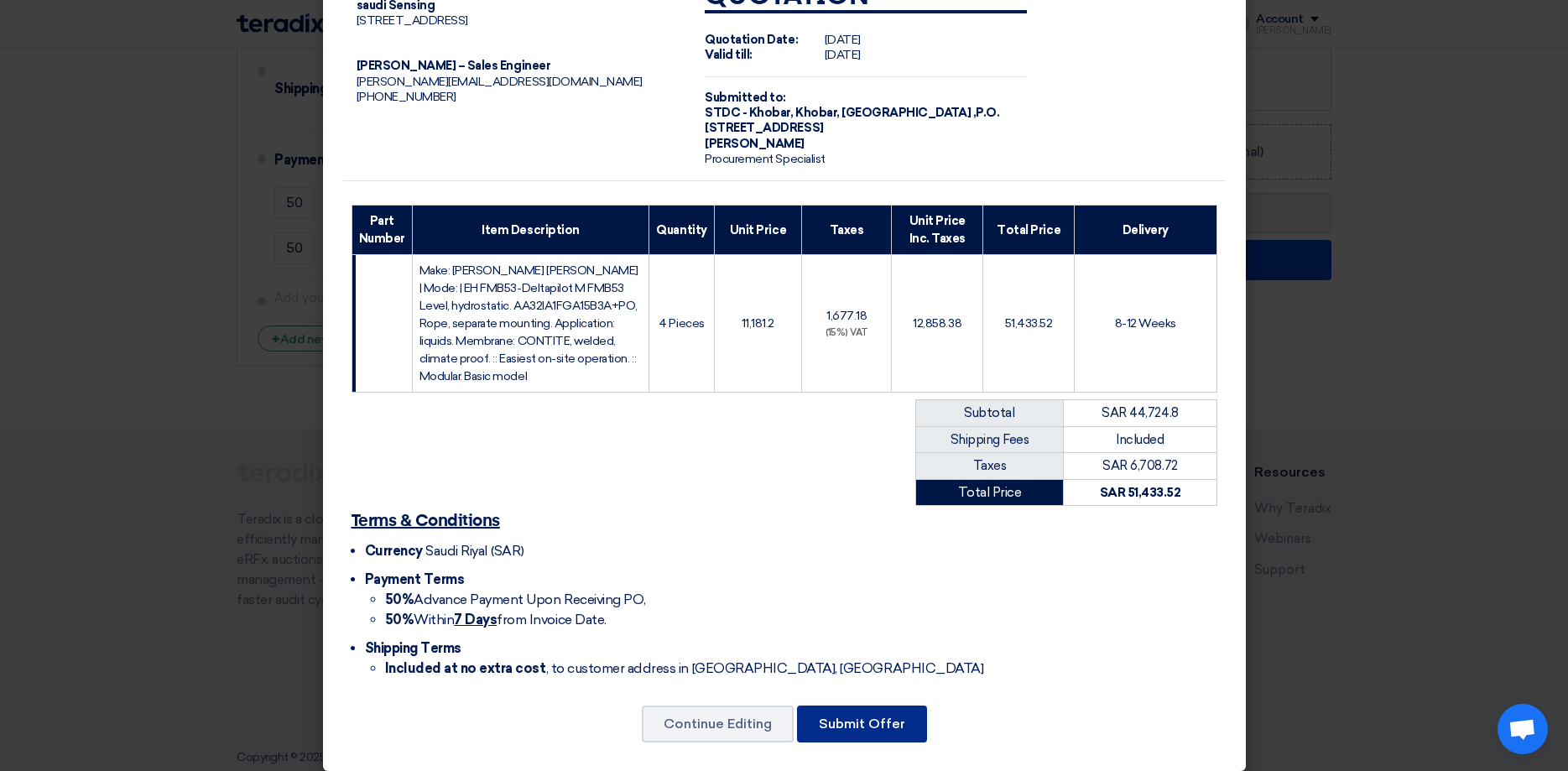
click at [879, 713] on button "Submit Offer" at bounding box center [862, 724] width 130 height 37
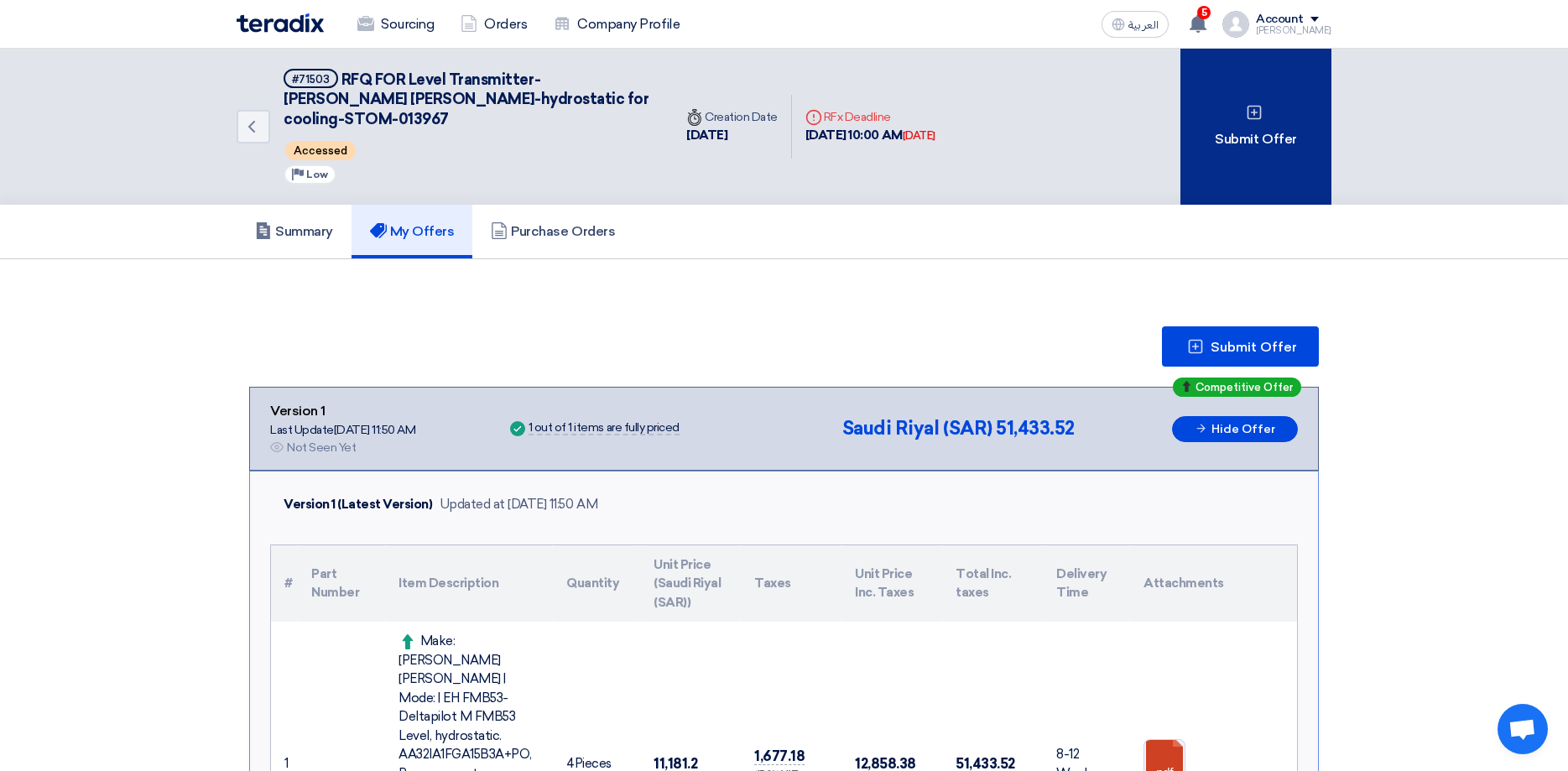
click at [1264, 115] on div "Submit Offer" at bounding box center [1256, 126] width 151 height 156
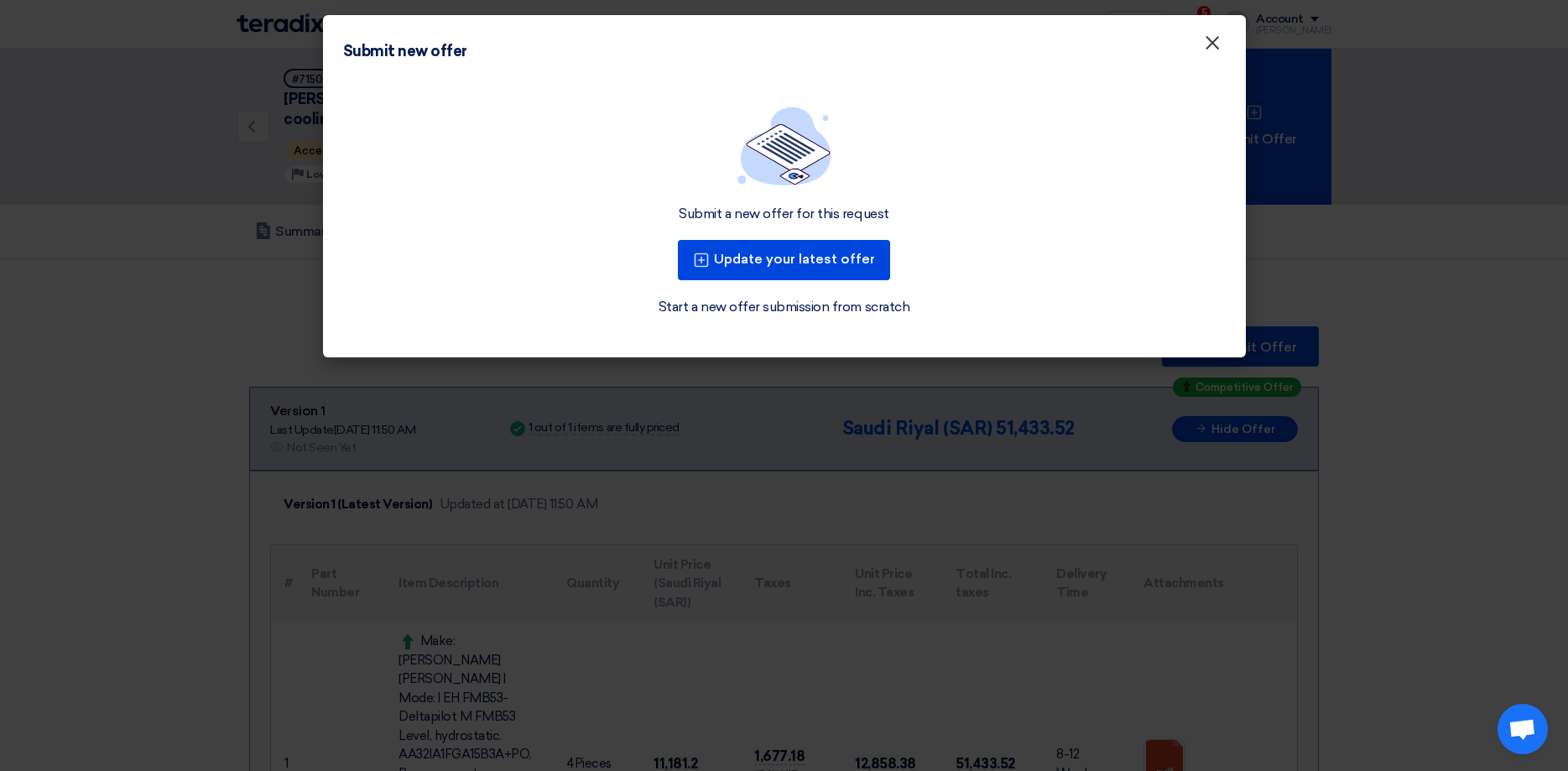
click at [1209, 47] on span "×" at bounding box center [1213, 47] width 17 height 34
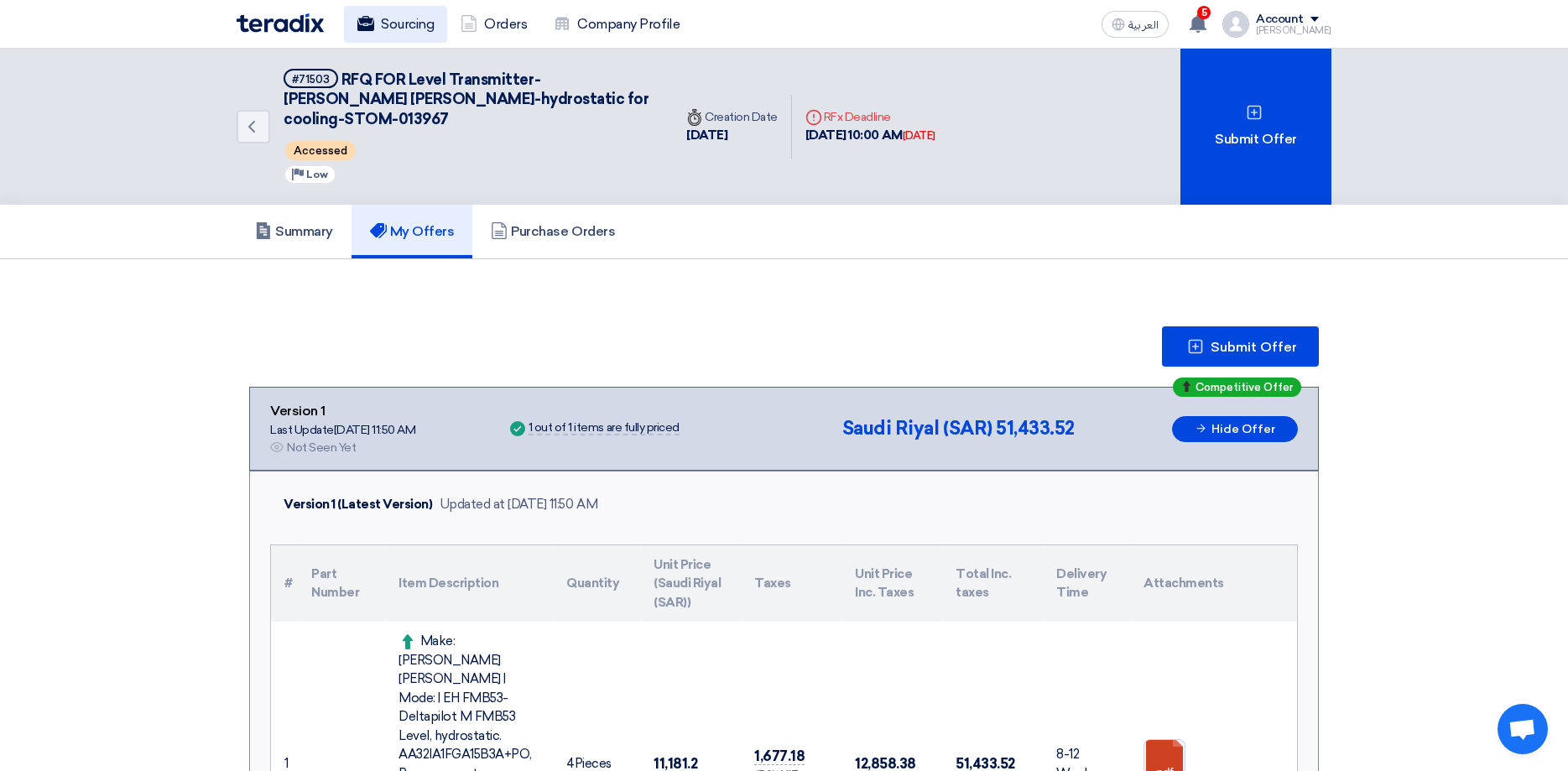
click at [402, 29] on link "Sourcing" at bounding box center [396, 25] width 103 height 37
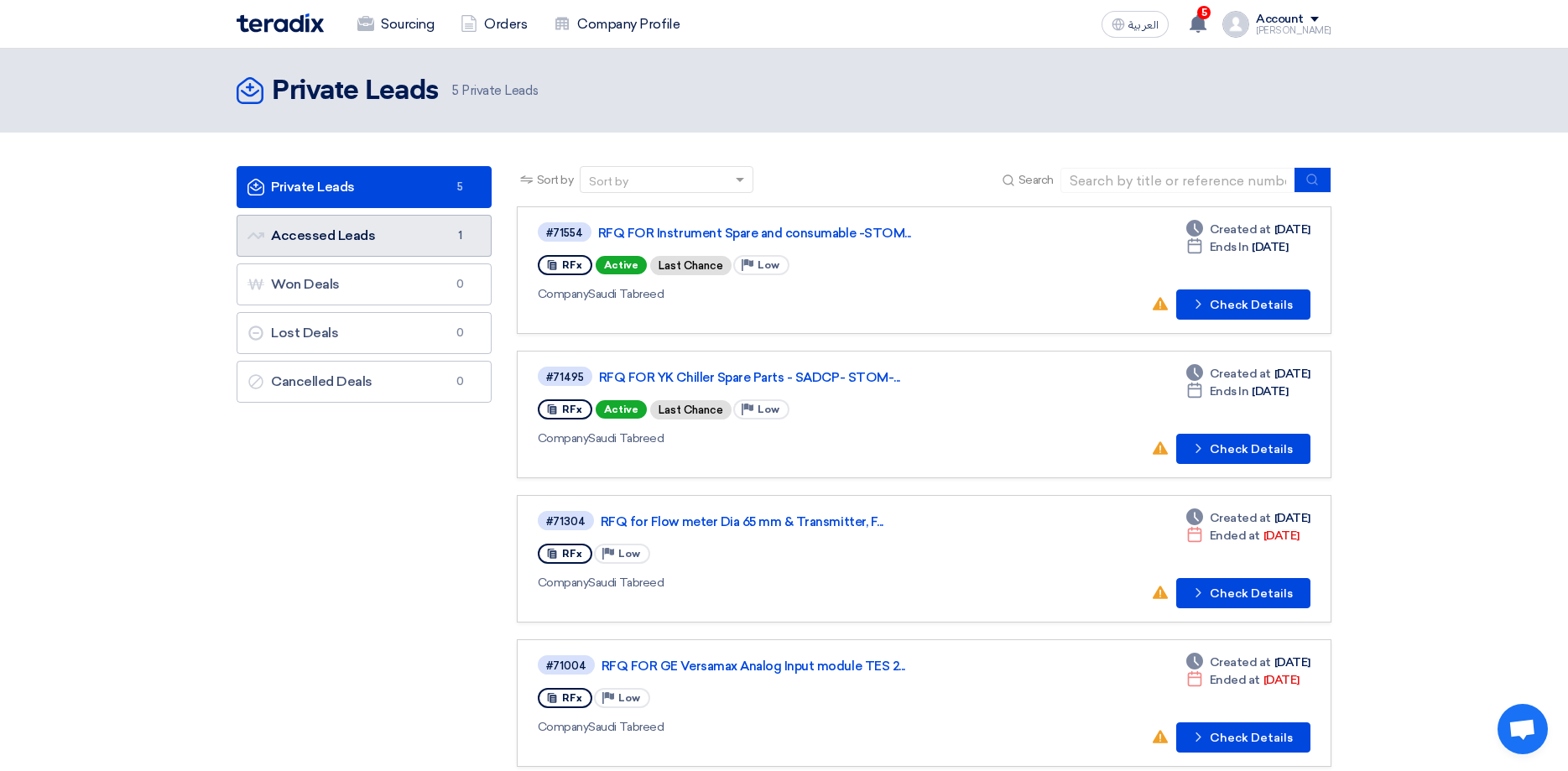
click at [349, 237] on link "Accessed Leads Accessed Leads 1" at bounding box center [364, 235] width 255 height 42
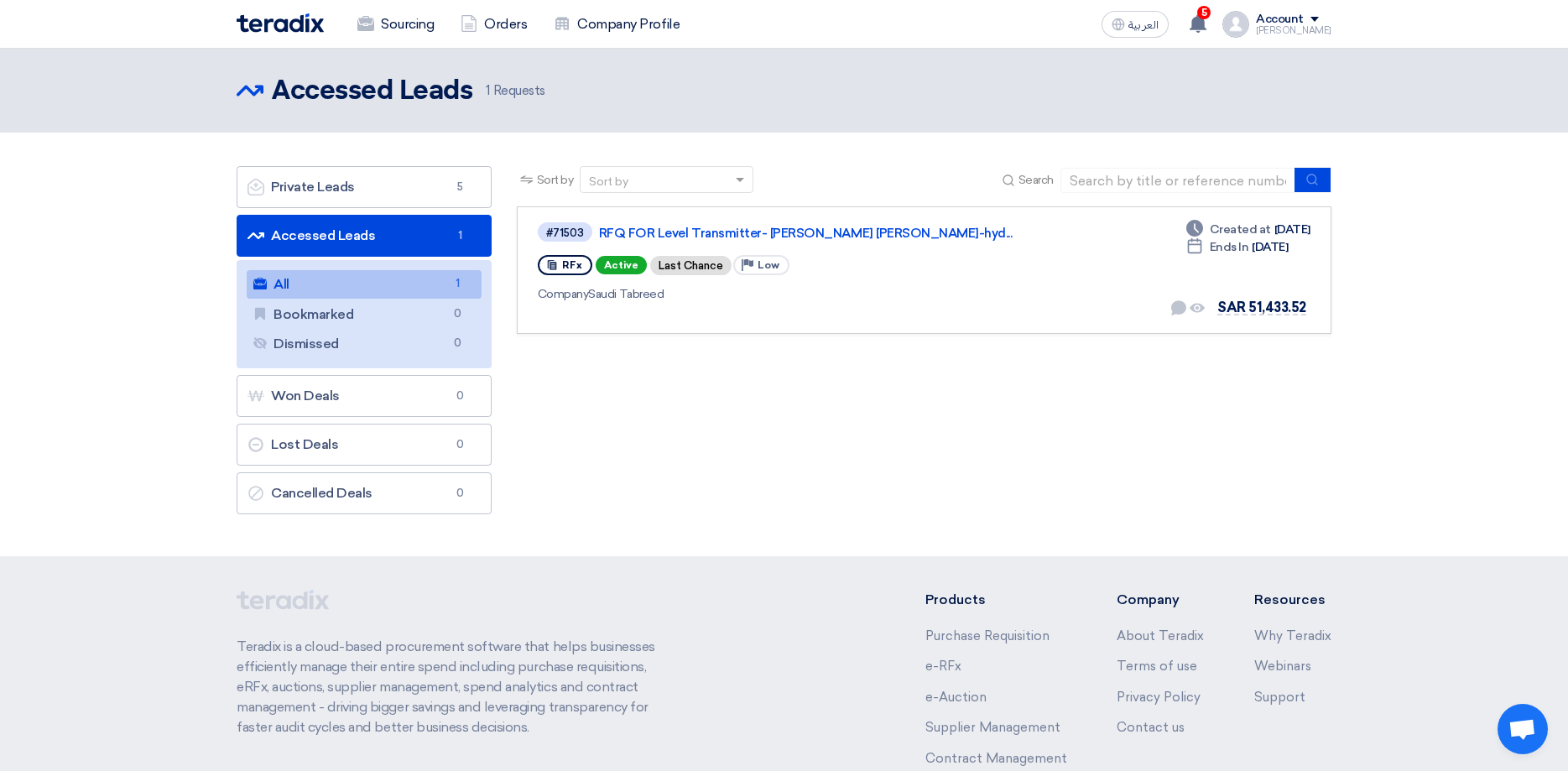
click at [991, 539] on section "Private Leads Private Leads 5 Accessed Leads Accessed Leads 1 All All 1 Bookmar…" at bounding box center [784, 344] width 1568 height 424
click at [417, 35] on link "Sourcing" at bounding box center [396, 25] width 103 height 37
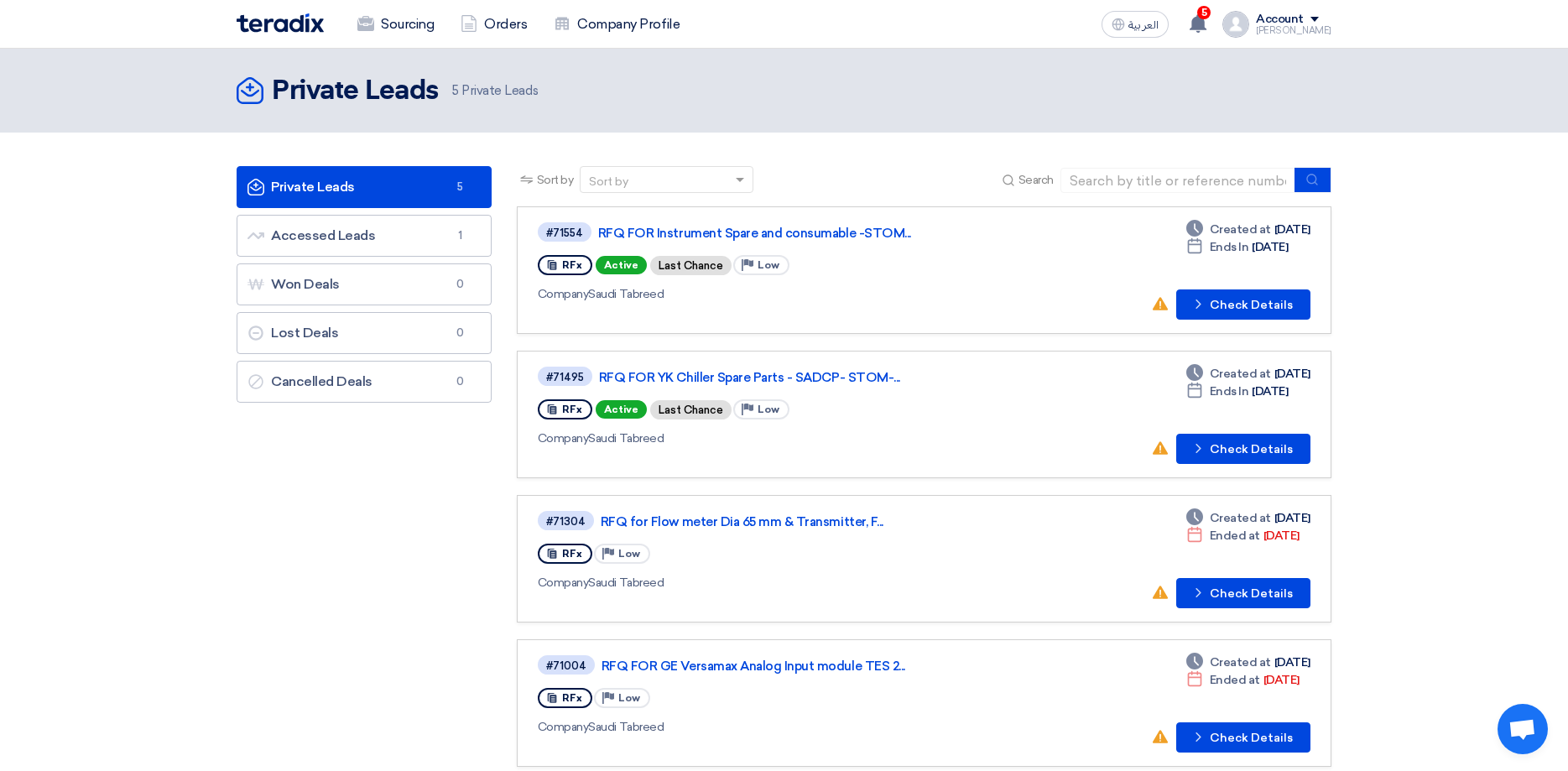
click at [1489, 334] on section "Private Leads Private Leads 5 Accessed Leads Accessed Leads 1 Won Deals Won Dea…" at bounding box center [784, 547] width 1568 height 830
click at [1303, 26] on div "Account" at bounding box center [1280, 20] width 47 height 14
